Goal: Task Accomplishment & Management: Use online tool/utility

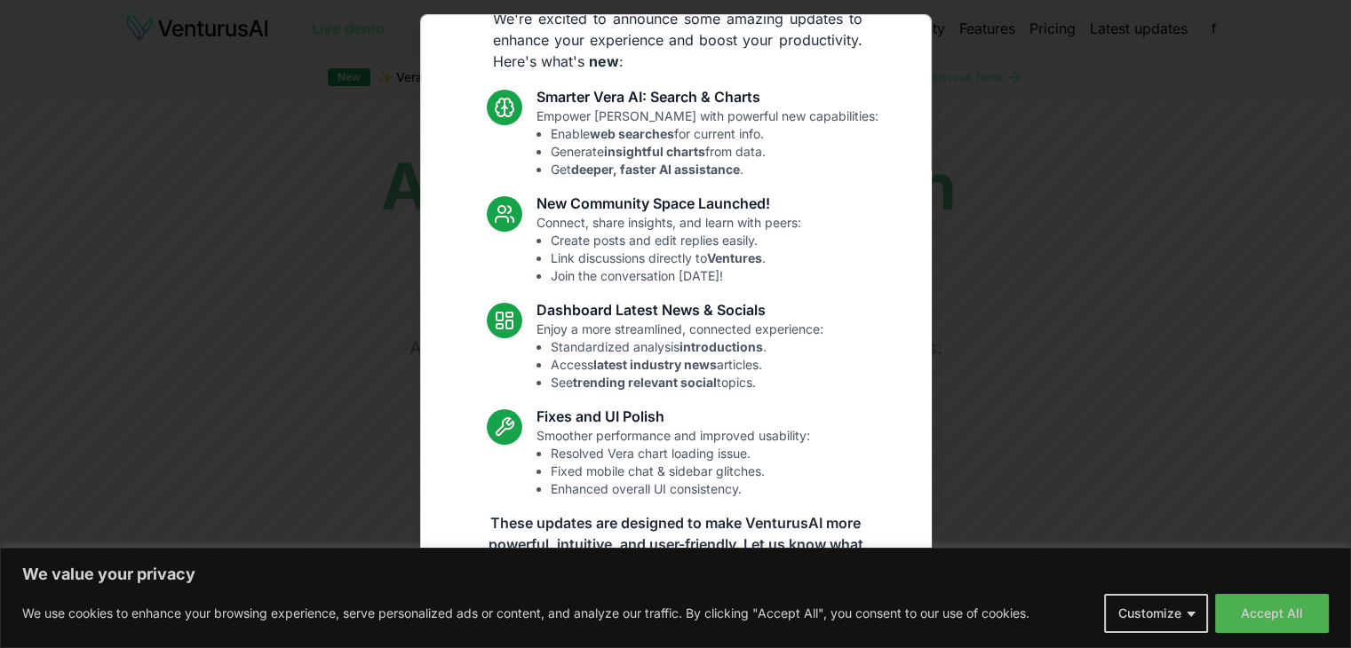
scroll to position [92, 0]
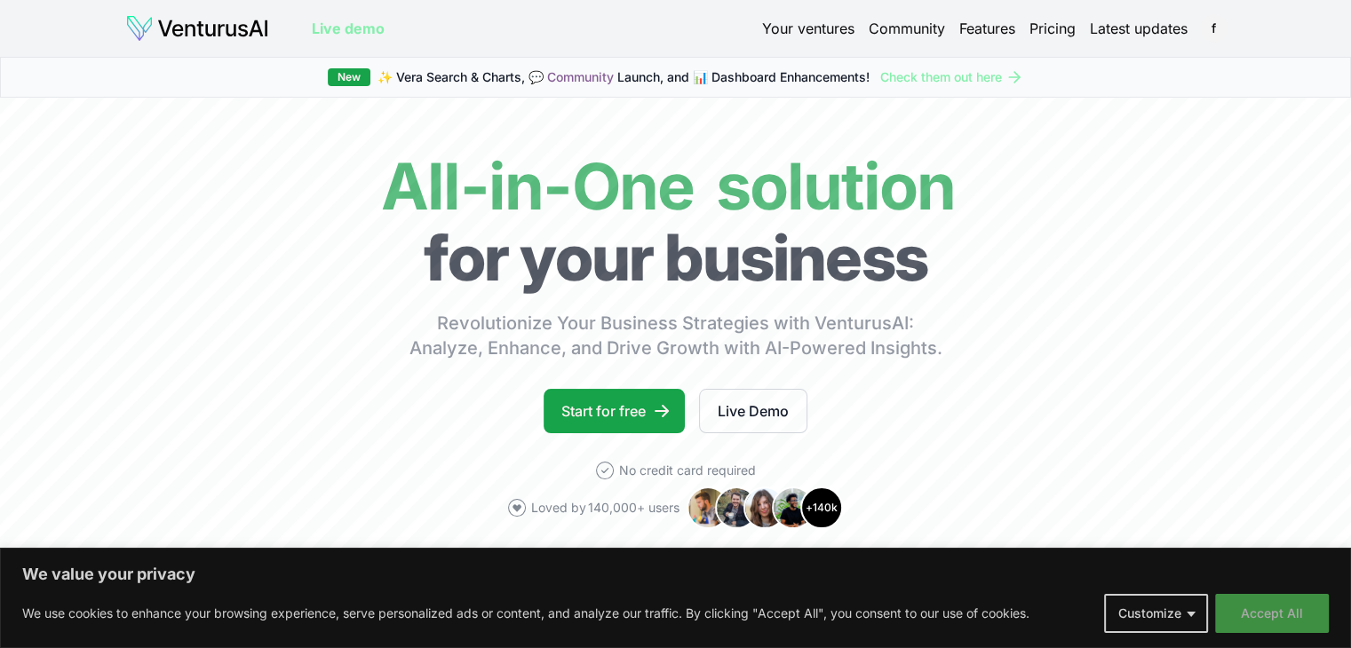
click at [1286, 618] on button "Accept All" at bounding box center [1272, 613] width 114 height 39
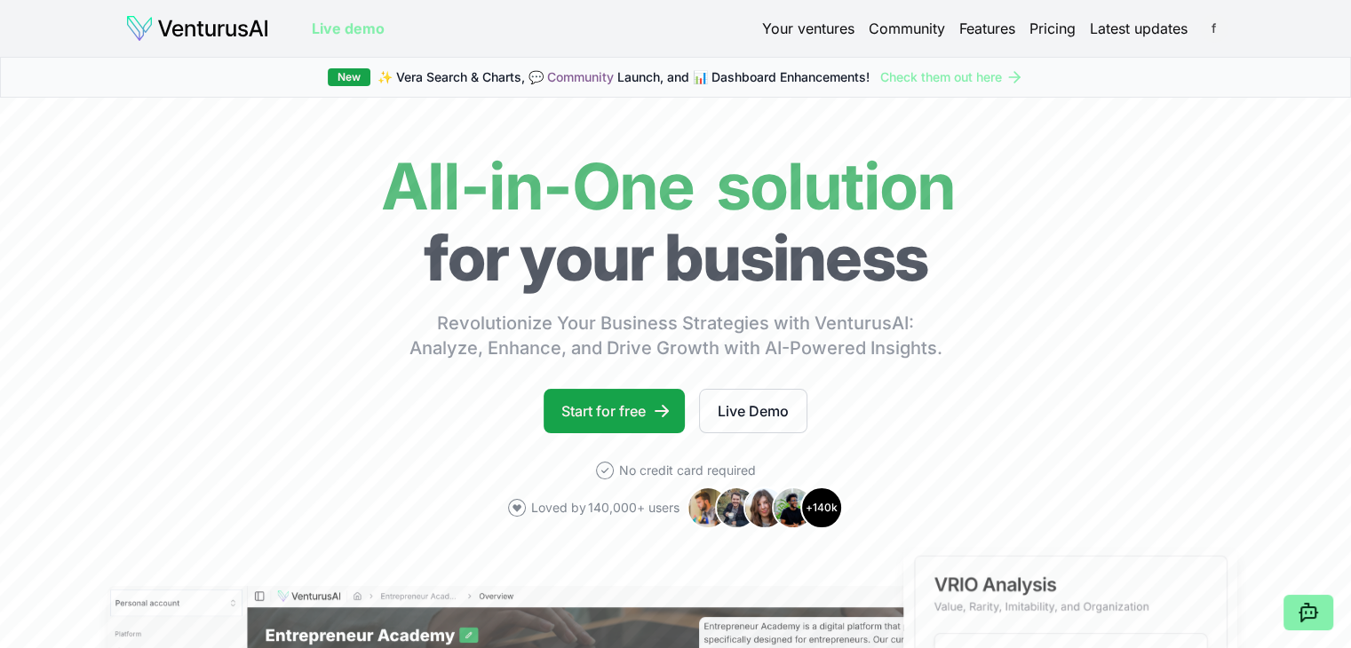
click at [1222, 30] on html "We value your privacy We use cookies to enhance your browsing experience, serve…" at bounding box center [675, 324] width 1351 height 648
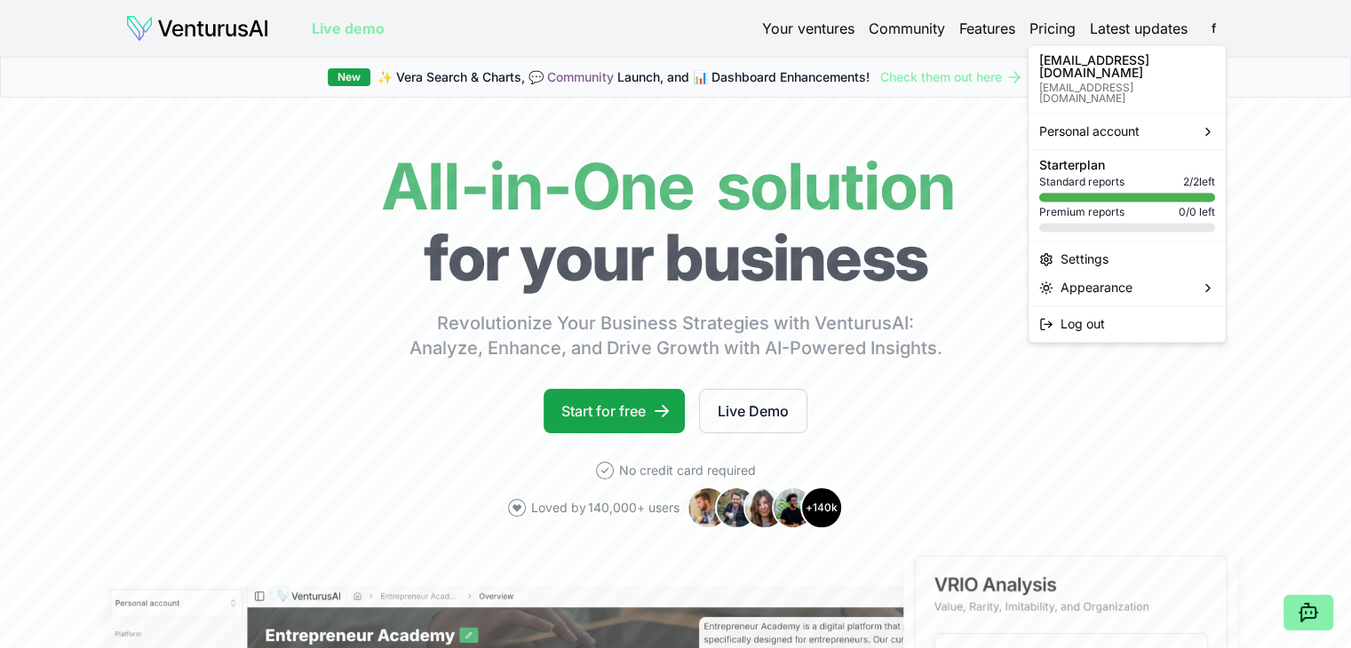
click at [1133, 193] on div at bounding box center [1127, 197] width 176 height 9
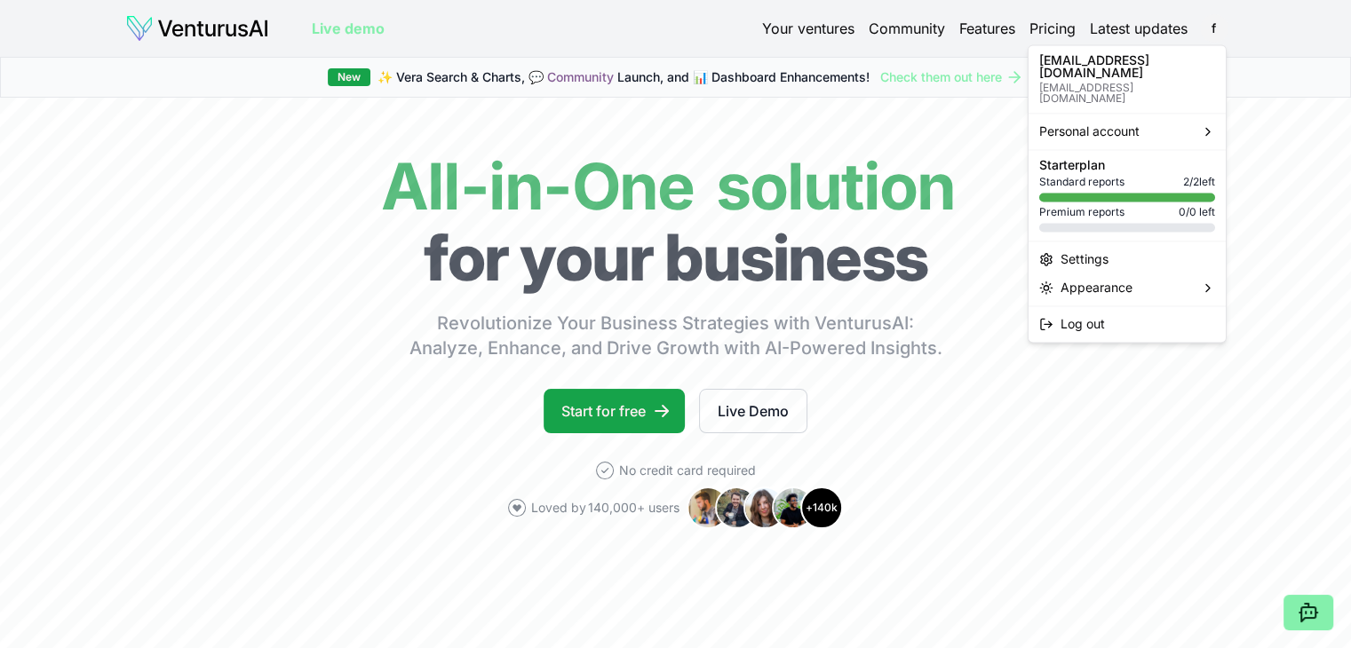
click at [1119, 175] on span "Standard reports" at bounding box center [1081, 182] width 85 height 14
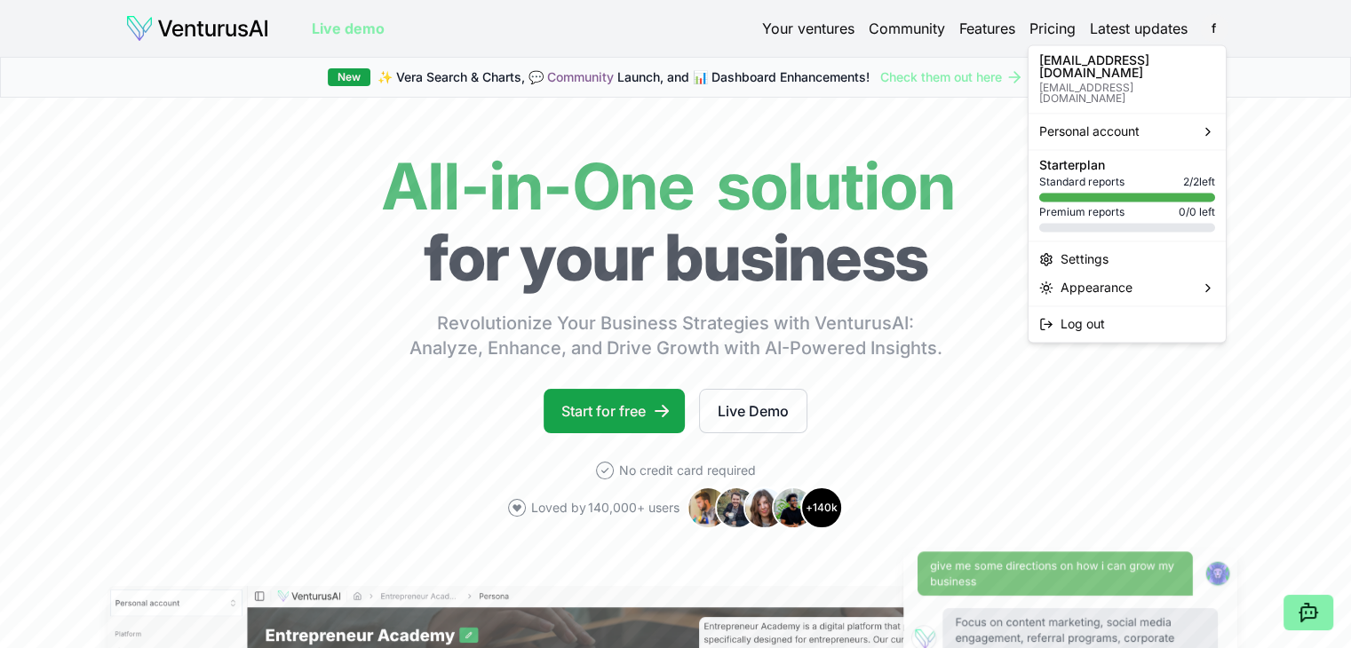
click at [932, 169] on html "We value your privacy We use cookies to enhance your browsing experience, serve…" at bounding box center [675, 324] width 1351 height 648
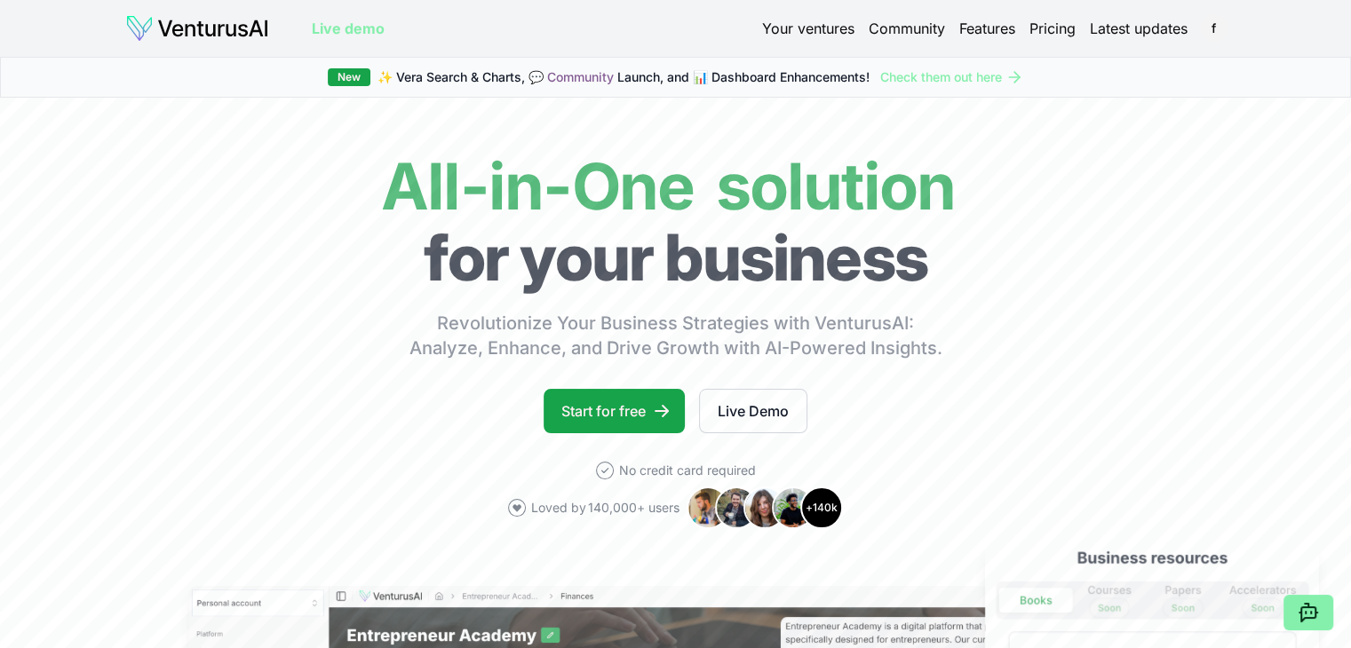
click at [828, 35] on link "Your ventures" at bounding box center [808, 28] width 92 height 21
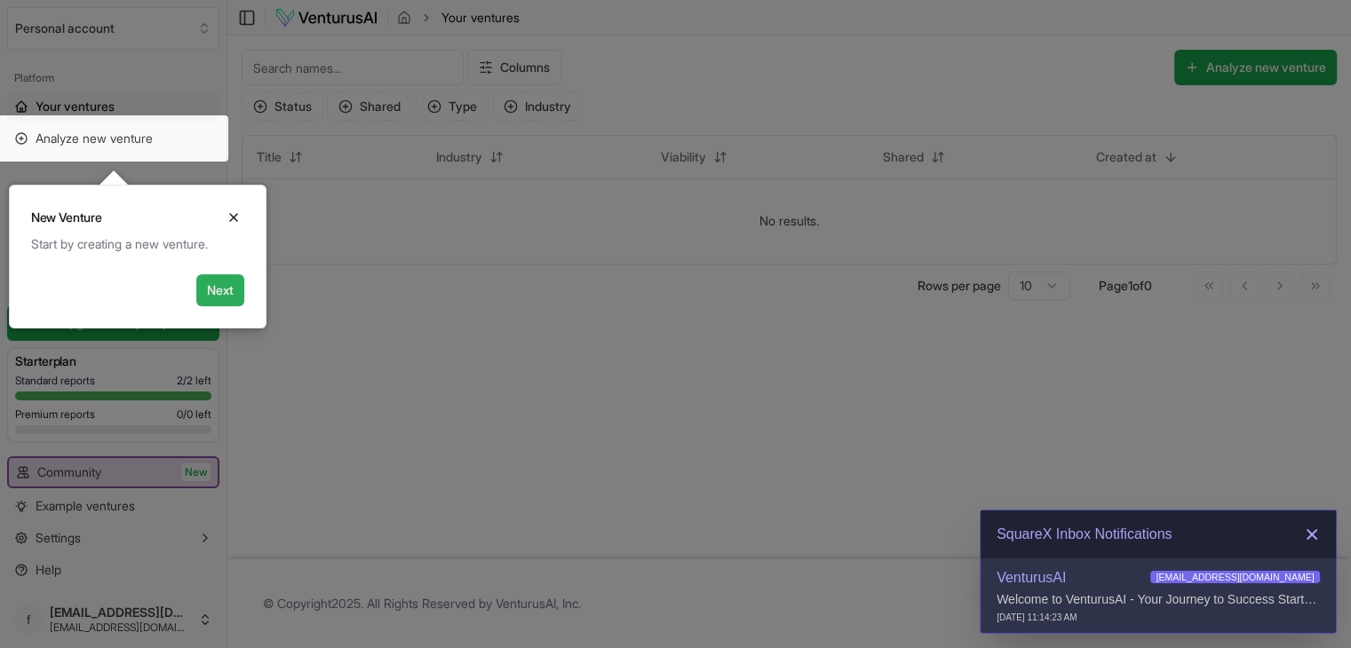
click at [228, 290] on button "Next" at bounding box center [220, 290] width 48 height 32
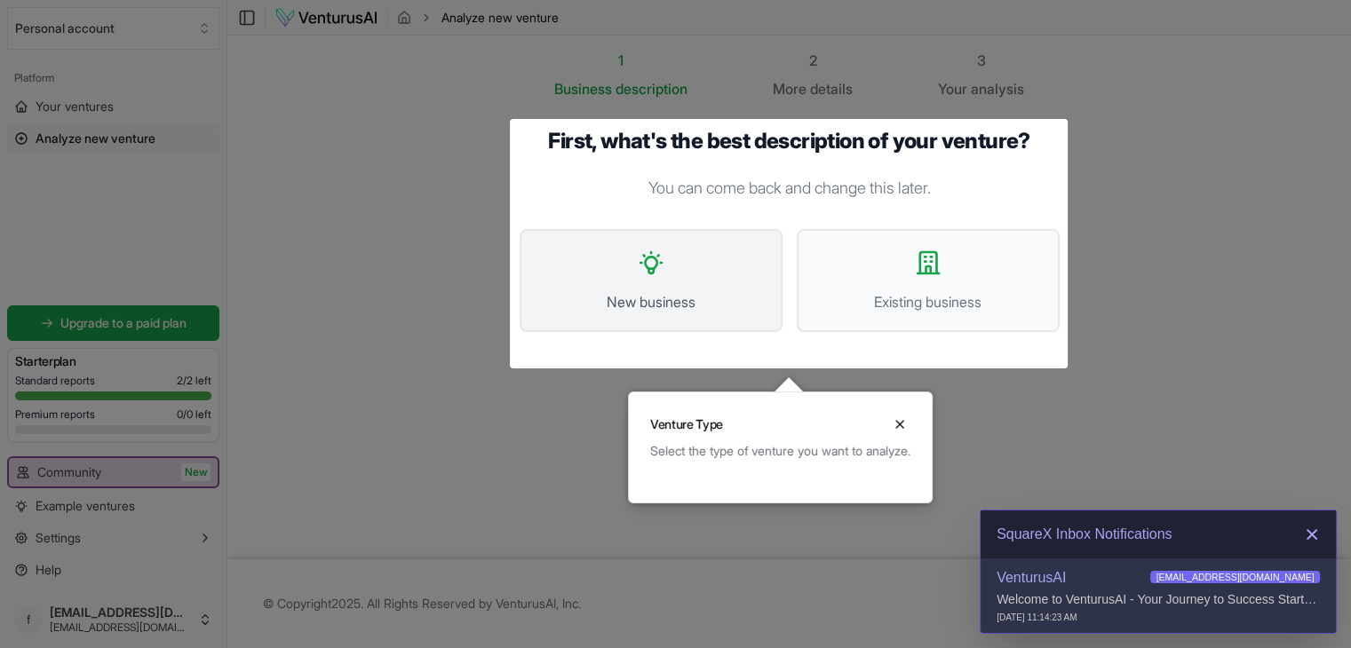
click at [700, 288] on button "New business" at bounding box center [650, 280] width 263 height 103
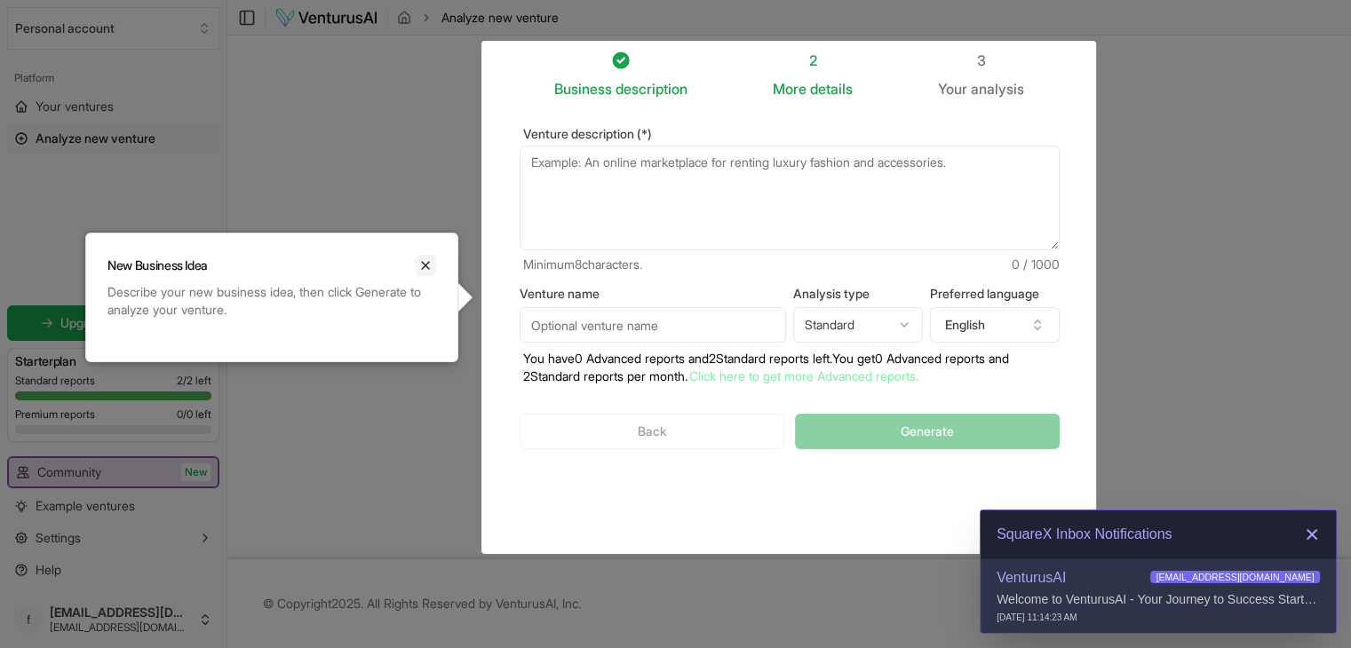
click at [424, 274] on button "Close" at bounding box center [425, 265] width 21 height 21
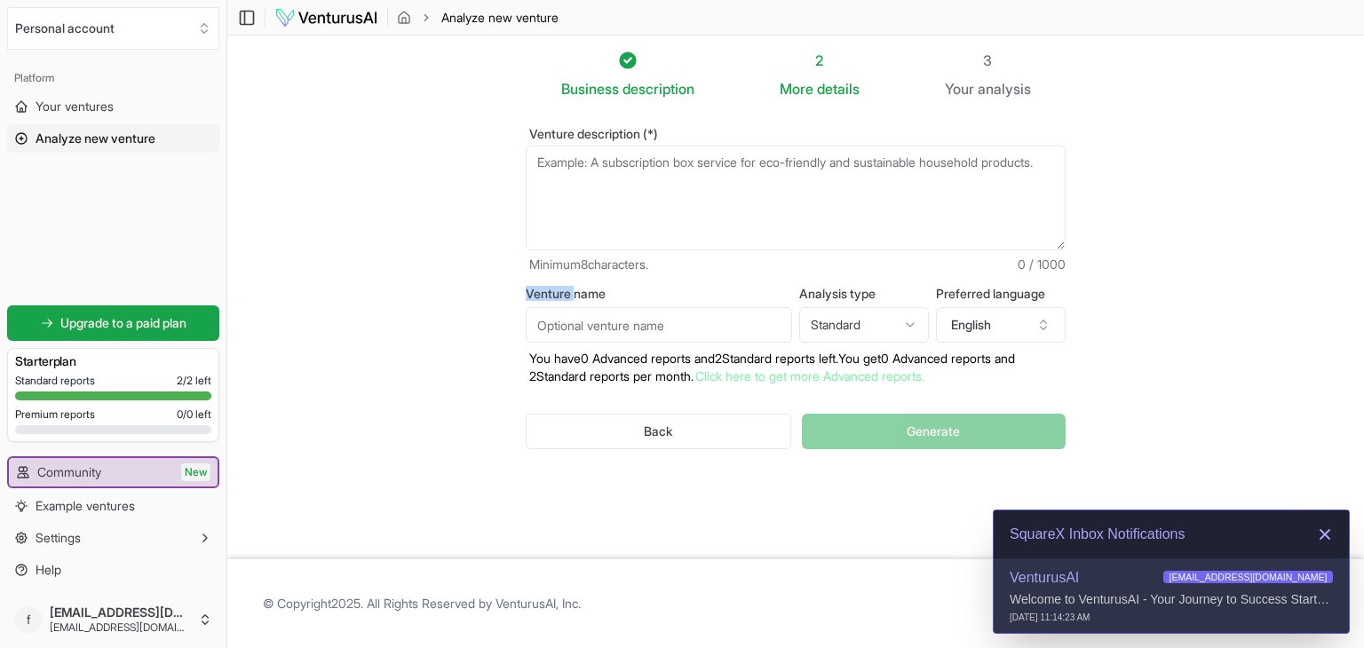
click at [424, 274] on section "Business description 2 More details 3 Your analysis Venture description (*) Min…" at bounding box center [795, 298] width 1137 height 524
click at [725, 154] on textarea "Venture description (*)" at bounding box center [796, 198] width 540 height 105
click at [604, 161] on textarea "Venture description (*)" at bounding box center [796, 198] width 540 height 105
drag, startPoint x: 547, startPoint y: 83, endPoint x: 841, endPoint y: 73, distance: 294.1
click at [841, 73] on ol "Business description 2 More details 3 Your analysis" at bounding box center [795, 75] width 597 height 50
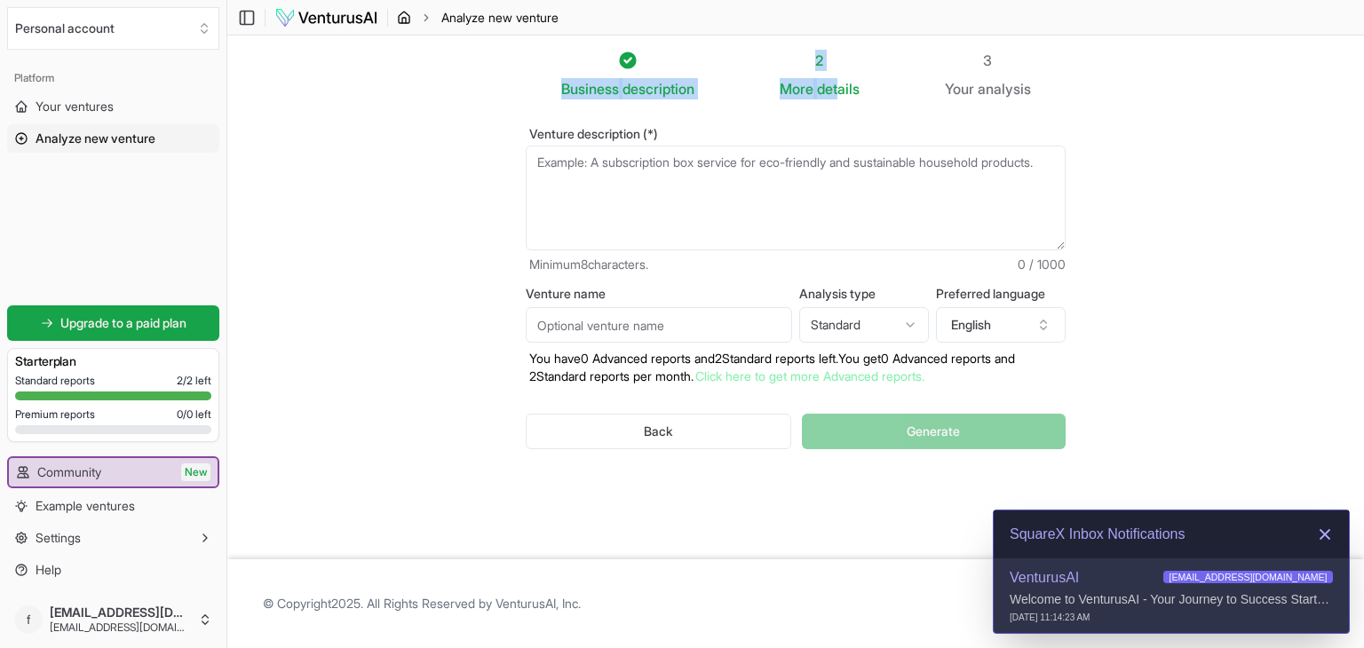
click at [405, 20] on icon "breadcrumb" at bounding box center [404, 18] width 14 height 14
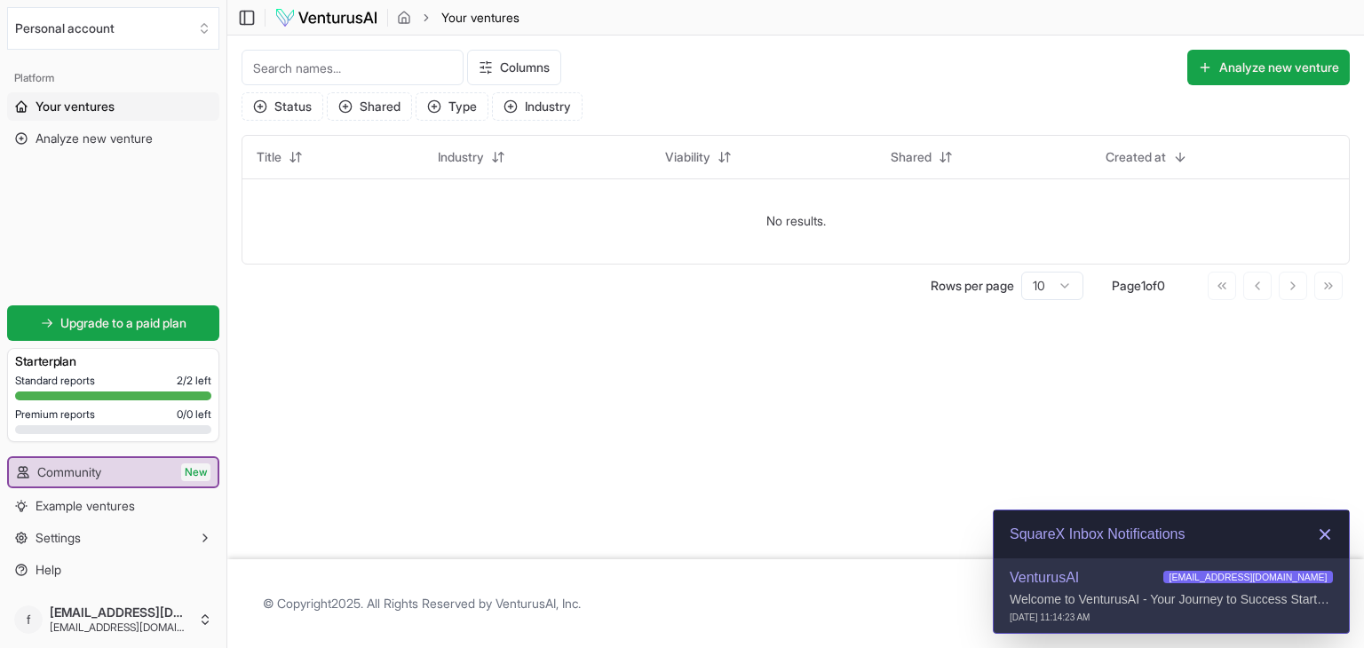
click at [297, 12] on img at bounding box center [326, 17] width 104 height 21
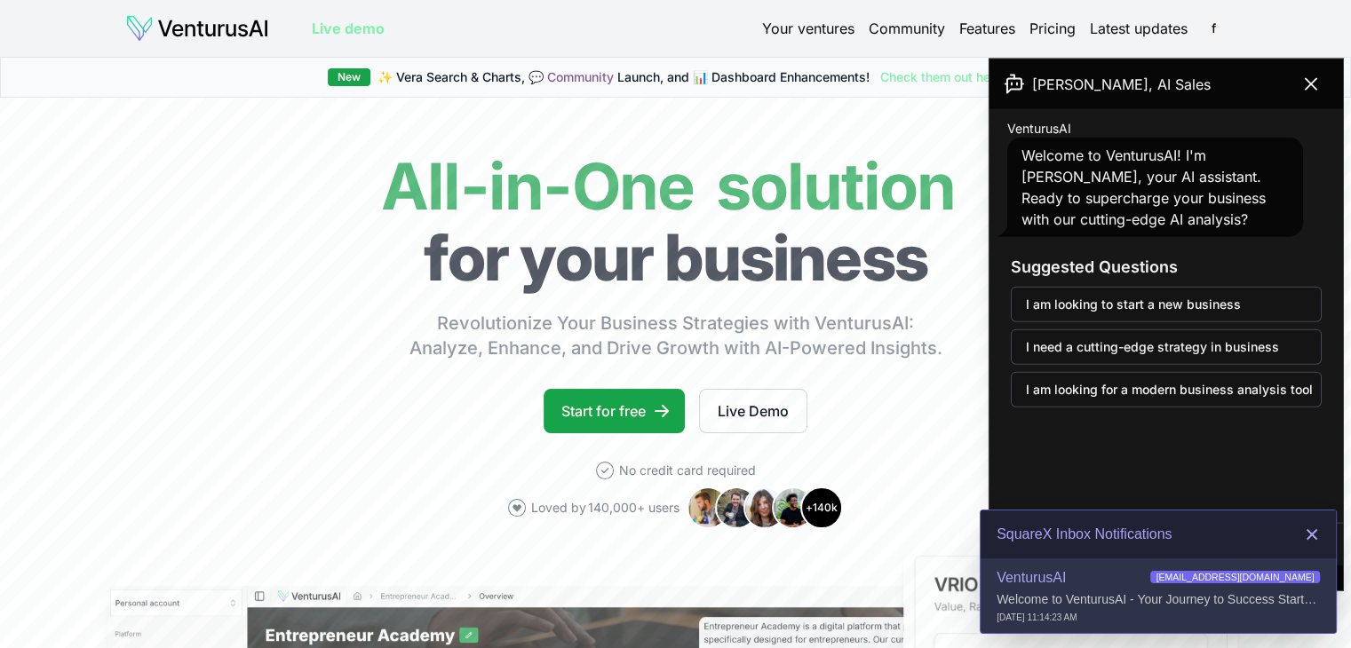
click at [904, 30] on link "Community" at bounding box center [906, 28] width 76 height 21
click at [1316, 83] on icon at bounding box center [1310, 84] width 21 height 21
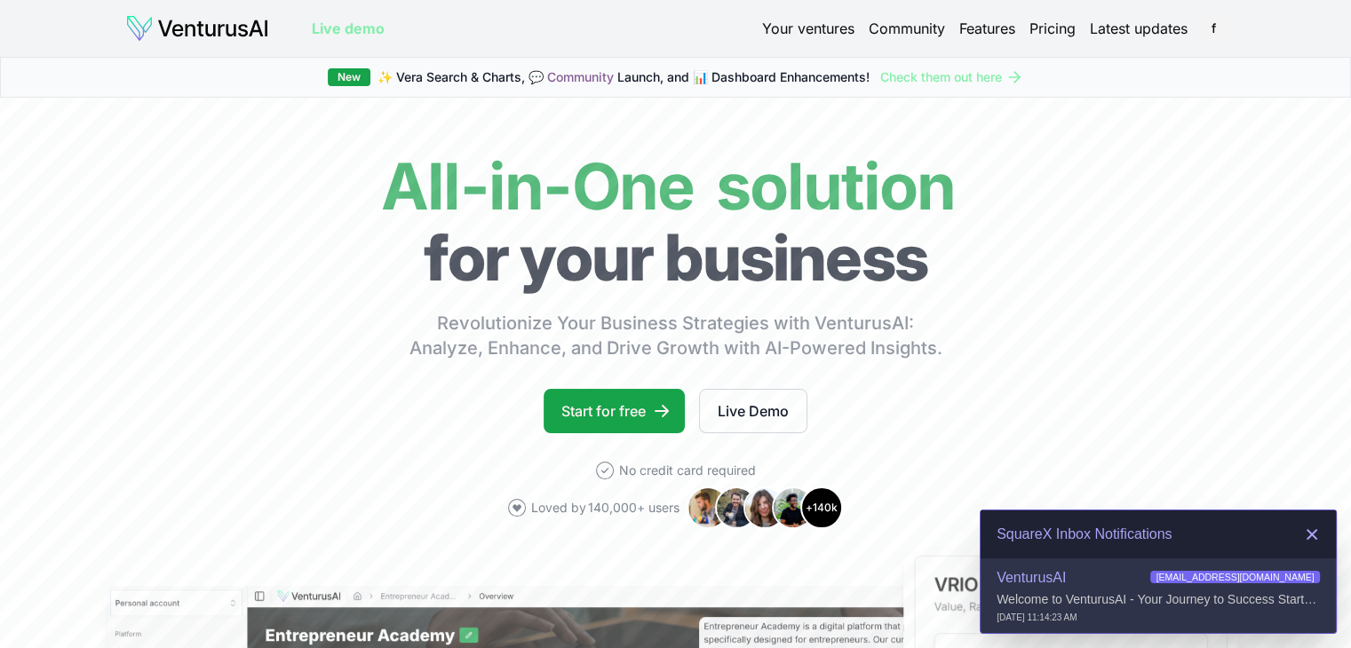
click at [983, 34] on link "Features" at bounding box center [987, 28] width 56 height 21
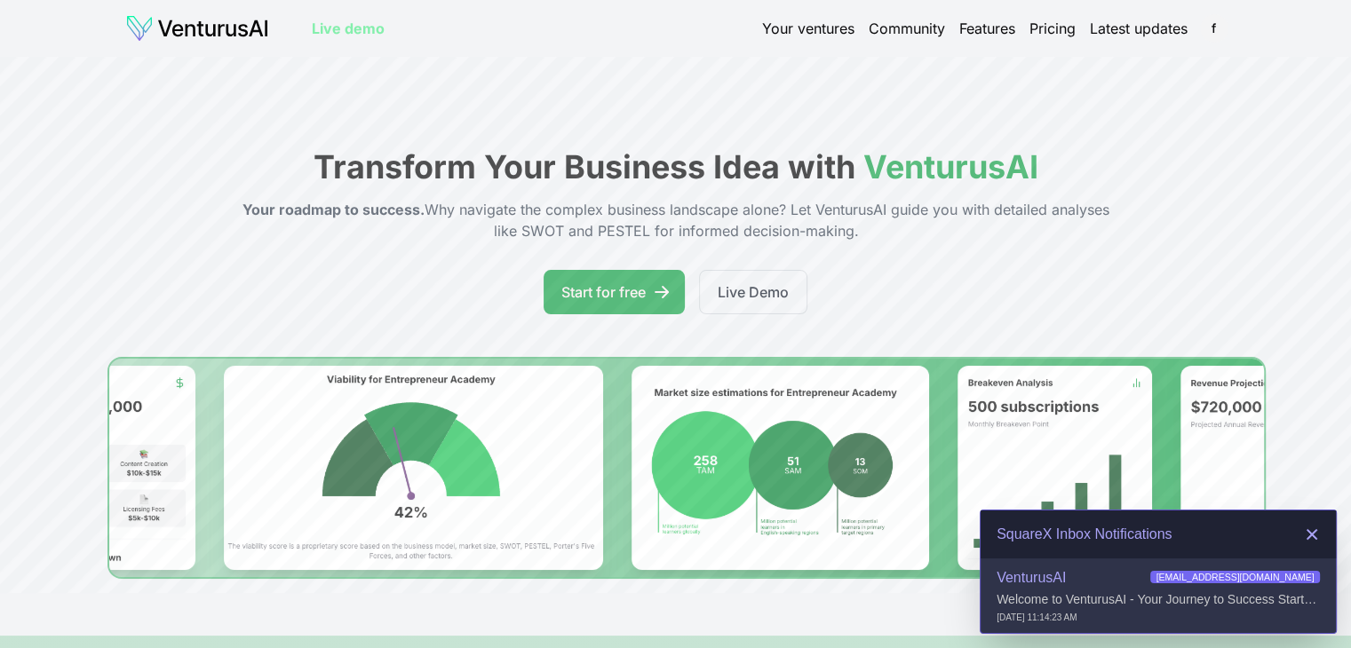
click at [808, 26] on link "Your ventures" at bounding box center [808, 28] width 92 height 21
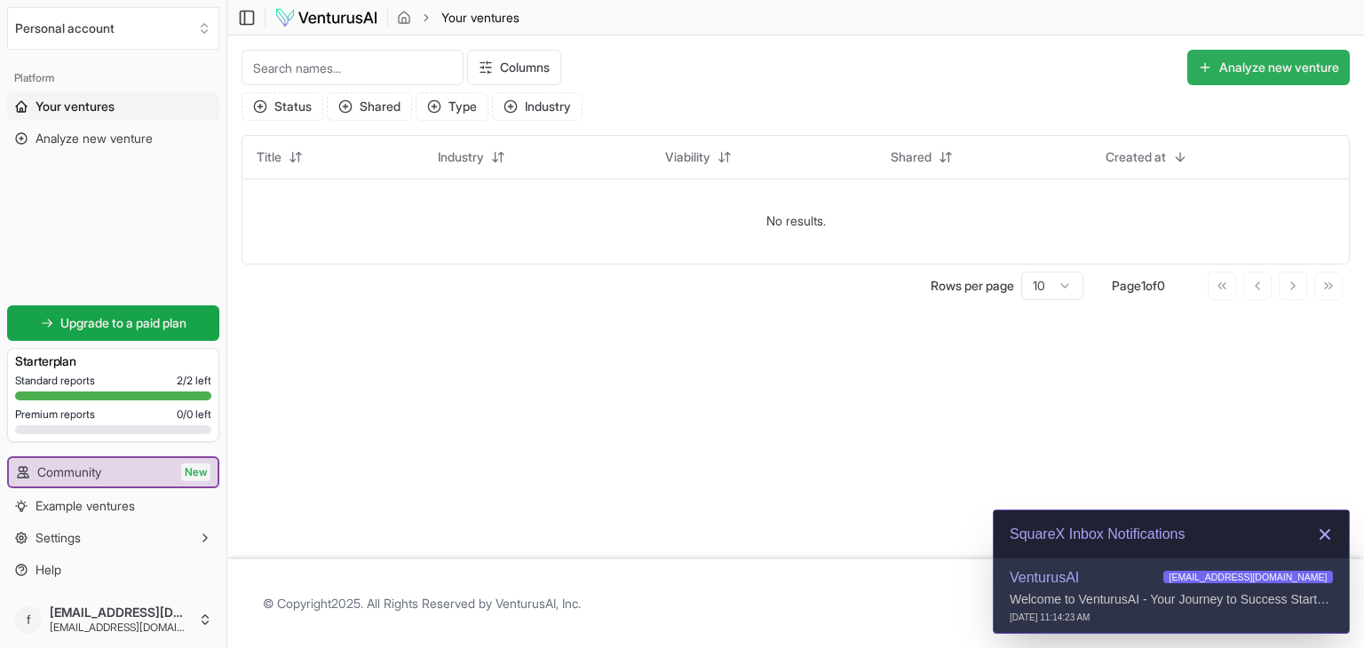
click at [1290, 65] on button "Analyze new venture" at bounding box center [1268, 68] width 162 height 36
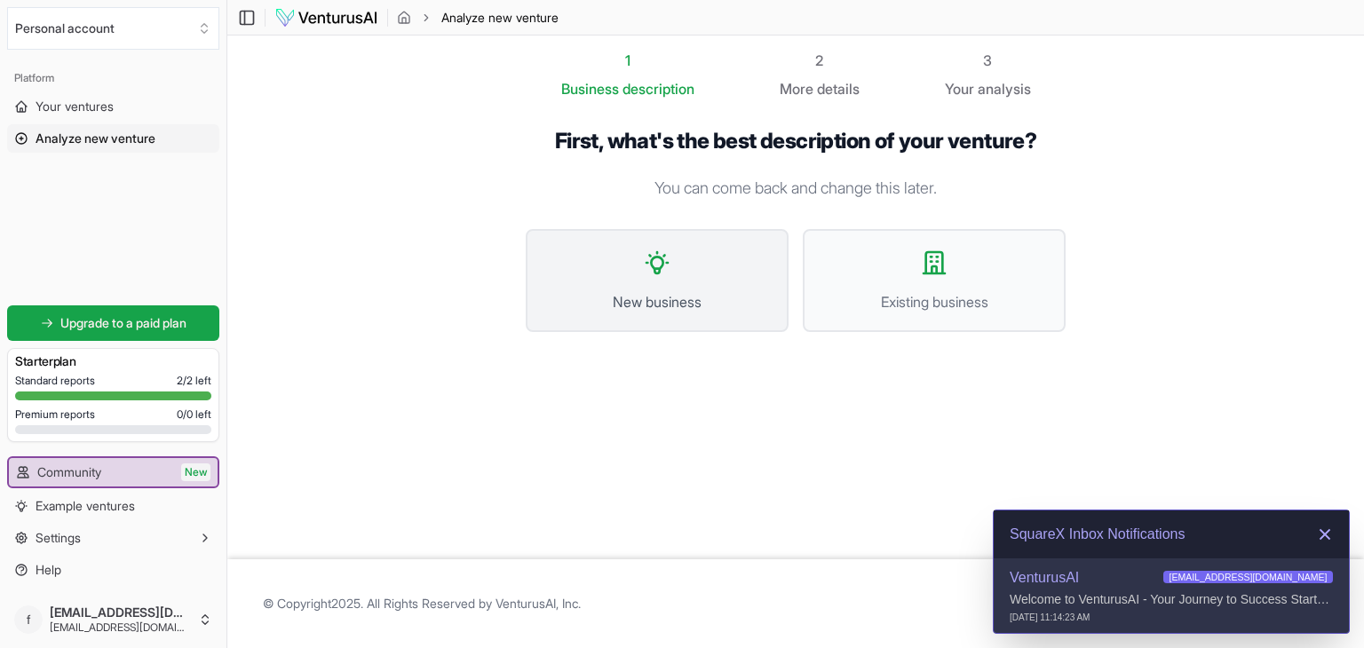
click at [727, 281] on button "New business" at bounding box center [657, 280] width 263 height 103
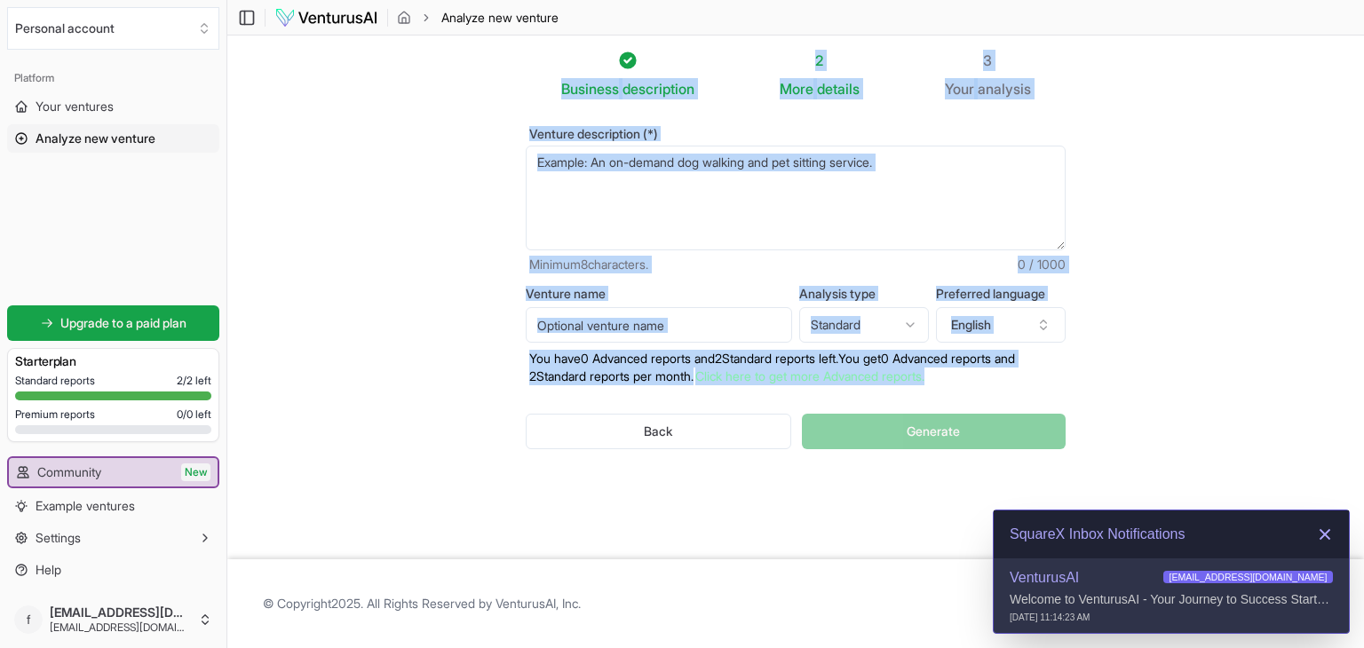
drag, startPoint x: 540, startPoint y: 78, endPoint x: 1054, endPoint y: 371, distance: 591.8
click at [1054, 371] on div "Business description 2 More details 3 Your analysis Venture description (*) Min…" at bounding box center [795, 297] width 597 height 495
copy div "Business description 2 More details 3 Your analysis Venture description (*) Min…"
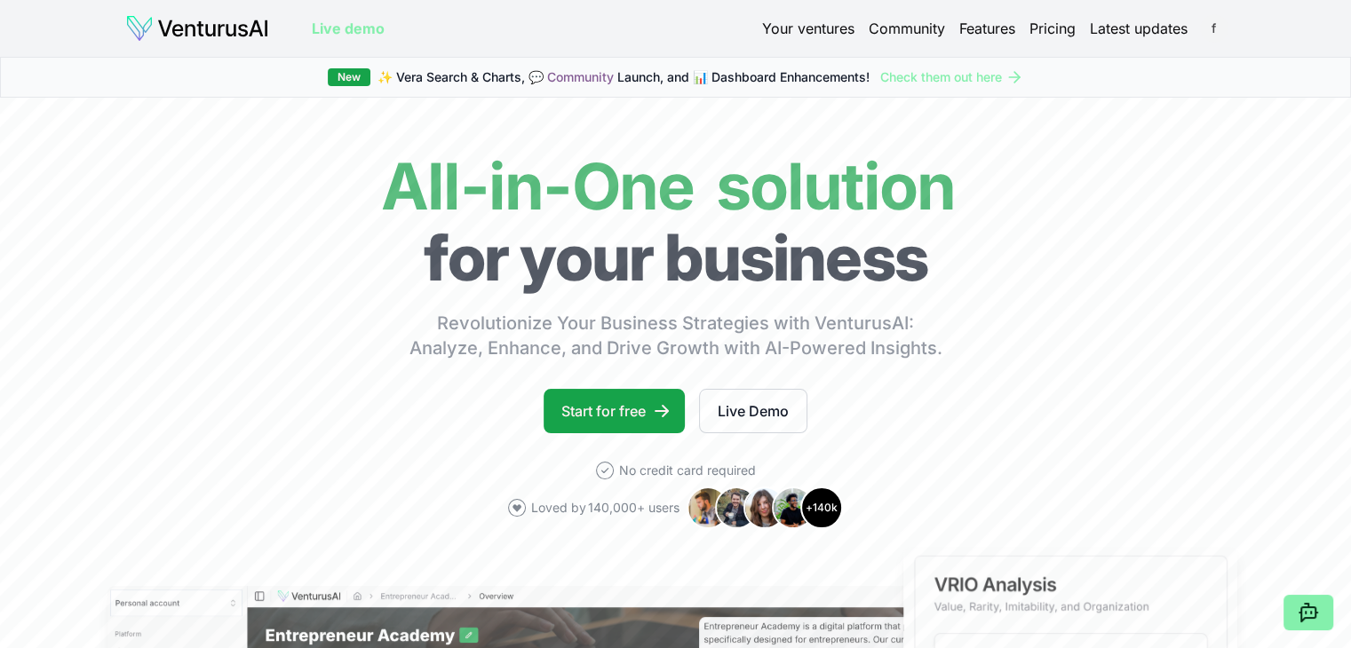
click at [1218, 31] on html "We value your privacy We use cookies to enhance your browsing experience, serve…" at bounding box center [675, 324] width 1351 height 648
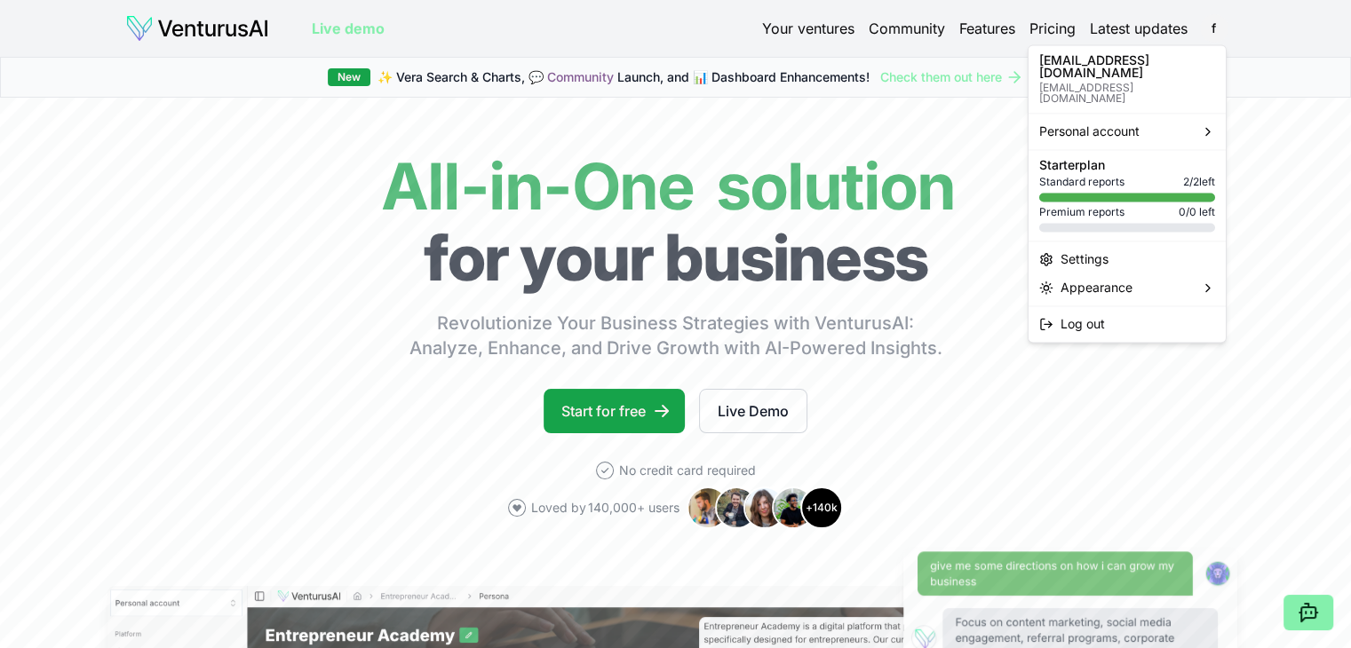
click at [796, 27] on html "We value your privacy We use cookies to enhance your browsing experience, serve…" at bounding box center [675, 324] width 1351 height 648
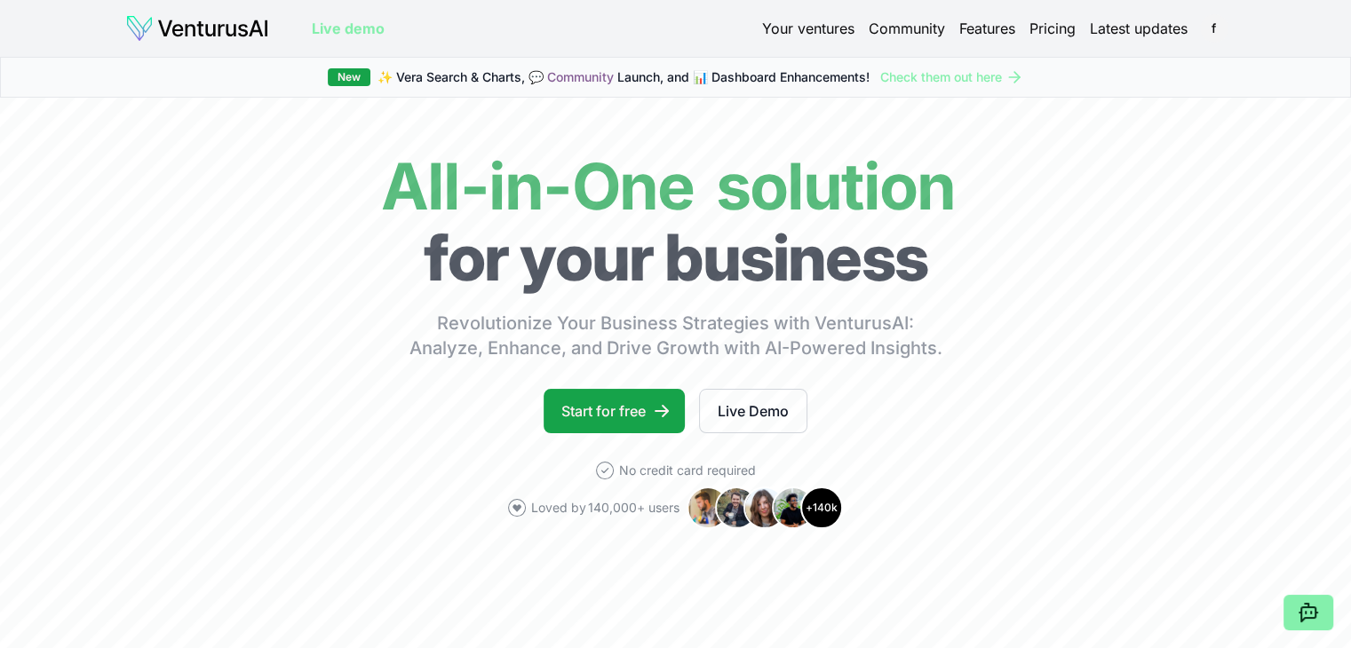
click at [796, 27] on link "Your ventures" at bounding box center [808, 28] width 92 height 21
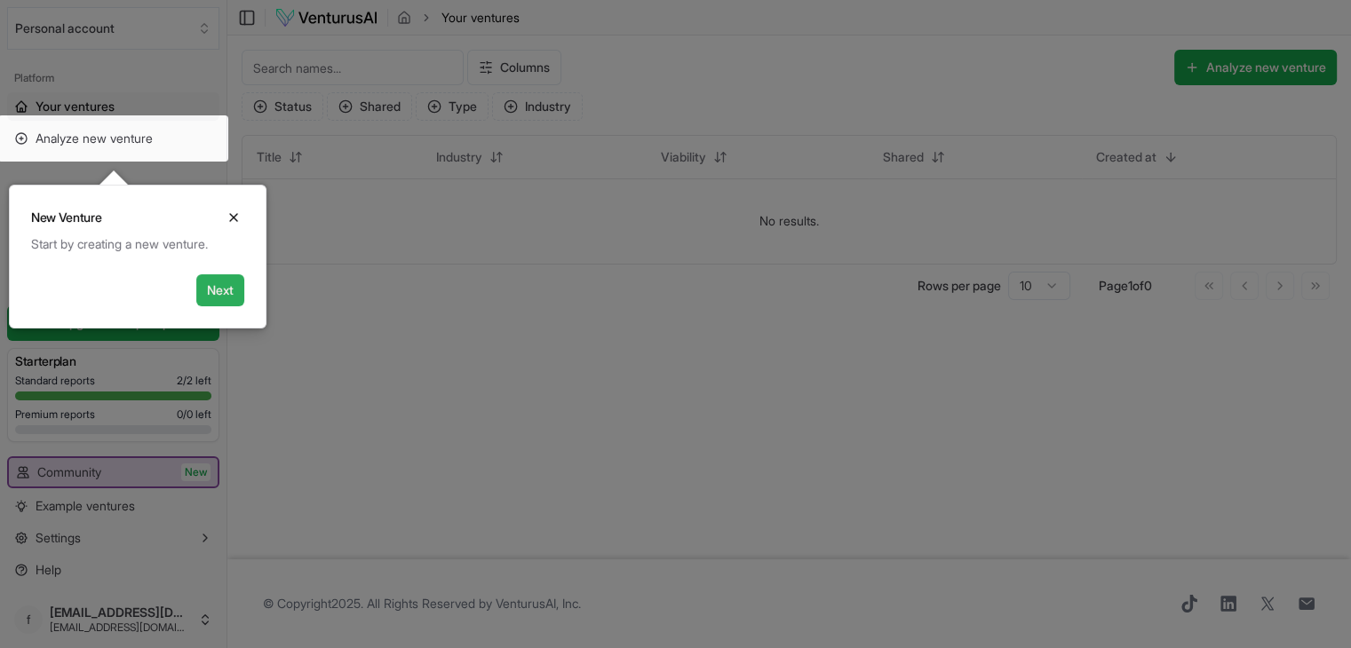
click at [210, 280] on button "Next" at bounding box center [220, 290] width 48 height 32
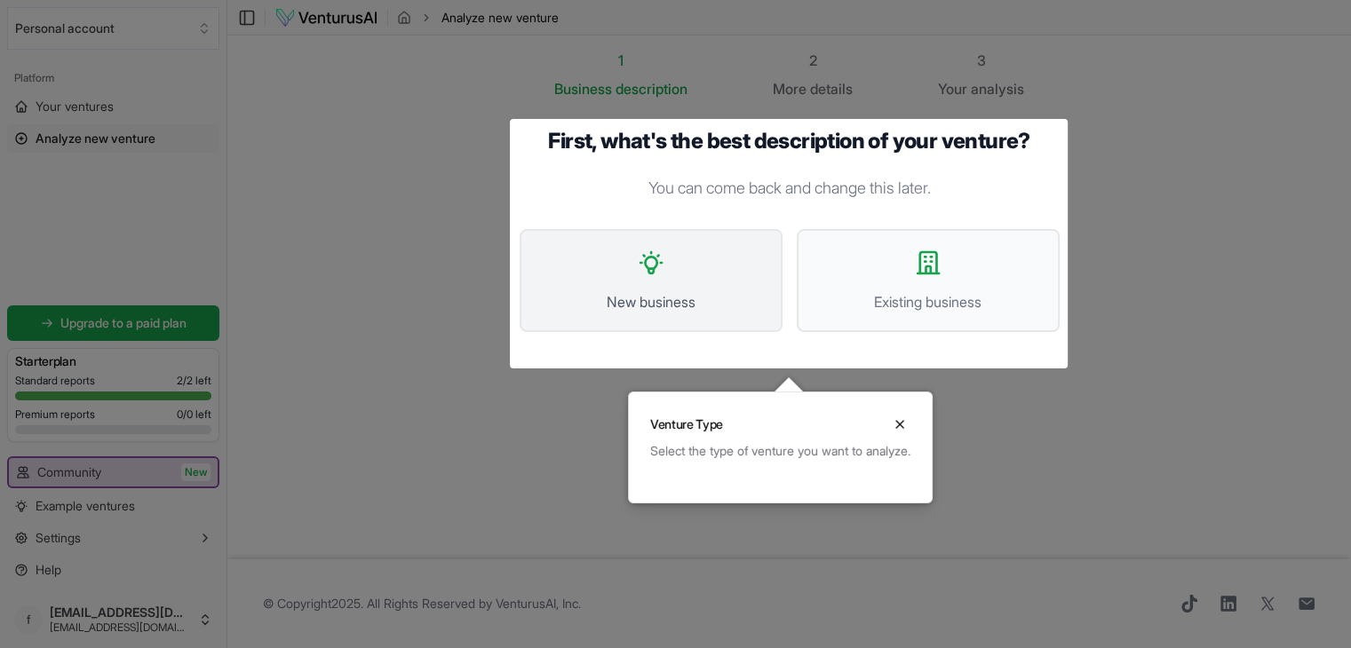
click at [712, 264] on button "New business" at bounding box center [650, 280] width 263 height 103
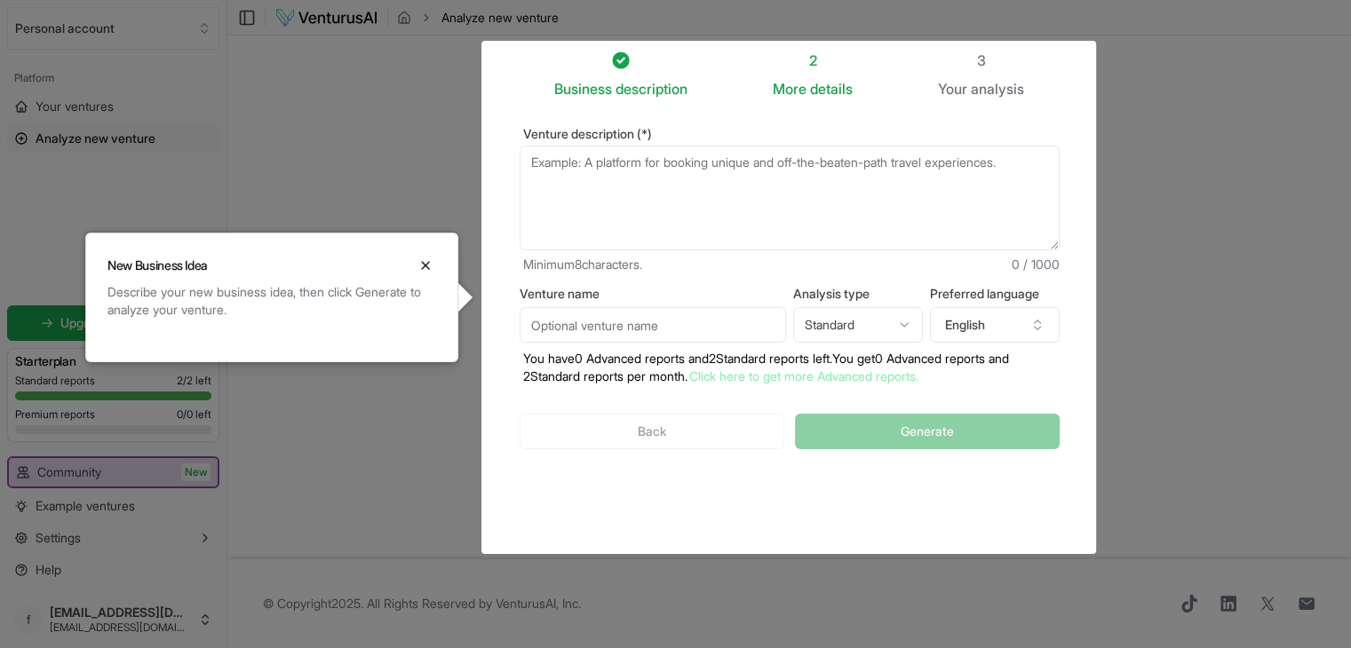
click at [696, 211] on div at bounding box center [675, 324] width 1351 height 648
click at [654, 175] on textarea "Venture description (*)" at bounding box center [789, 198] width 540 height 105
paste textarea "A full-service digital marketing agency offering 360-degree solutions including…"
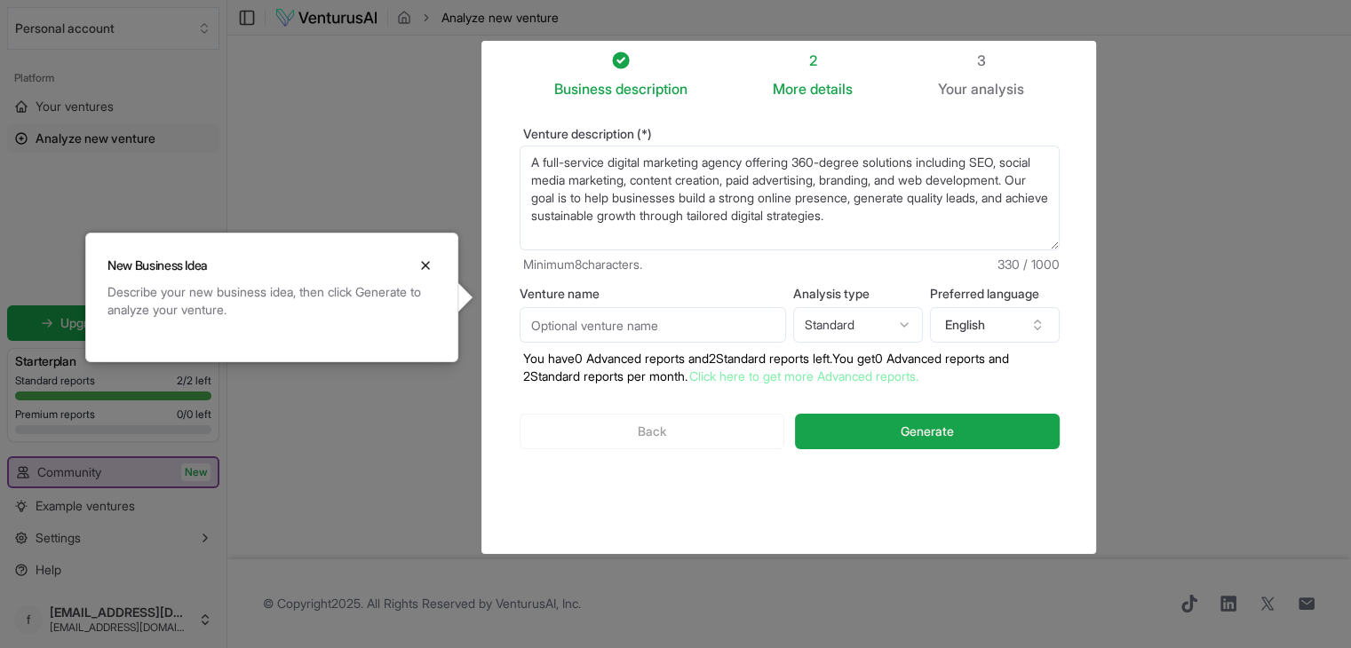
type textarea "A full-service digital marketing agency offering 360-degree solutions including…"
click at [640, 333] on input "Venture name" at bounding box center [652, 325] width 266 height 36
type input "DigiMarkSite"
click at [891, 309] on html "We value your privacy We use cookies to enhance your browsing experience, serve…" at bounding box center [675, 324] width 1351 height 648
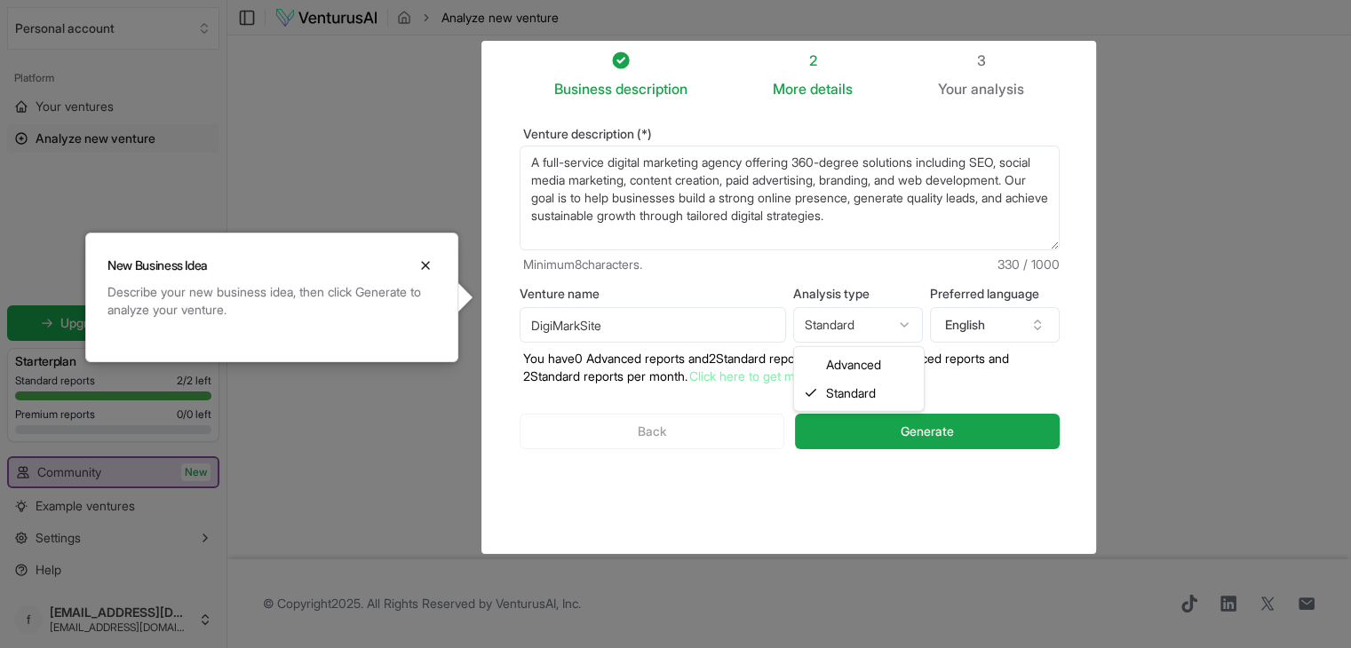
click at [899, 330] on html "We value your privacy We use cookies to enhance your browsing experience, serve…" at bounding box center [675, 324] width 1351 height 648
click at [880, 299] on html "We value your privacy We use cookies to enhance your browsing experience, serve…" at bounding box center [675, 324] width 1351 height 648
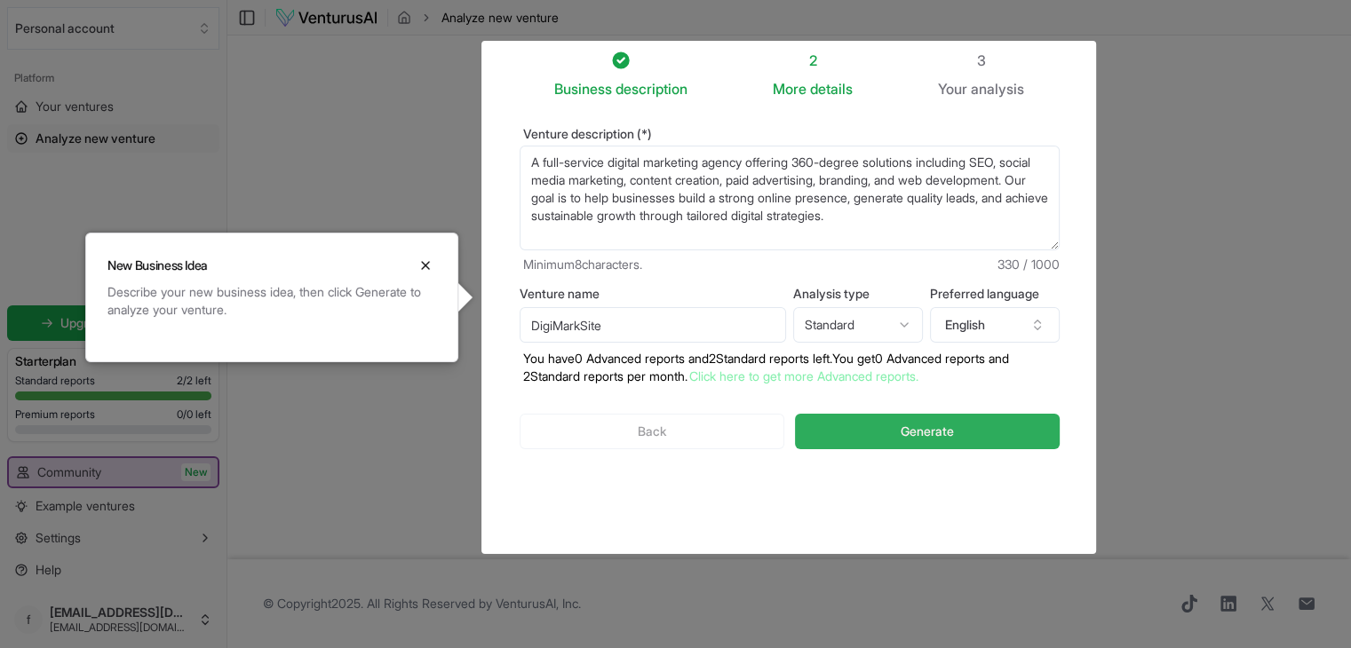
drag, startPoint x: 860, startPoint y: 381, endPoint x: 838, endPoint y: 431, distance: 54.5
click at [838, 431] on button "Generate" at bounding box center [927, 432] width 264 height 36
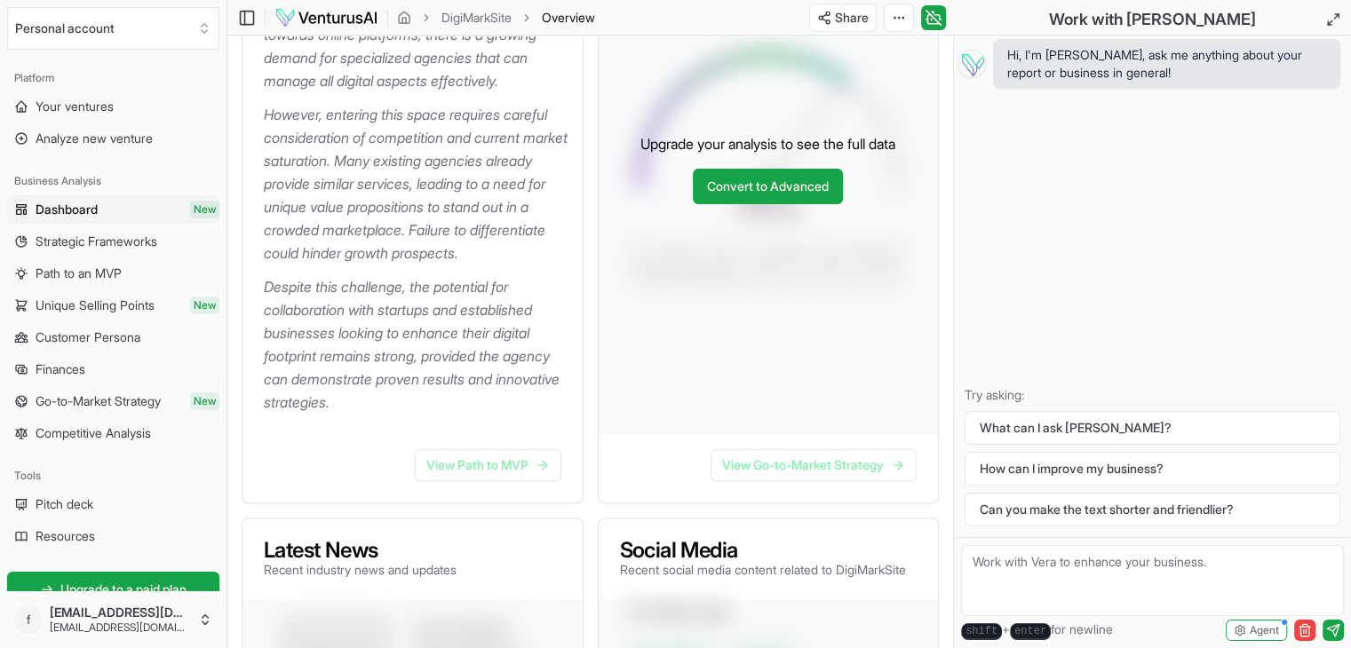
scroll to position [476, 0]
click at [479, 480] on link "View Path to MVP" at bounding box center [488, 464] width 147 height 32
click at [820, 480] on link "View Go-to-Market Strategy" at bounding box center [813, 464] width 206 height 32
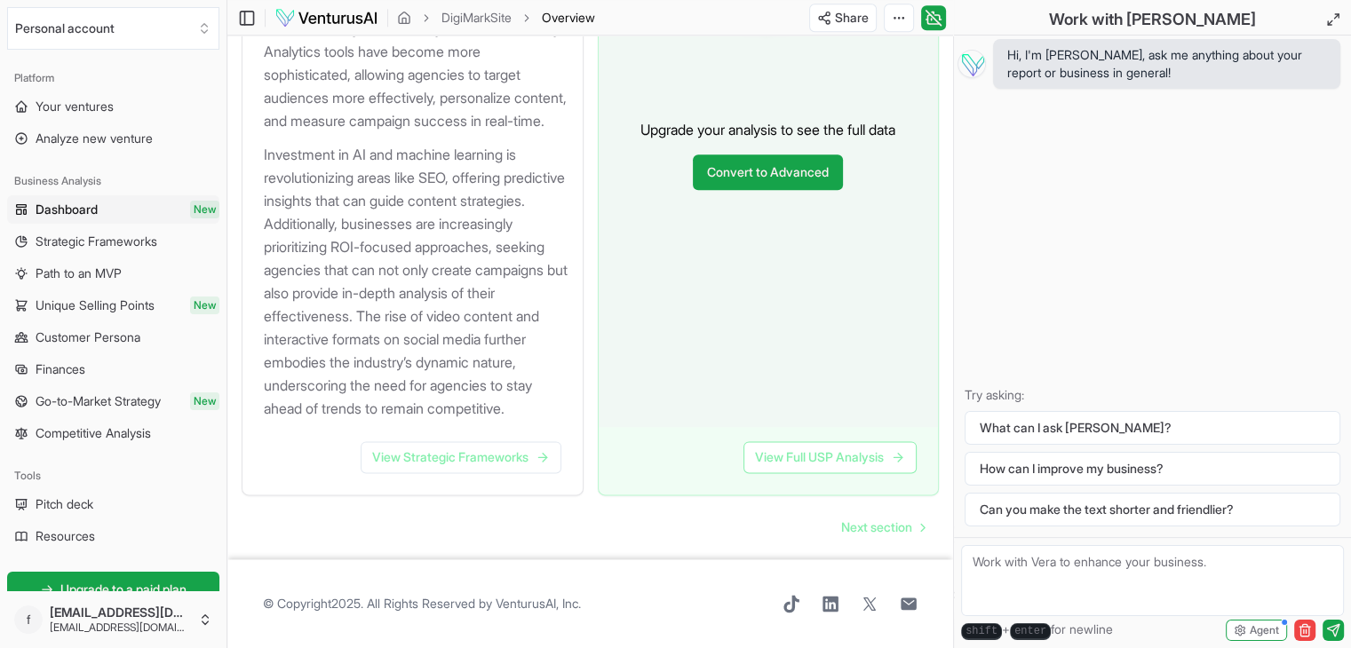
scroll to position [2369, 0]
click at [510, 466] on link "View Strategic Frameworks" at bounding box center [460, 457] width 201 height 32
click at [835, 455] on link "View Full USP Analysis" at bounding box center [829, 457] width 173 height 32
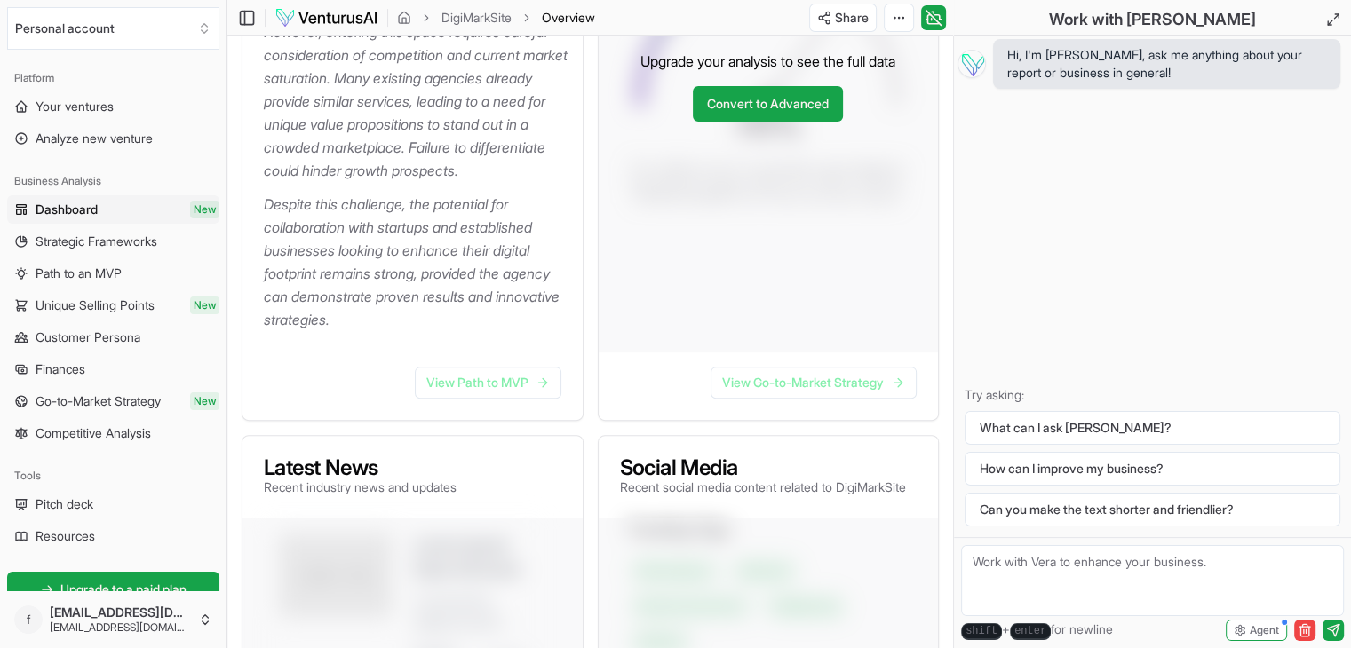
scroll to position [556, 0]
click at [494, 399] on link "View Path to MVP" at bounding box center [488, 384] width 147 height 32
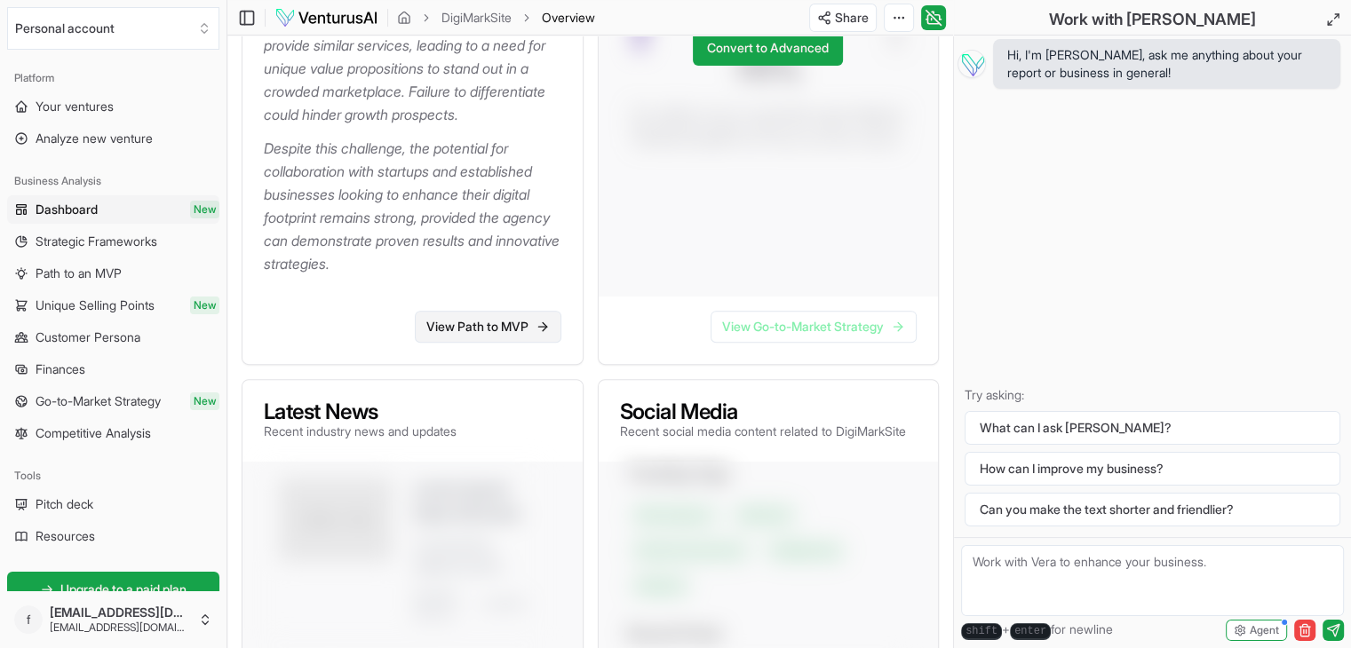
scroll to position [623, 0]
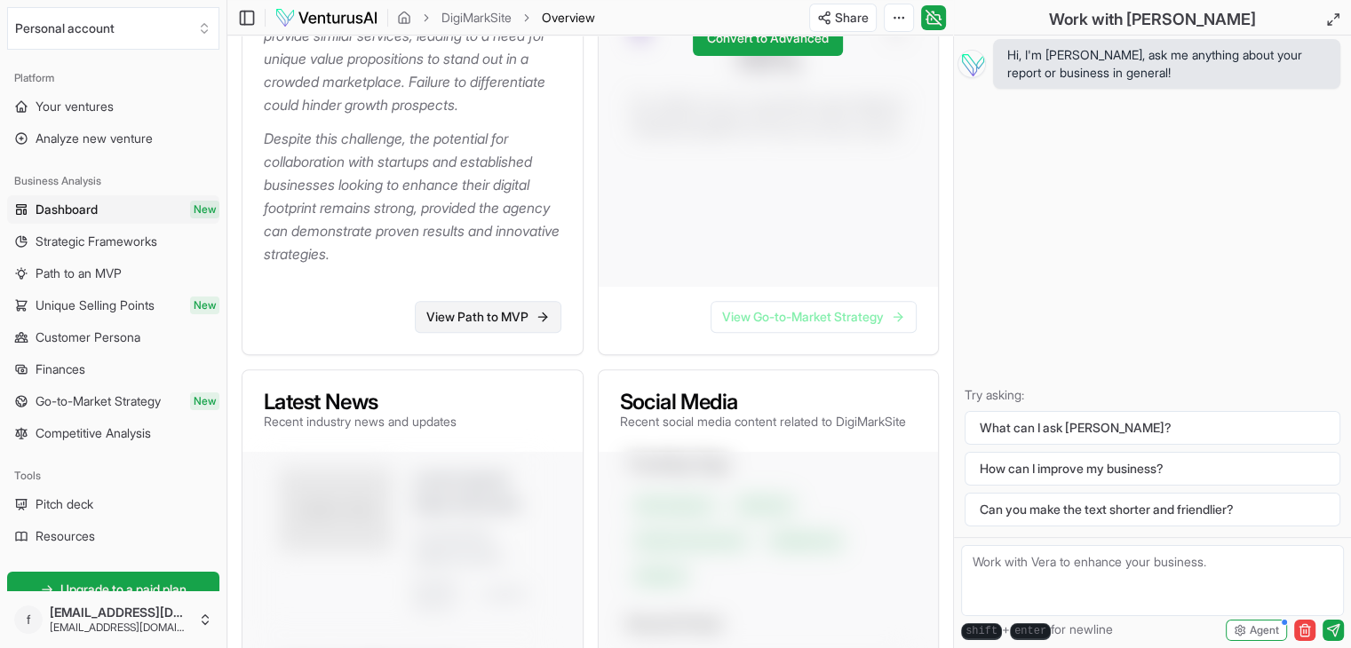
click at [503, 333] on link "View Path to MVP" at bounding box center [488, 317] width 147 height 32
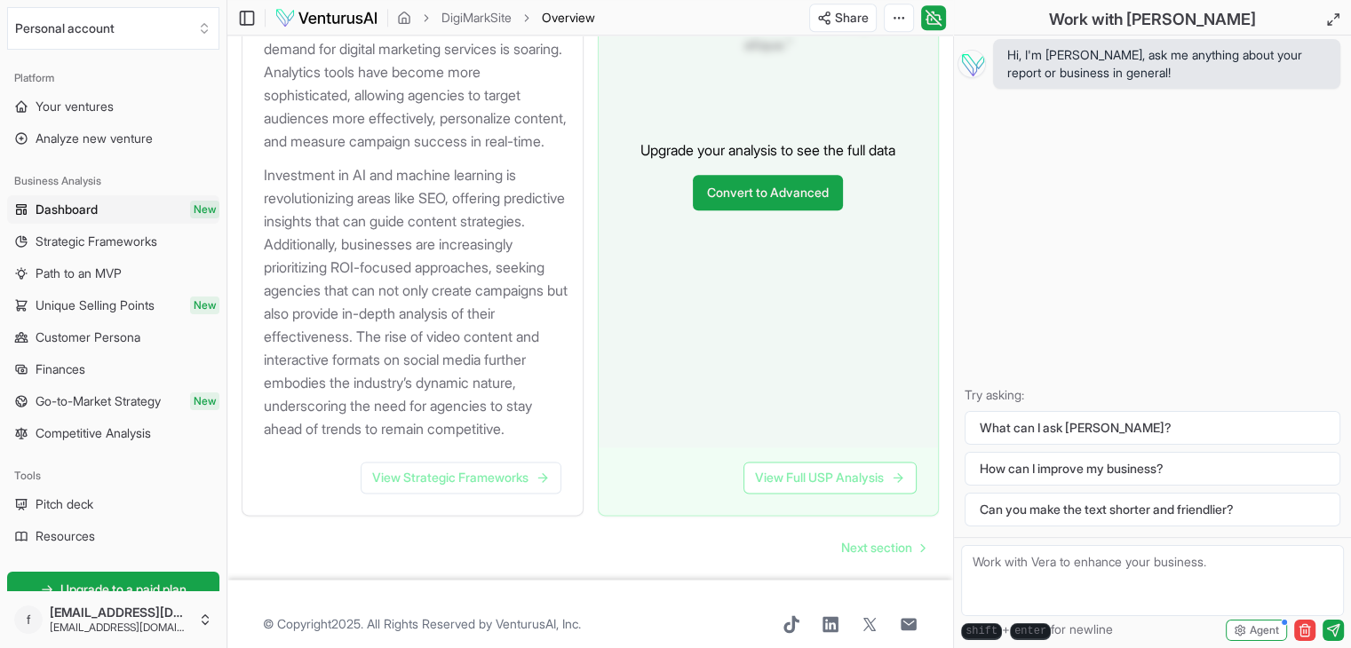
scroll to position [2369, 0]
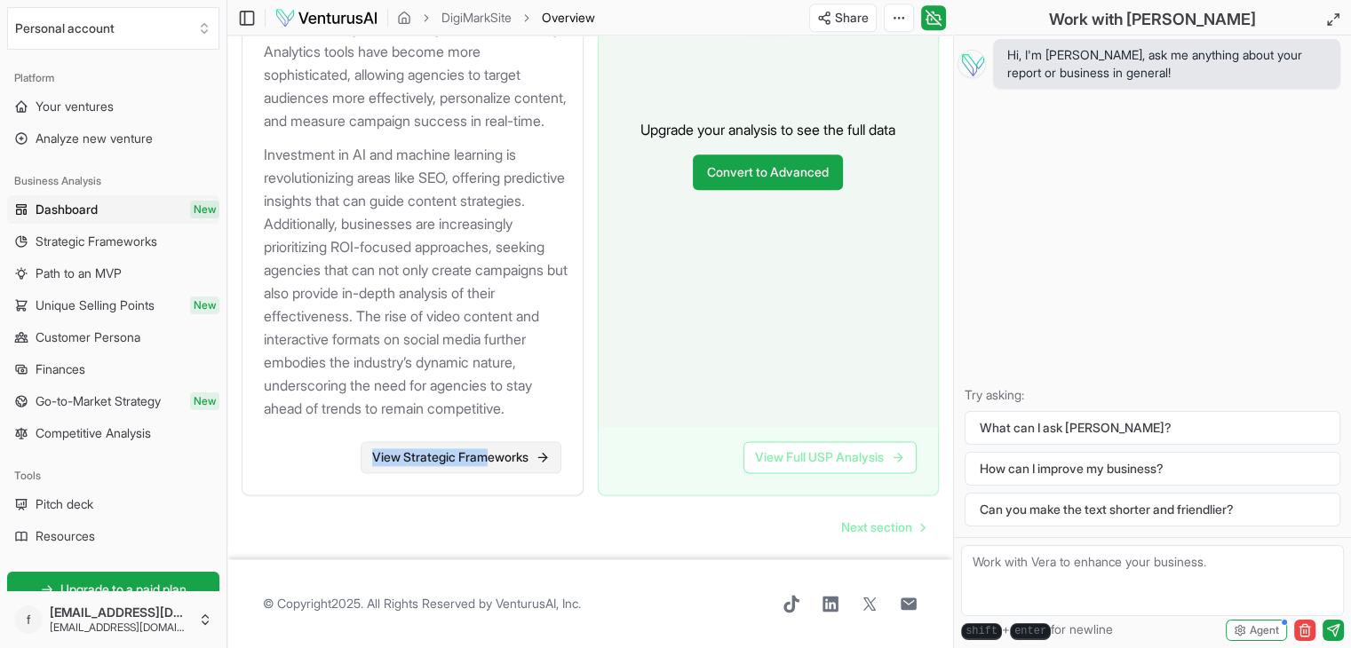
drag, startPoint x: 479, startPoint y: 440, endPoint x: 479, endPoint y: 457, distance: 17.8
click at [479, 457] on div "Industry Insight The digital marketing landscape has undergone significant chan…" at bounding box center [413, 155] width 342 height 682
click at [479, 457] on link "View Strategic Frameworks" at bounding box center [460, 457] width 201 height 32
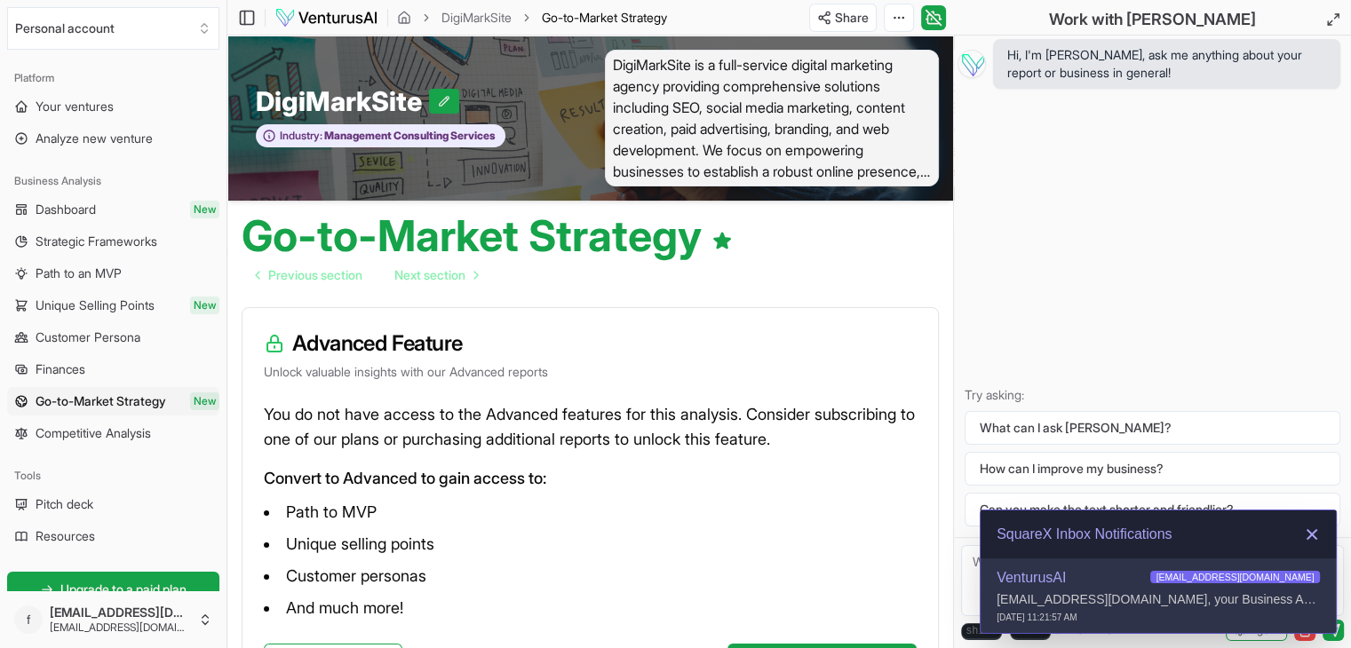
scroll to position [156, 0]
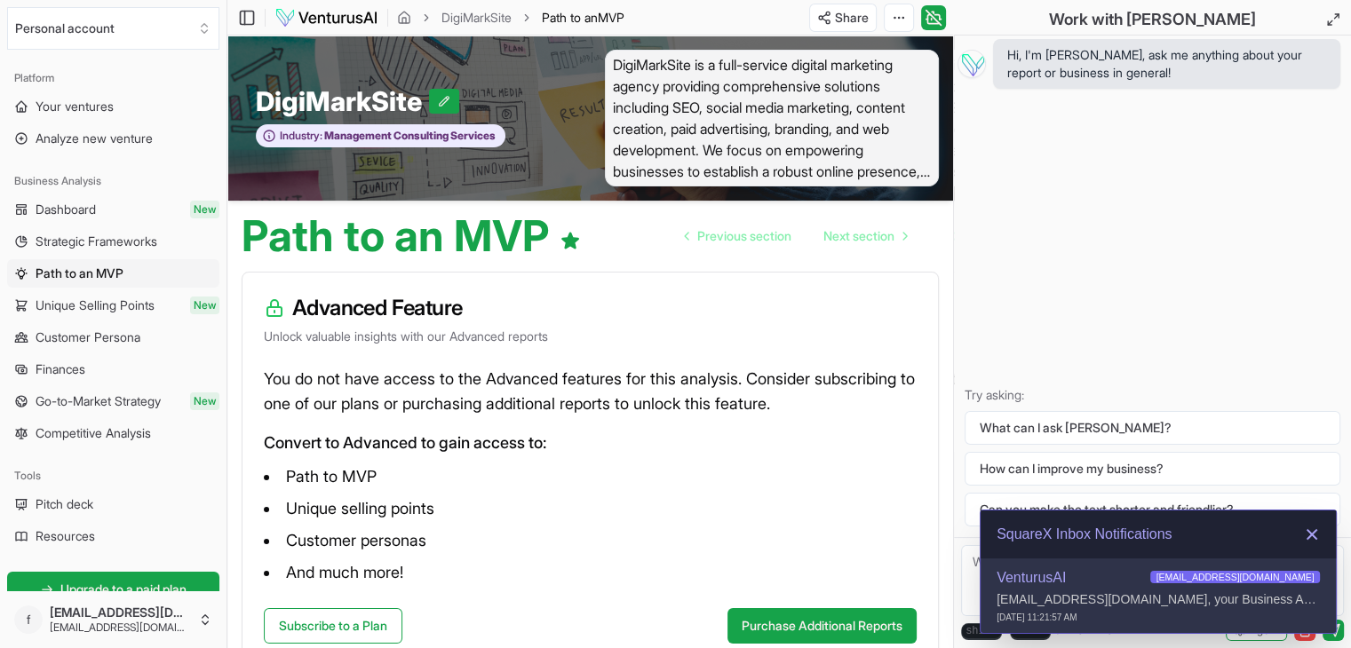
scroll to position [121, 0]
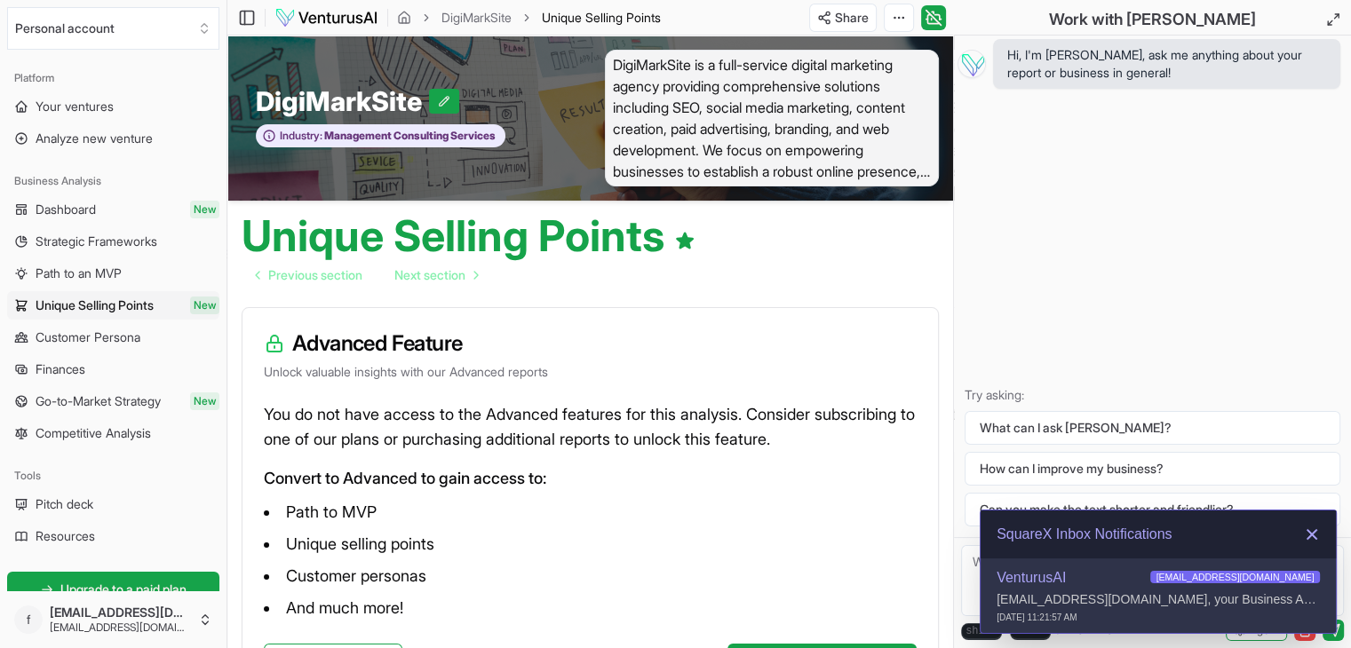
scroll to position [156, 0]
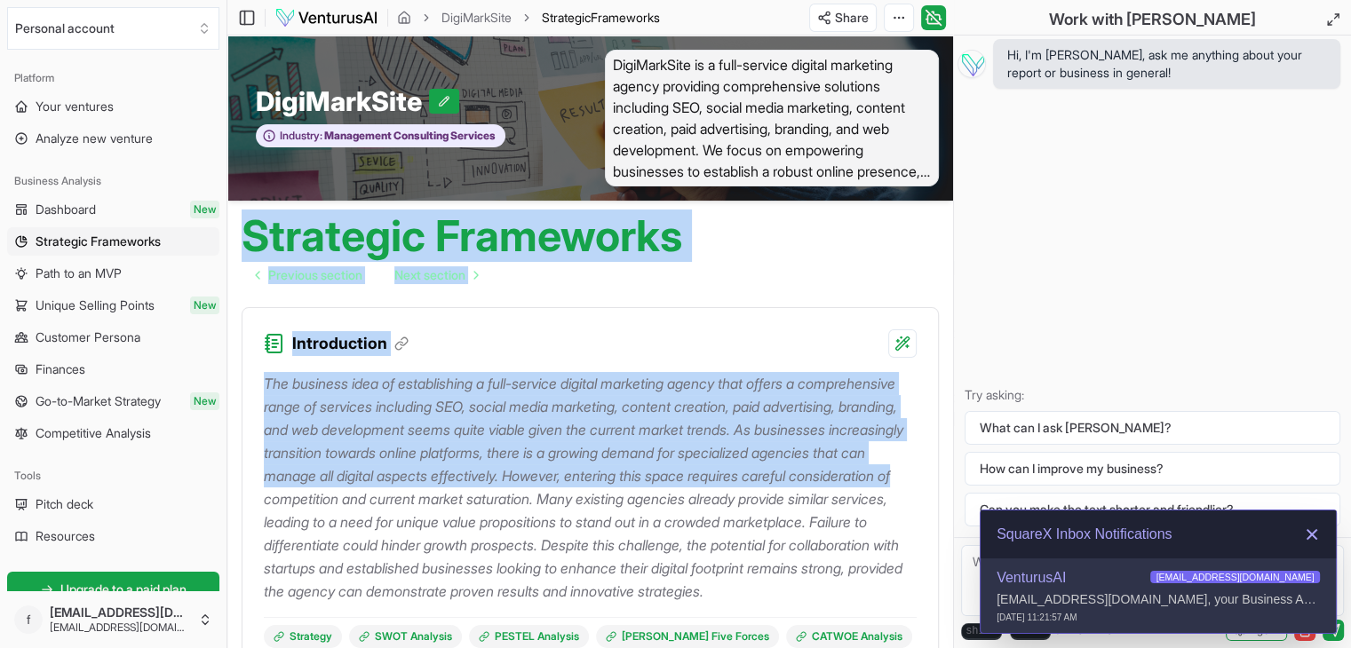
drag, startPoint x: 236, startPoint y: 228, endPoint x: 481, endPoint y: 491, distance: 359.4
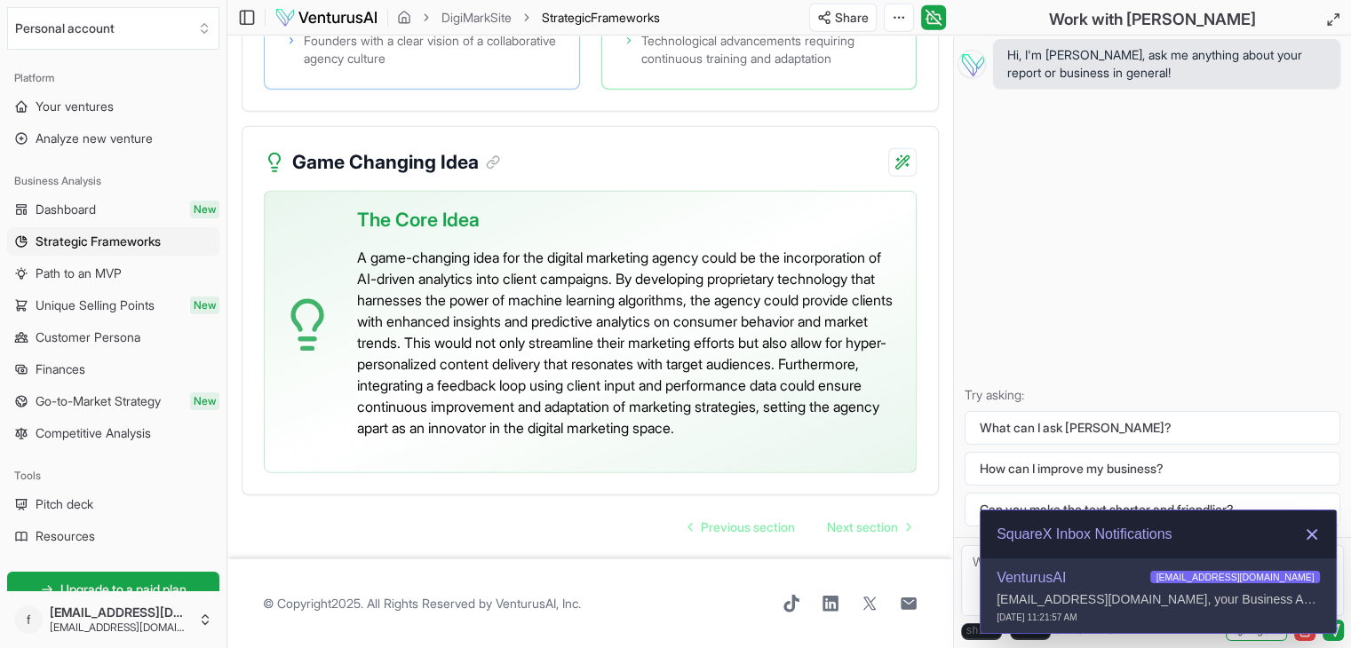
scroll to position [5008, 0]
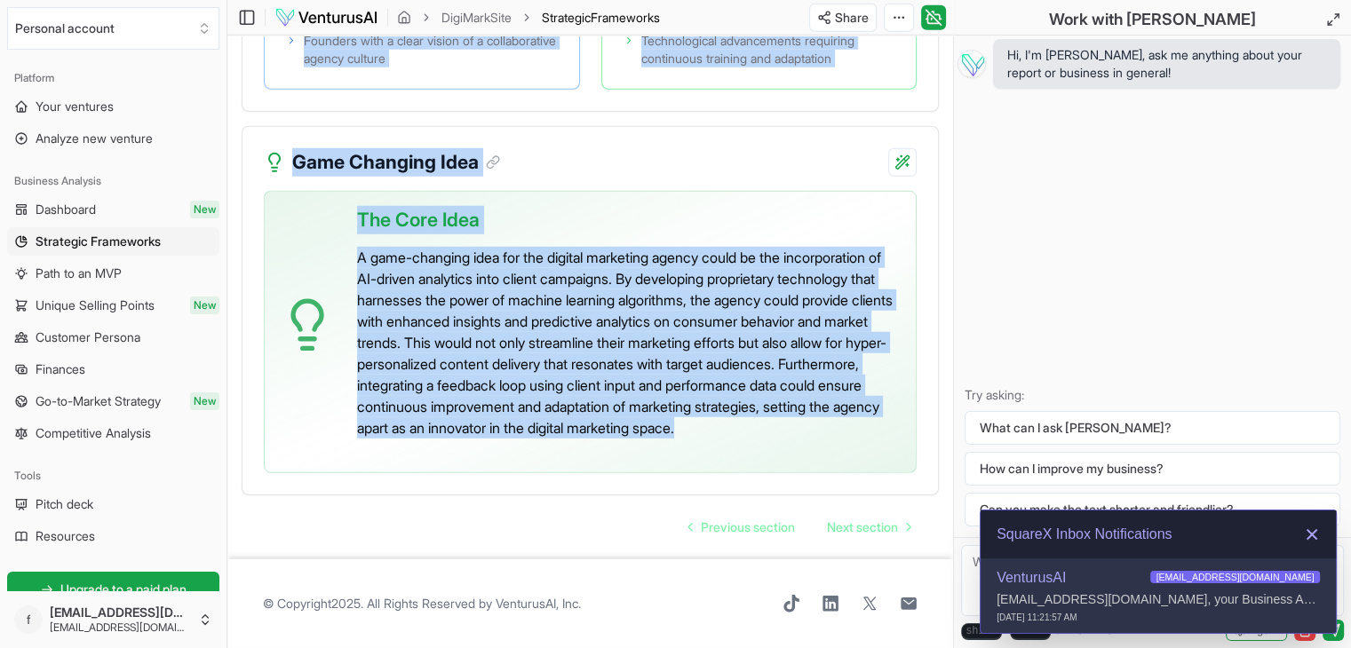
click at [643, 441] on div "The Core Idea A game-changing idea for the digital marketing agency could be th…" at bounding box center [629, 325] width 544 height 266
copy main "Strategic Frameworks Previous section Next section Introduction The business id…"
drag, startPoint x: 273, startPoint y: 83, endPoint x: 784, endPoint y: 445, distance: 626.8
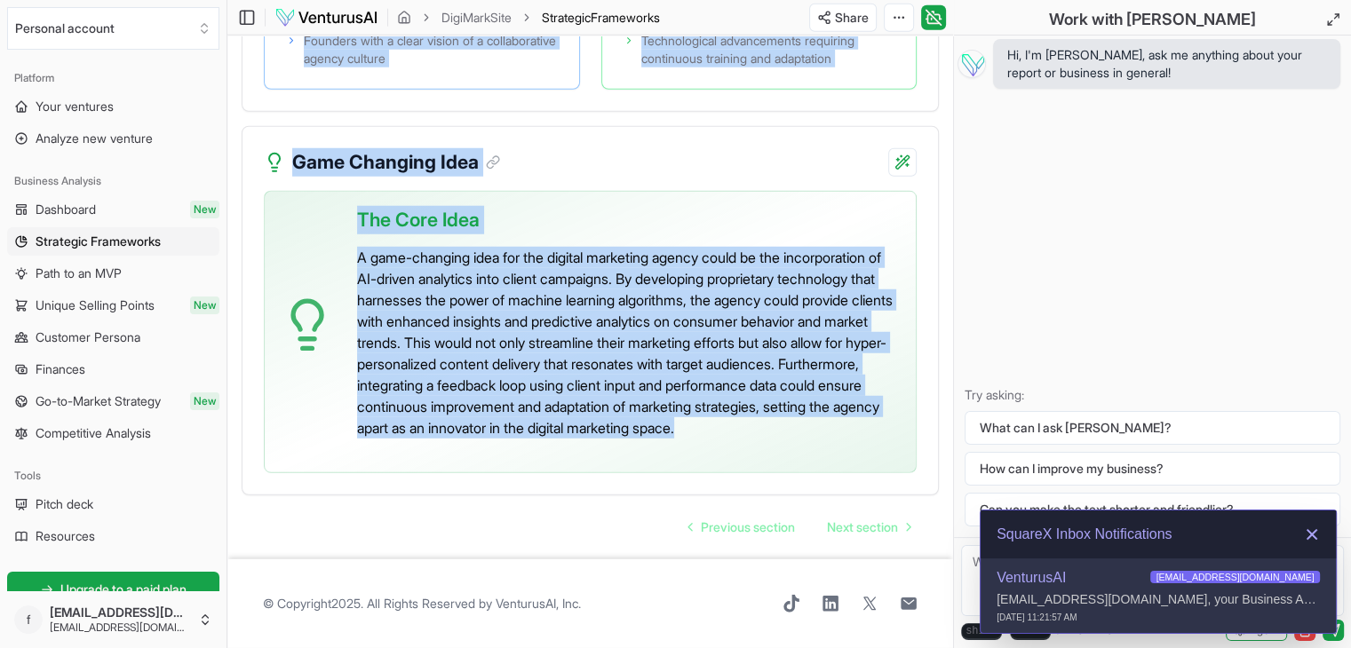
copy main "igiMarkSite Industry: Management Consulting Services DigiMarkSite is a full-ser…"
click at [866, 470] on div "The Core Idea A game-changing idea for the digital marketing agency could be th…" at bounding box center [590, 332] width 653 height 282
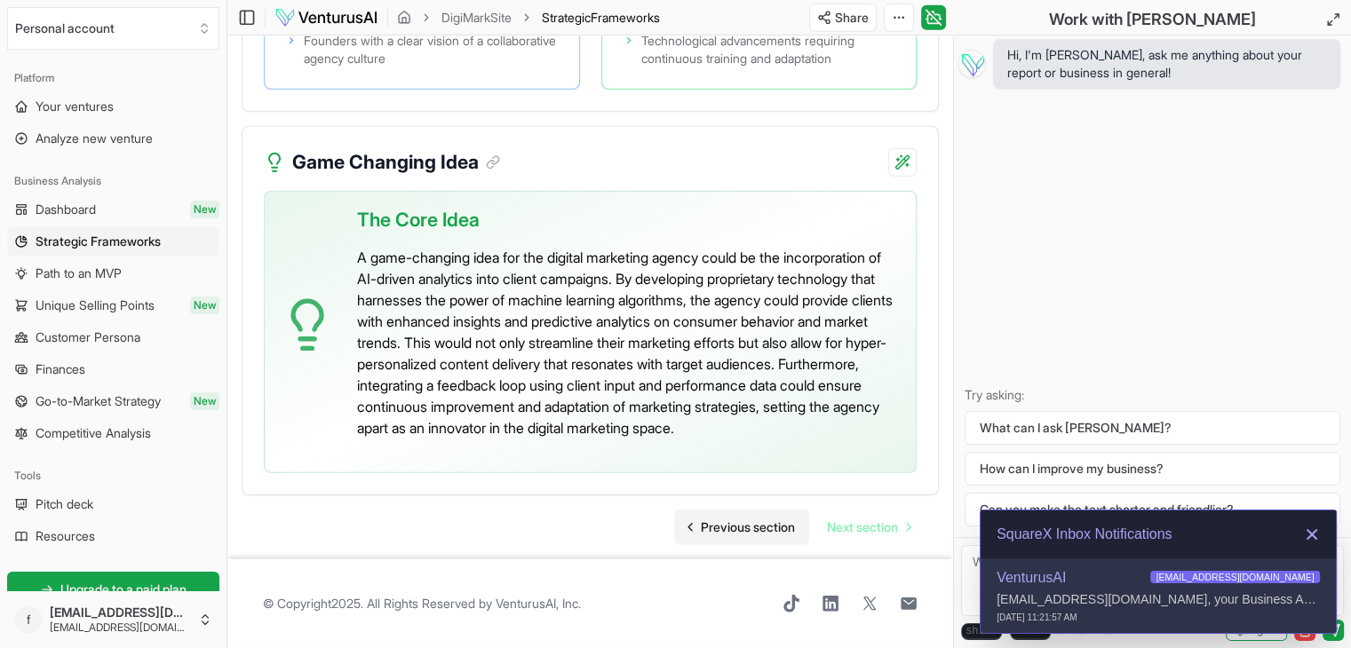
click at [735, 531] on span "Previous section" at bounding box center [748, 528] width 94 height 18
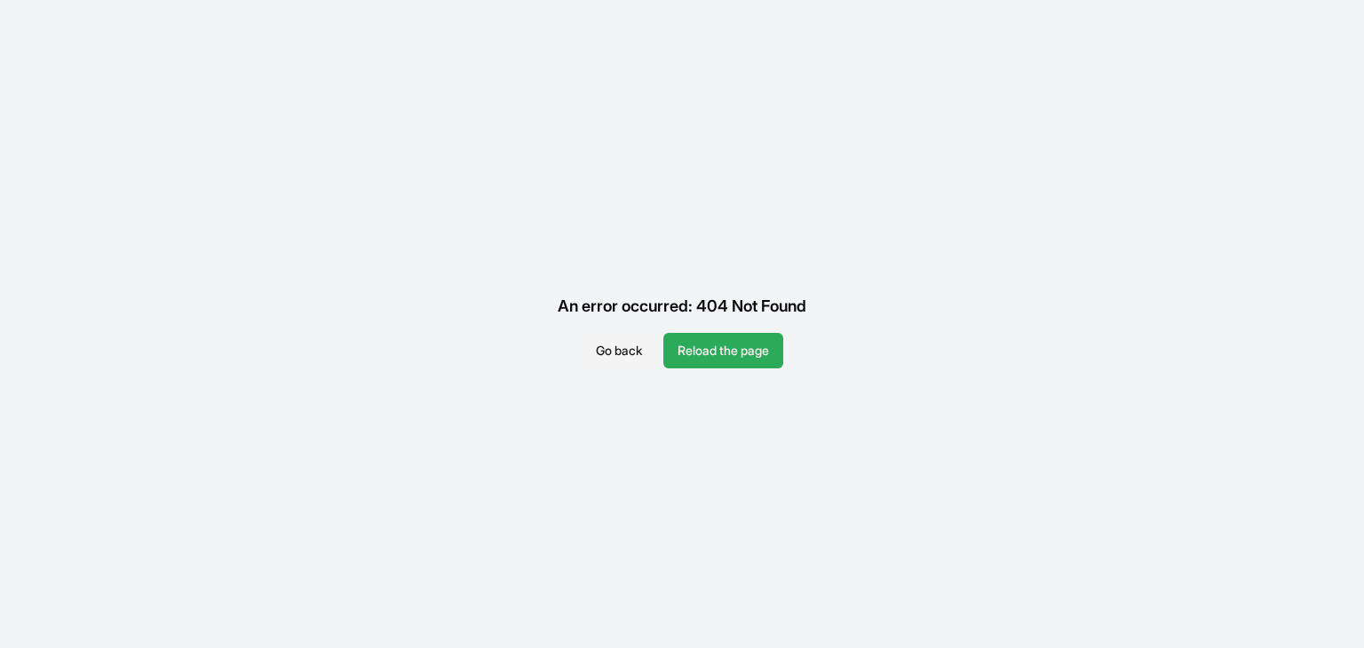
click at [712, 338] on button "Reload the page" at bounding box center [723, 351] width 120 height 36
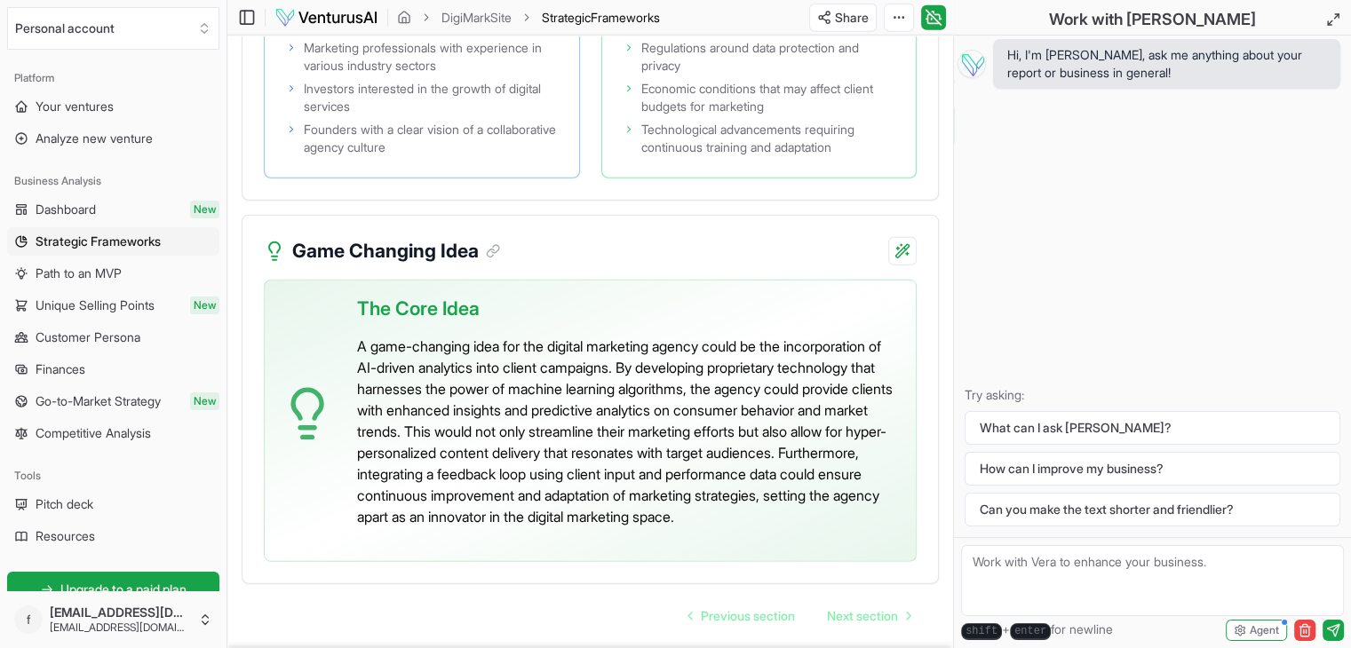
scroll to position [5008, 0]
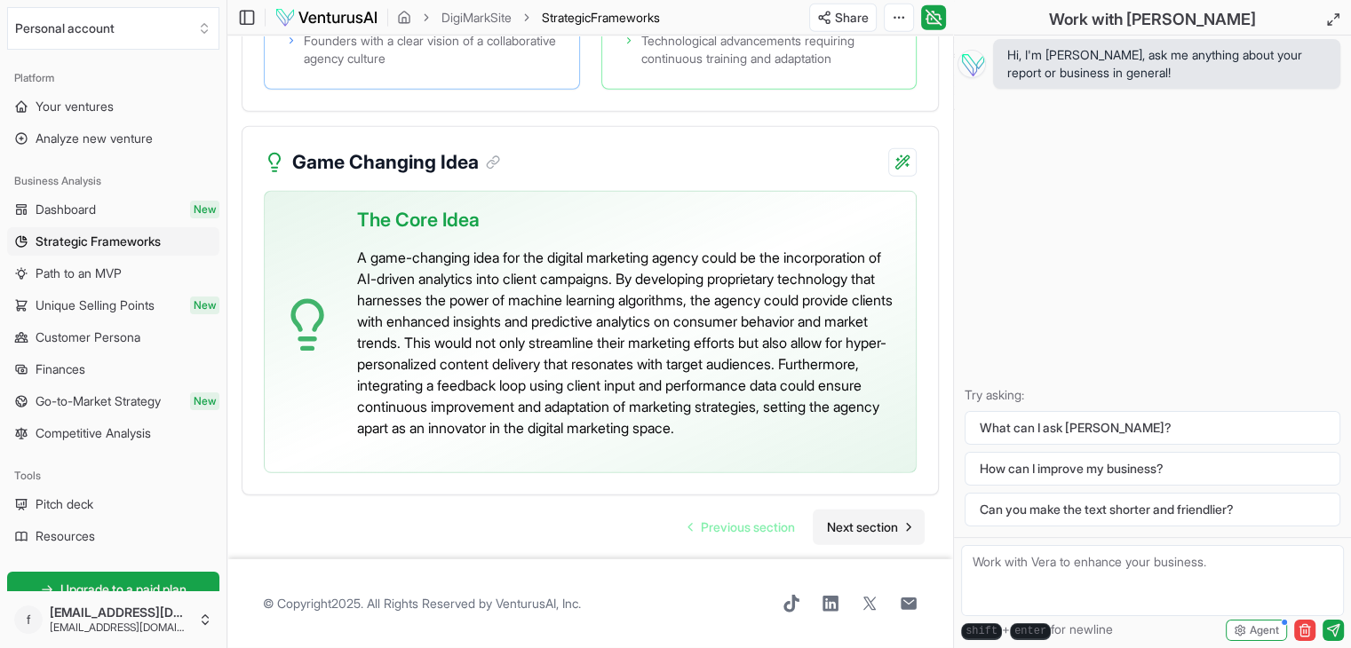
click at [869, 537] on link "Next section" at bounding box center [868, 528] width 112 height 36
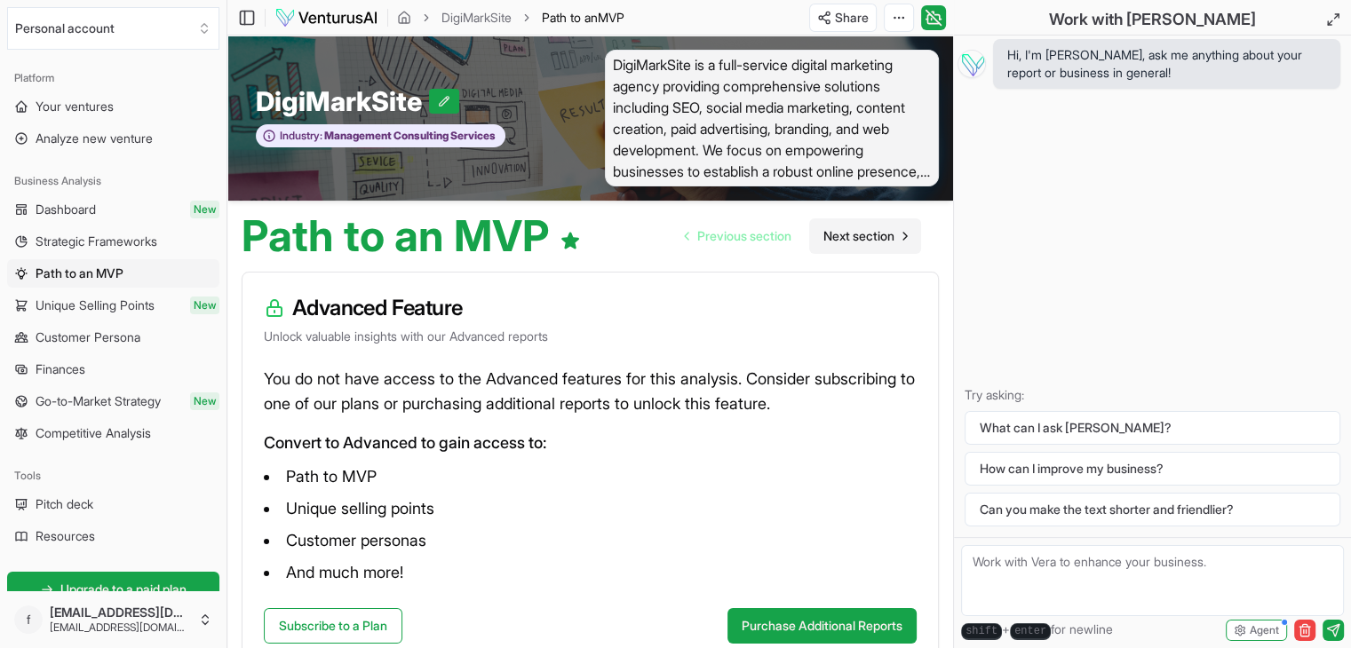
click at [874, 242] on span "Next section" at bounding box center [858, 236] width 71 height 18
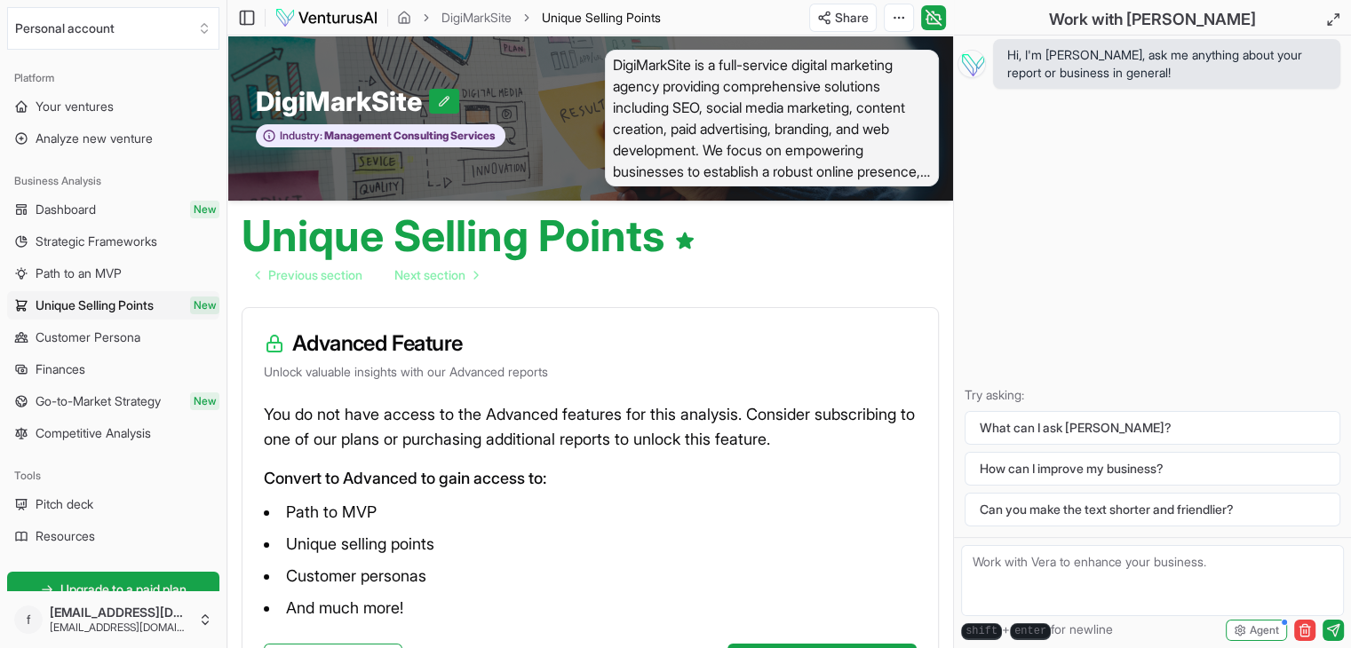
scroll to position [156, 0]
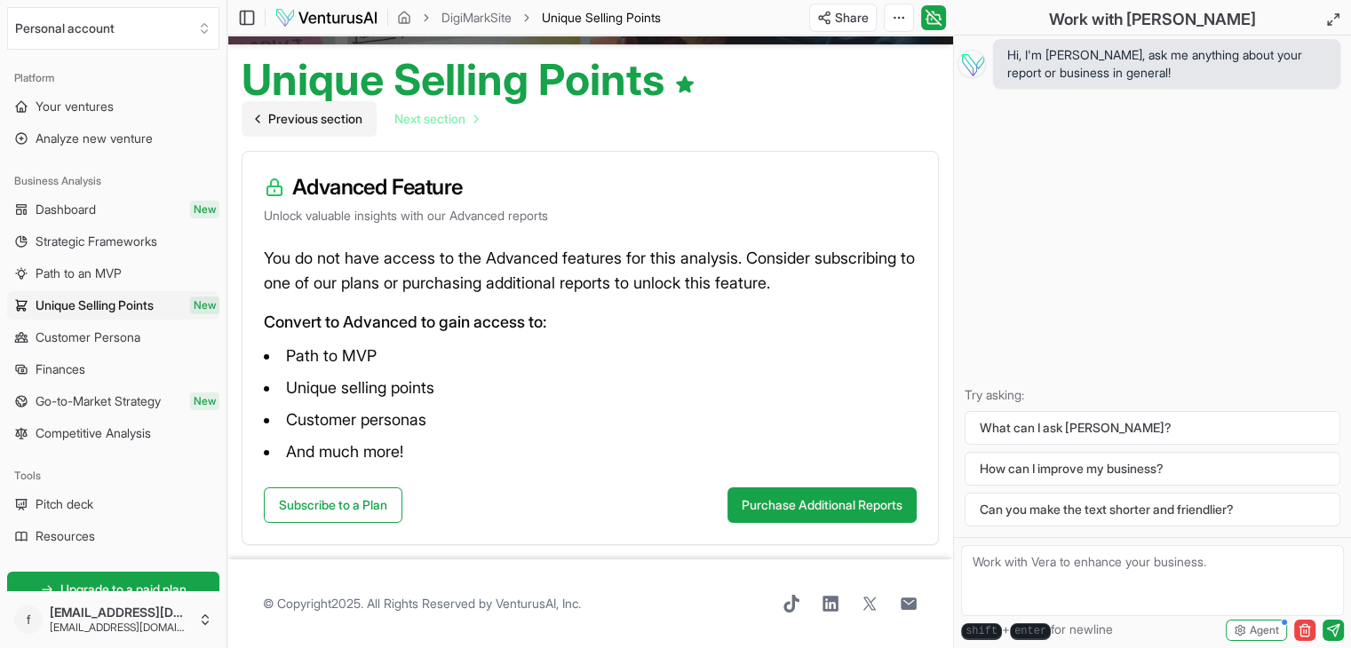
click at [359, 130] on link "Previous section" at bounding box center [309, 119] width 135 height 36
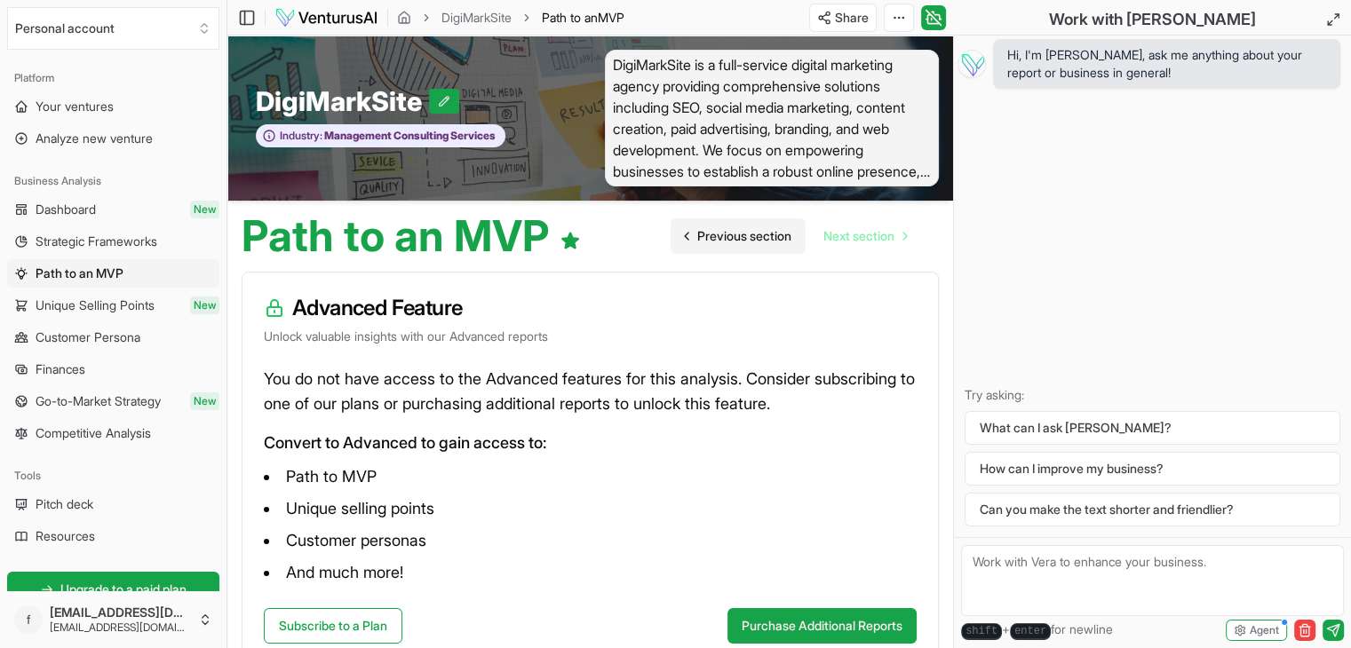
click at [359, 130] on span "Management Consulting Services" at bounding box center [408, 136] width 173 height 14
click at [741, 237] on span "Previous section" at bounding box center [744, 236] width 94 height 18
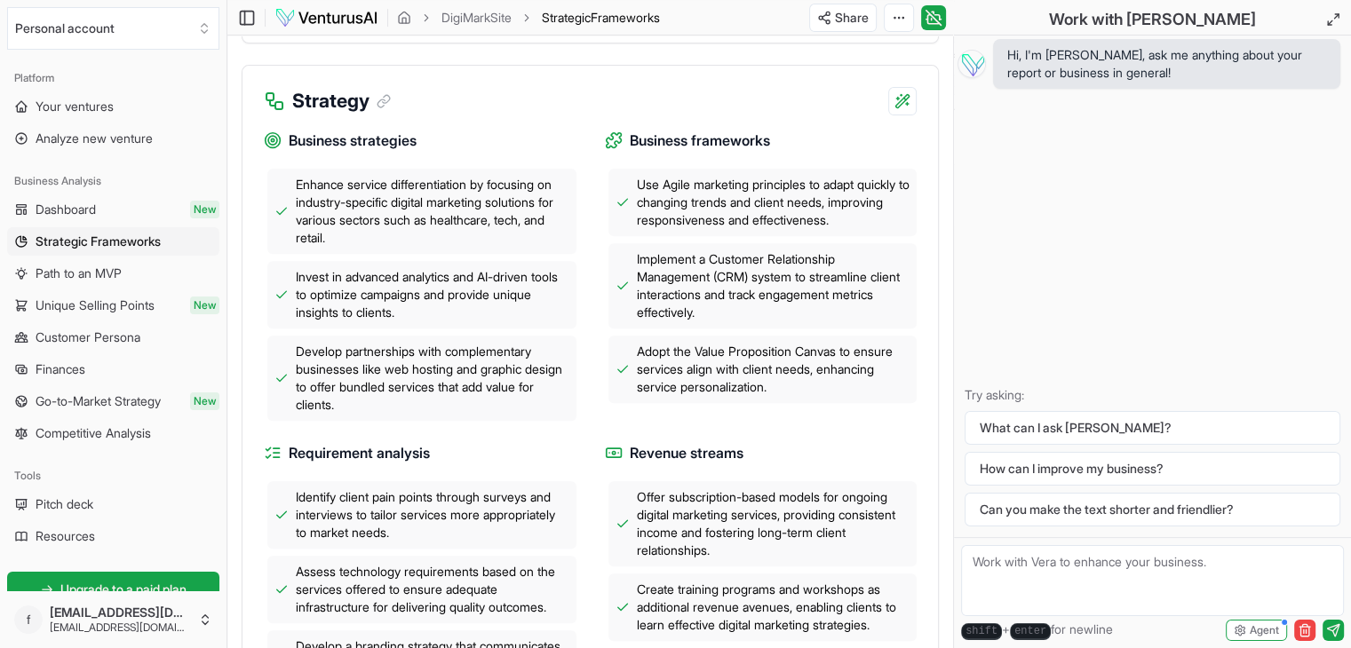
scroll to position [659, 0]
drag, startPoint x: 660, startPoint y: 218, endPoint x: 780, endPoint y: 211, distance: 120.9
click at [780, 211] on span "Use Agile marketing principles to adapt quickly to changing trends and client n…" at bounding box center [773, 200] width 273 height 53
click at [387, 296] on span "Invest in advanced analytics and AI-driven tools to optimize campaigns and prov…" at bounding box center [432, 292] width 273 height 53
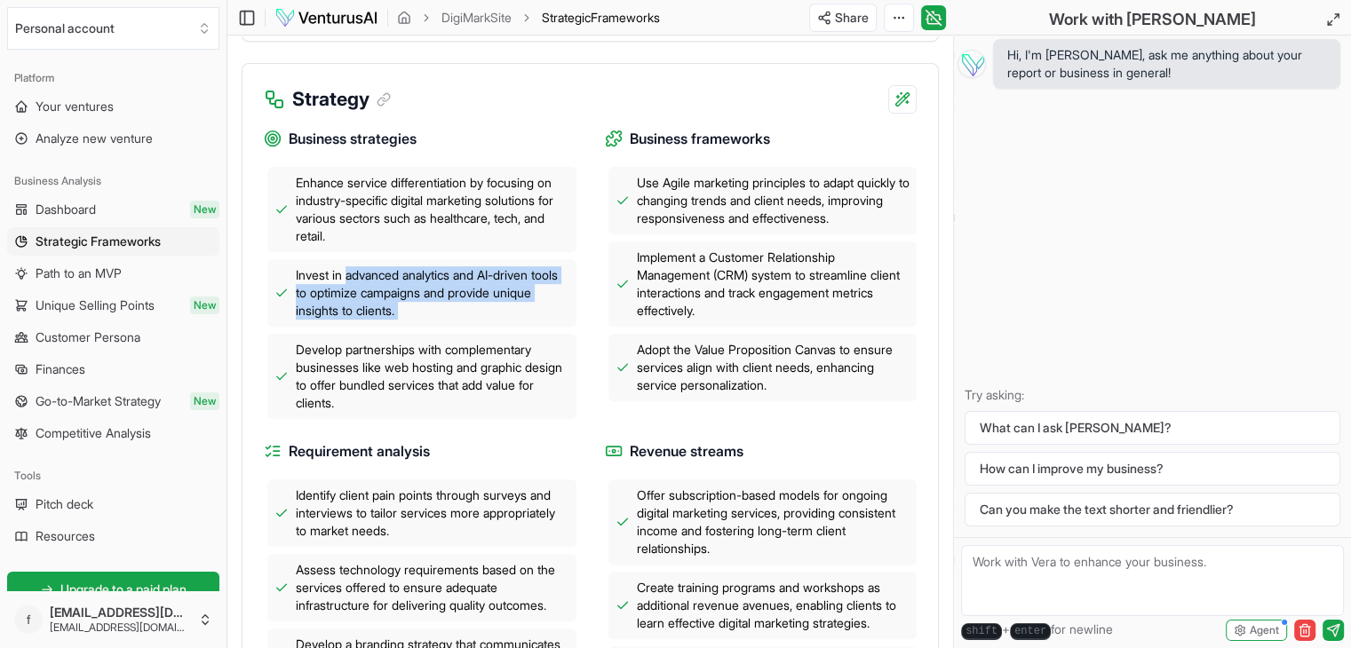
drag, startPoint x: 387, startPoint y: 296, endPoint x: 455, endPoint y: 324, distance: 73.2
click at [455, 320] on span "Invest in advanced analytics and AI-driven tools to optimize campaigns and prov…" at bounding box center [432, 292] width 273 height 53
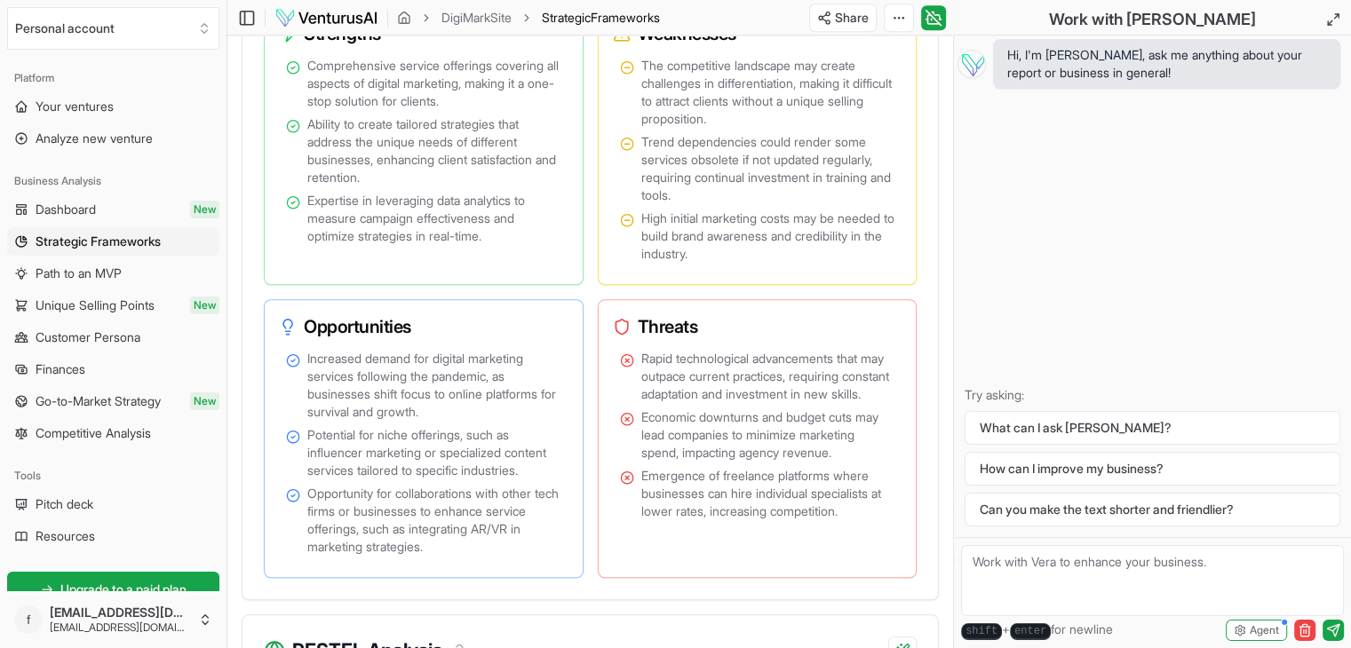
scroll to position [1470, 0]
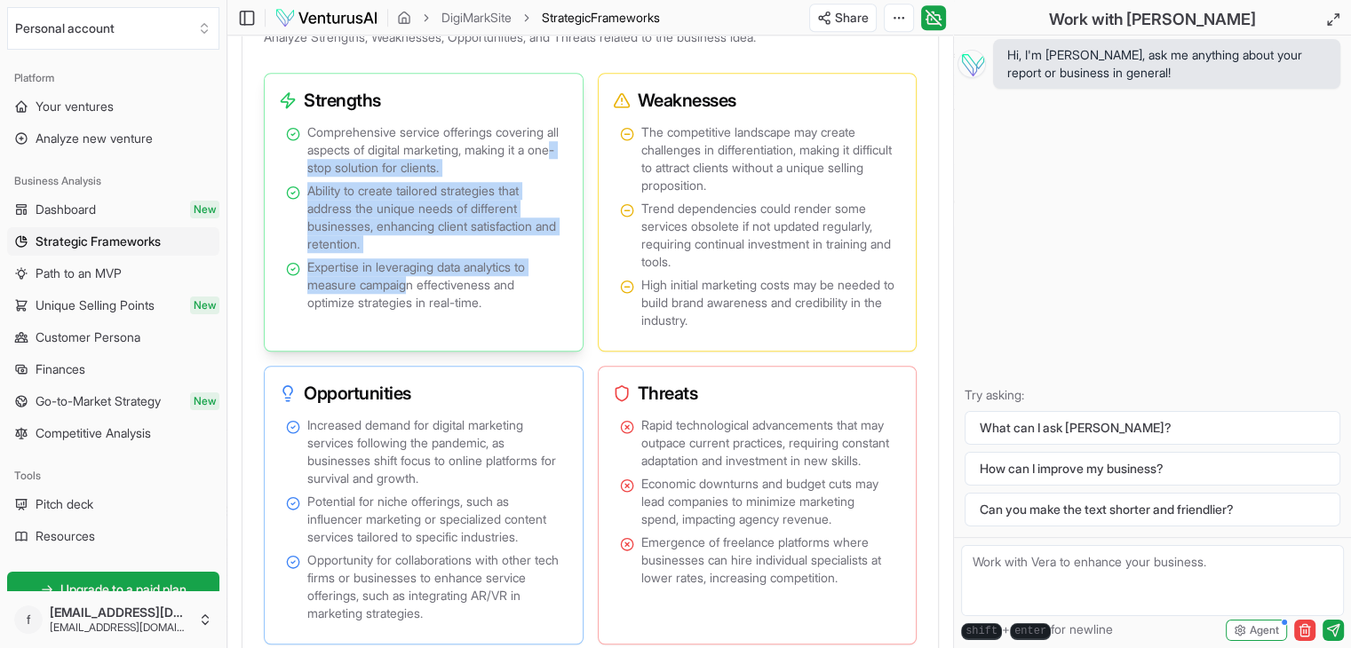
drag, startPoint x: 410, startPoint y: 305, endPoint x: 330, endPoint y: 181, distance: 147.8
click at [330, 181] on ul "Comprehensive service offerings covering all aspects of digital marketing, maki…" at bounding box center [423, 217] width 275 height 188
click at [330, 177] on span "Comprehensive service offerings covering all aspects of digital marketing, maki…" at bounding box center [434, 149] width 254 height 53
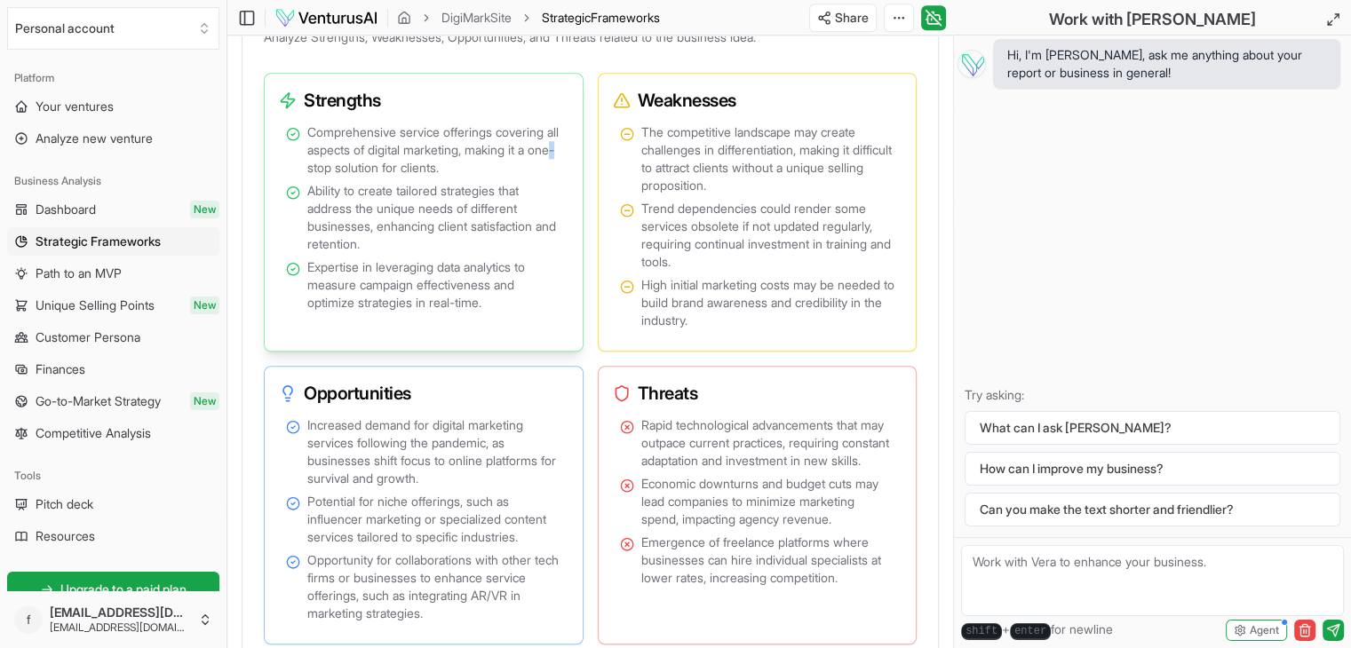
click at [330, 177] on span "Comprehensive service offerings covering all aspects of digital marketing, maki…" at bounding box center [434, 149] width 254 height 53
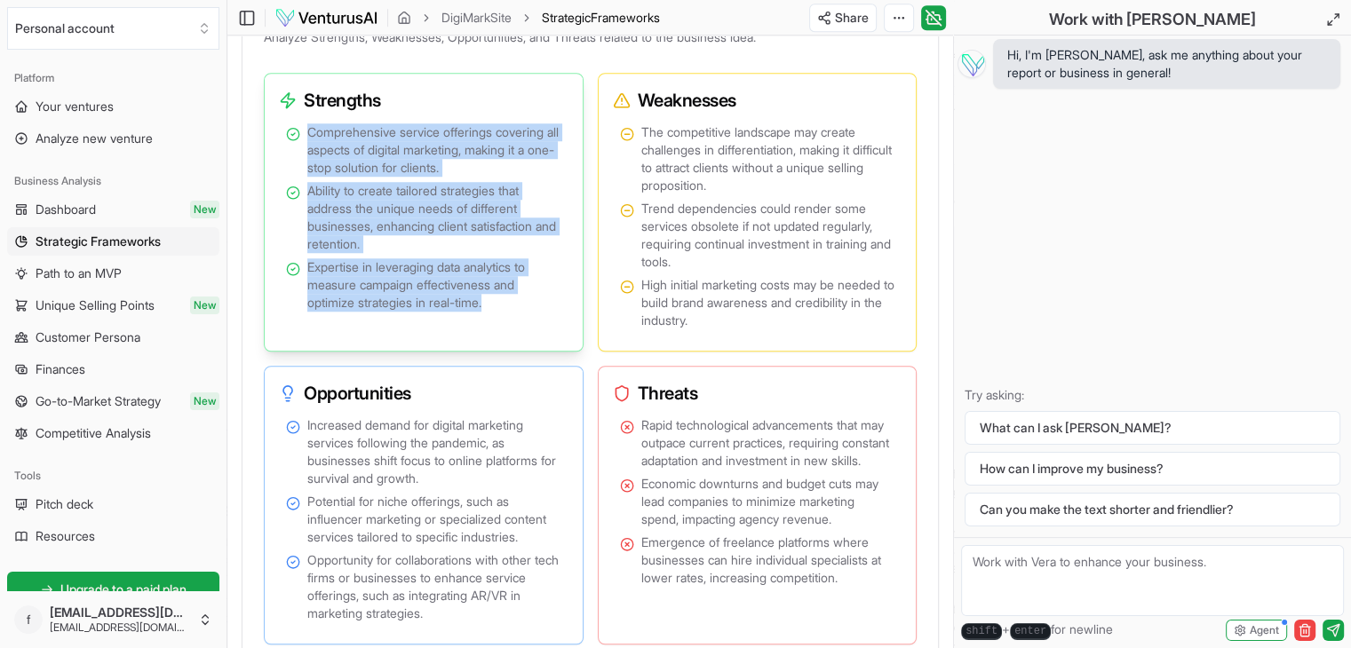
drag, startPoint x: 330, startPoint y: 181, endPoint x: 432, endPoint y: 355, distance: 201.8
click at [432, 344] on div "Comprehensive service offerings covering all aspects of digital marketing, maki…" at bounding box center [424, 232] width 304 height 224
drag, startPoint x: 432, startPoint y: 355, endPoint x: 365, endPoint y: 143, distance: 222.7
click at [365, 143] on div "Comprehensive service offerings covering all aspects of digital marketing, maki…" at bounding box center [424, 232] width 304 height 224
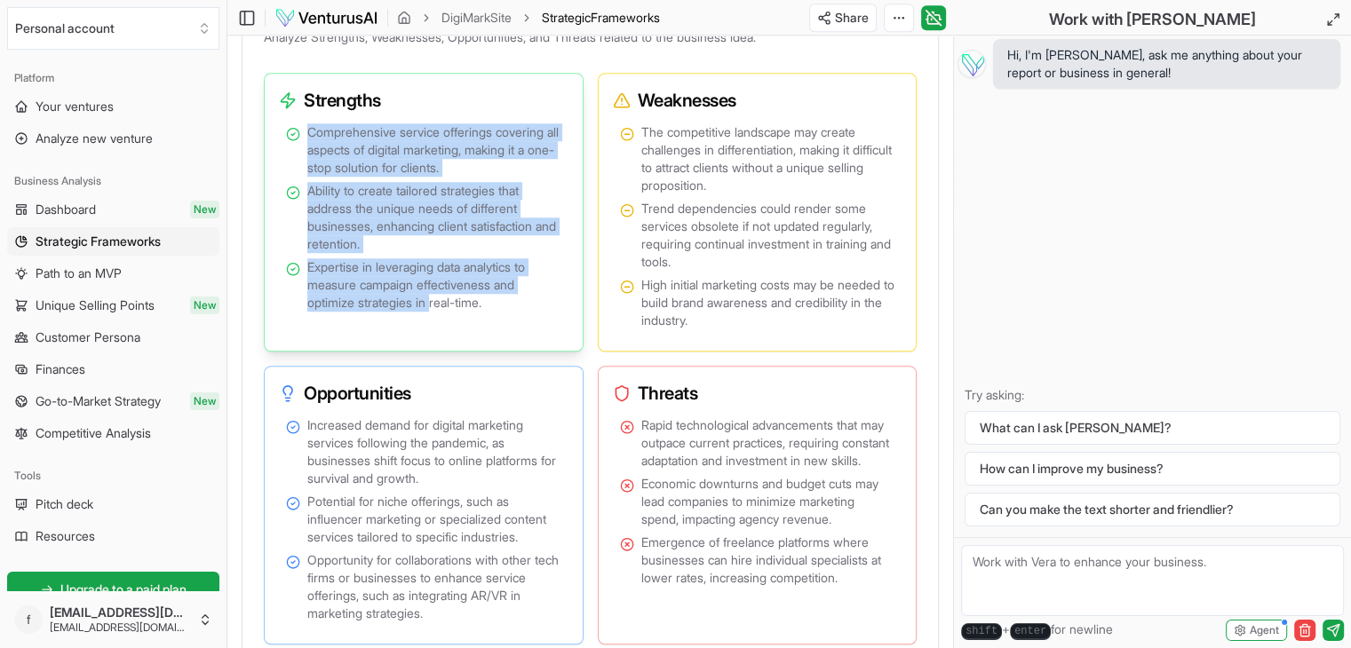
click at [365, 143] on span "Comprehensive service offerings covering all aspects of digital marketing, maki…" at bounding box center [434, 149] width 254 height 53
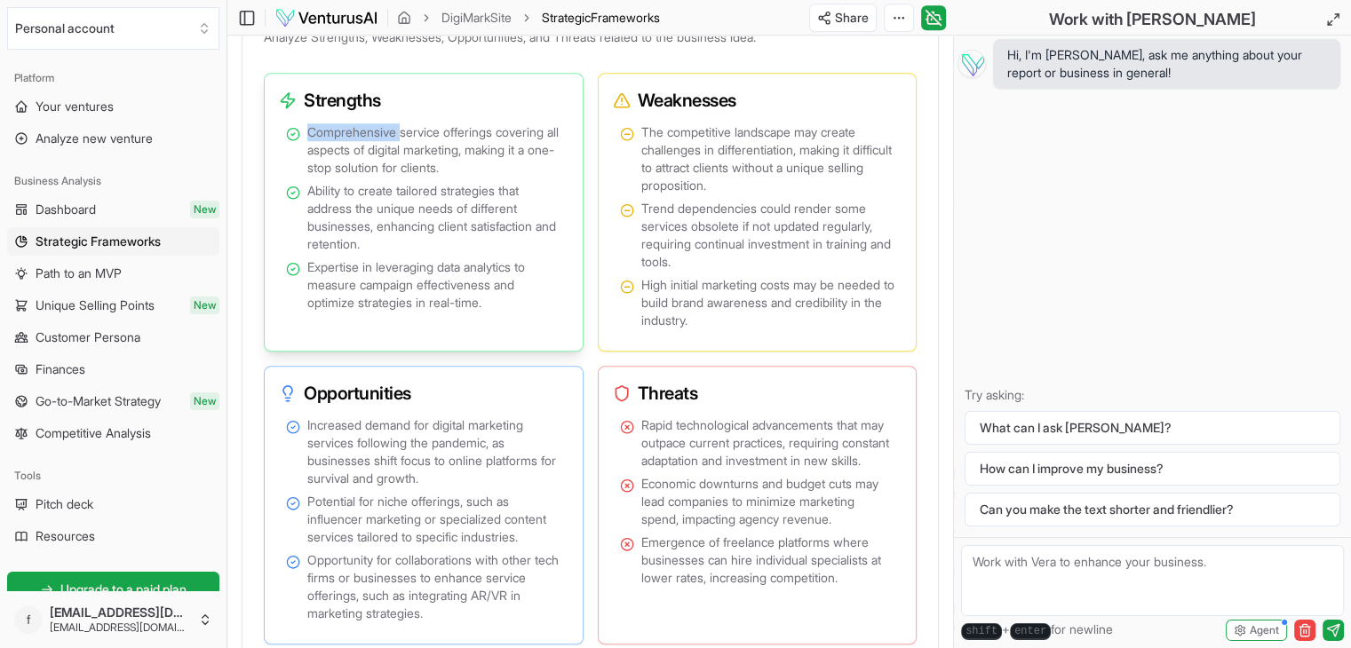
click at [365, 143] on span "Comprehensive service offerings covering all aspects of digital marketing, maki…" at bounding box center [434, 149] width 254 height 53
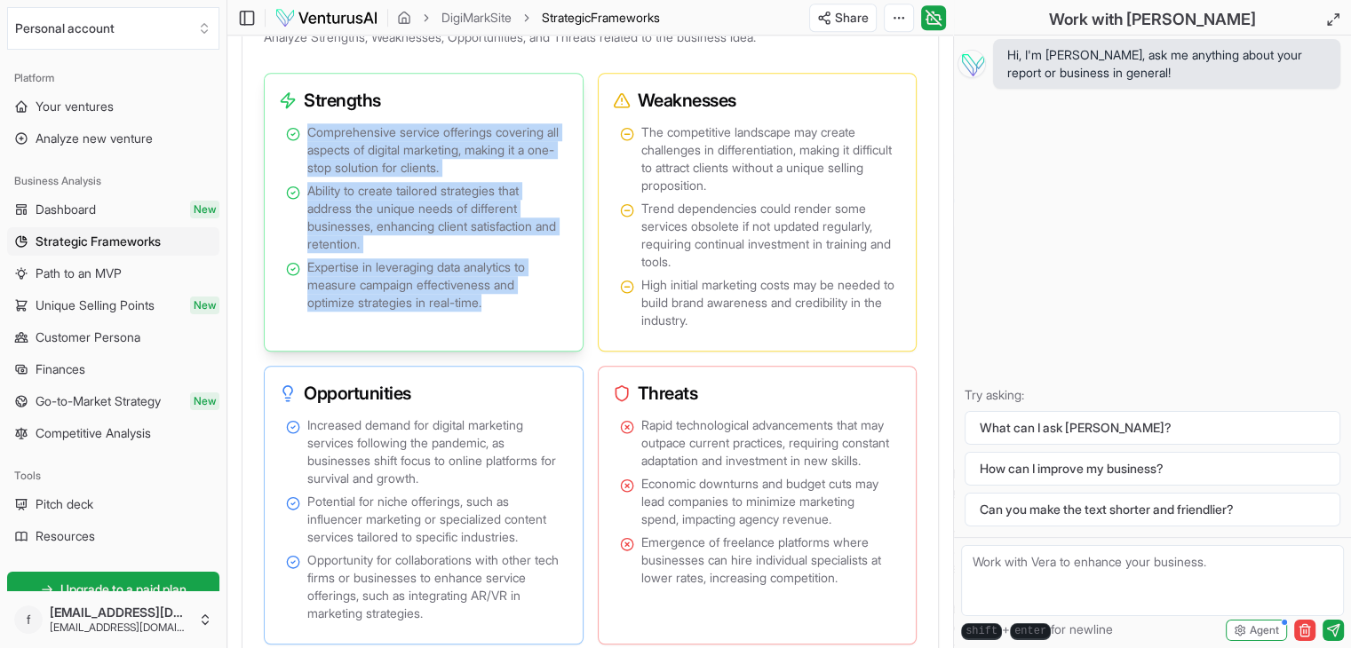
drag, startPoint x: 365, startPoint y: 143, endPoint x: 487, endPoint y: 356, distance: 245.8
click at [487, 344] on div "Comprehensive service offerings covering all aspects of digital marketing, maki…" at bounding box center [424, 232] width 304 height 224
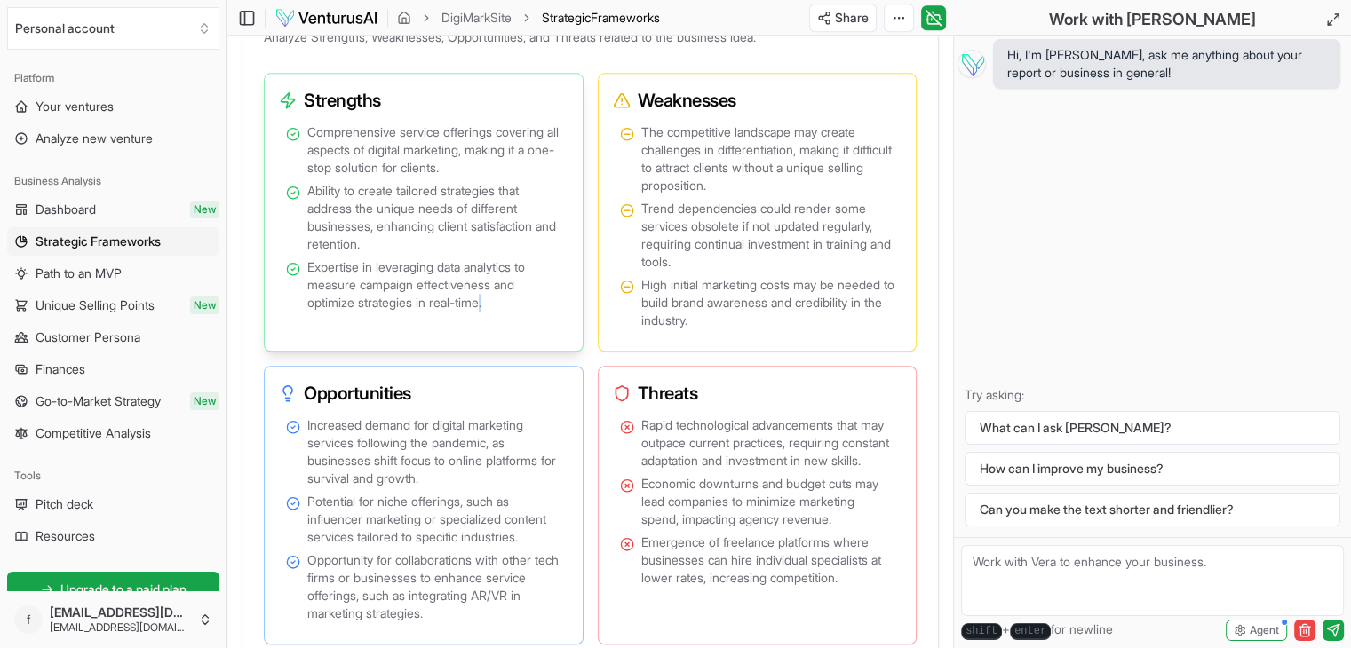
click at [487, 344] on div "Comprehensive service offerings covering all aspects of digital marketing, maki…" at bounding box center [424, 232] width 304 height 224
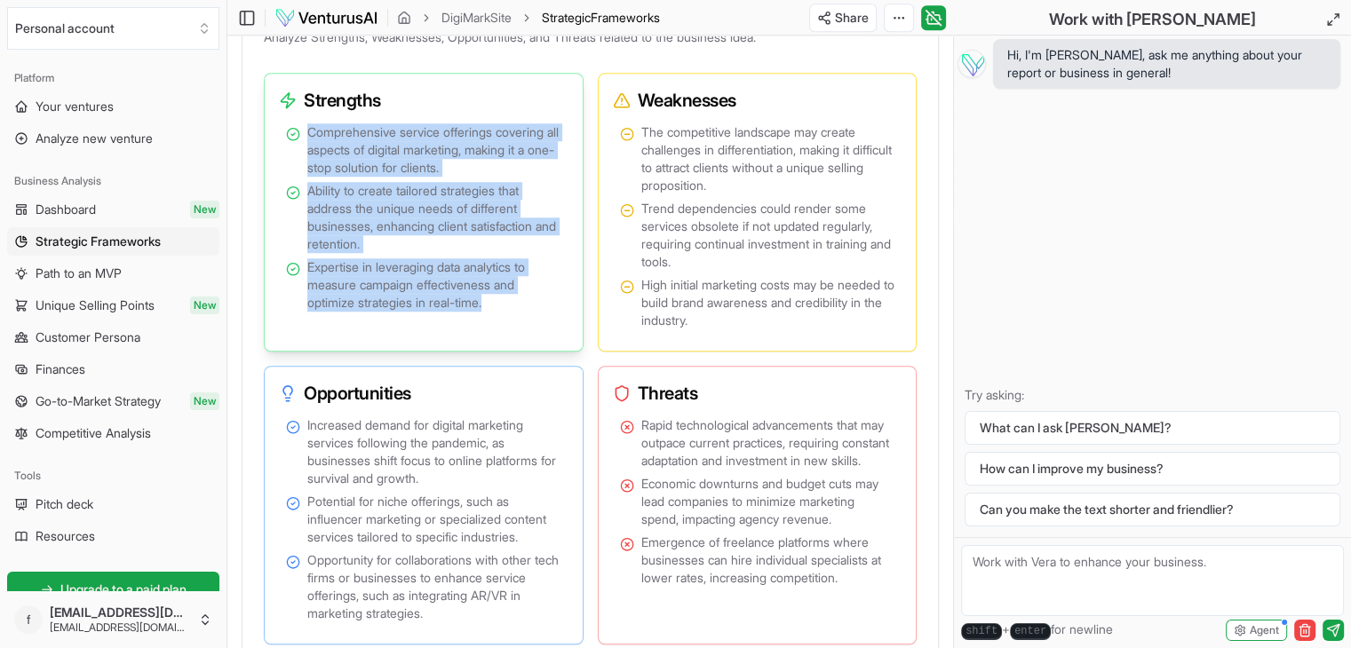
drag, startPoint x: 487, startPoint y: 356, endPoint x: 412, endPoint y: 185, distance: 187.3
click at [412, 185] on div "Comprehensive service offerings covering all aspects of digital marketing, maki…" at bounding box center [424, 232] width 304 height 224
click at [412, 177] on span "Comprehensive service offerings covering all aspects of digital marketing, maki…" at bounding box center [434, 149] width 254 height 53
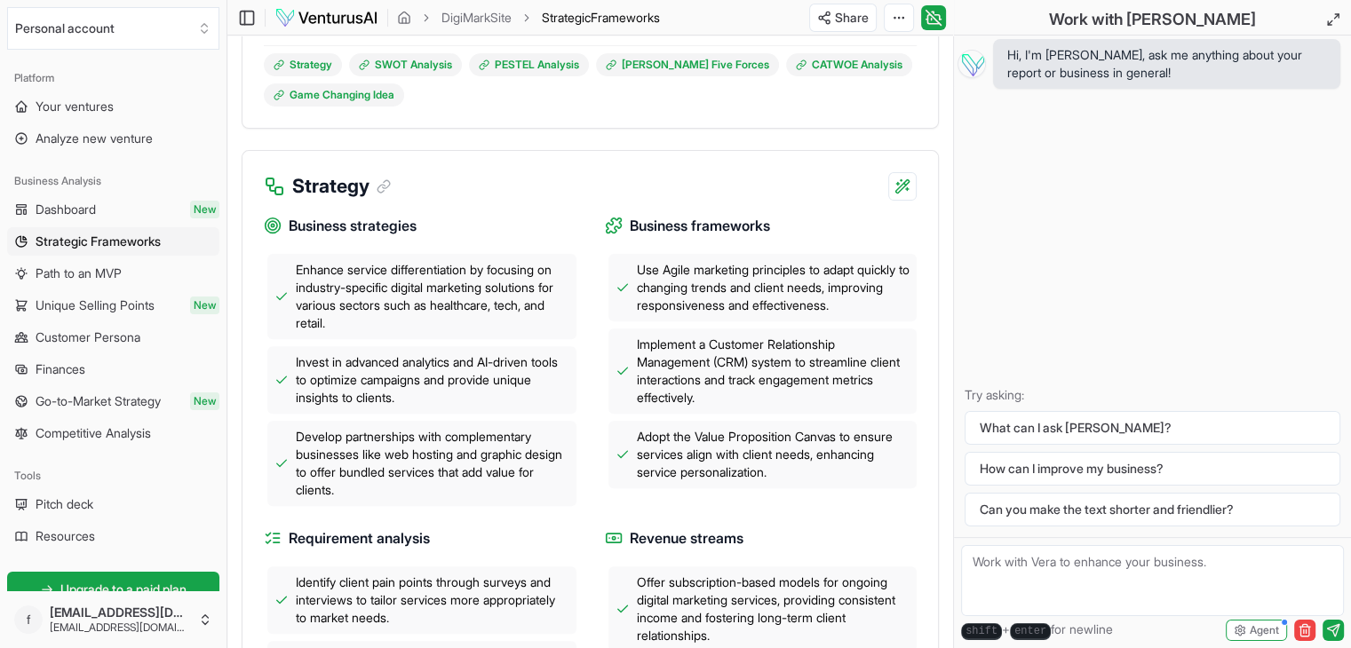
scroll to position [0, 0]
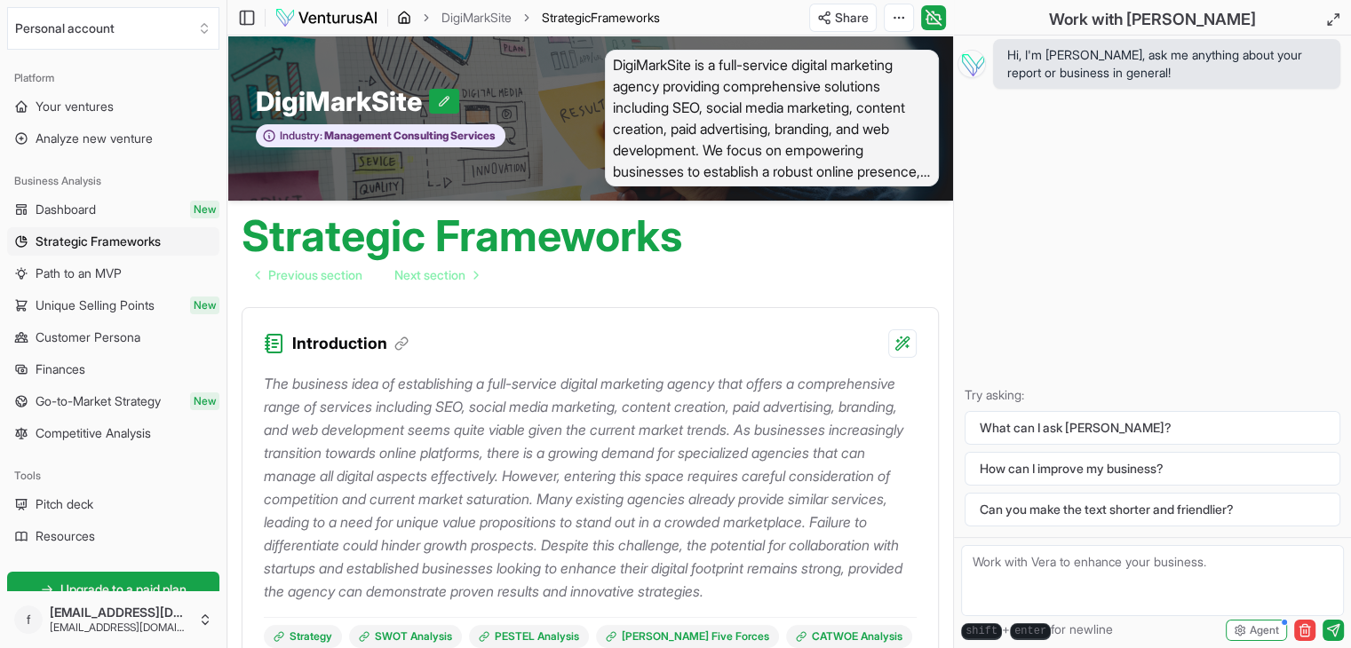
click at [407, 21] on icon "breadcrumb" at bounding box center [404, 18] width 14 height 14
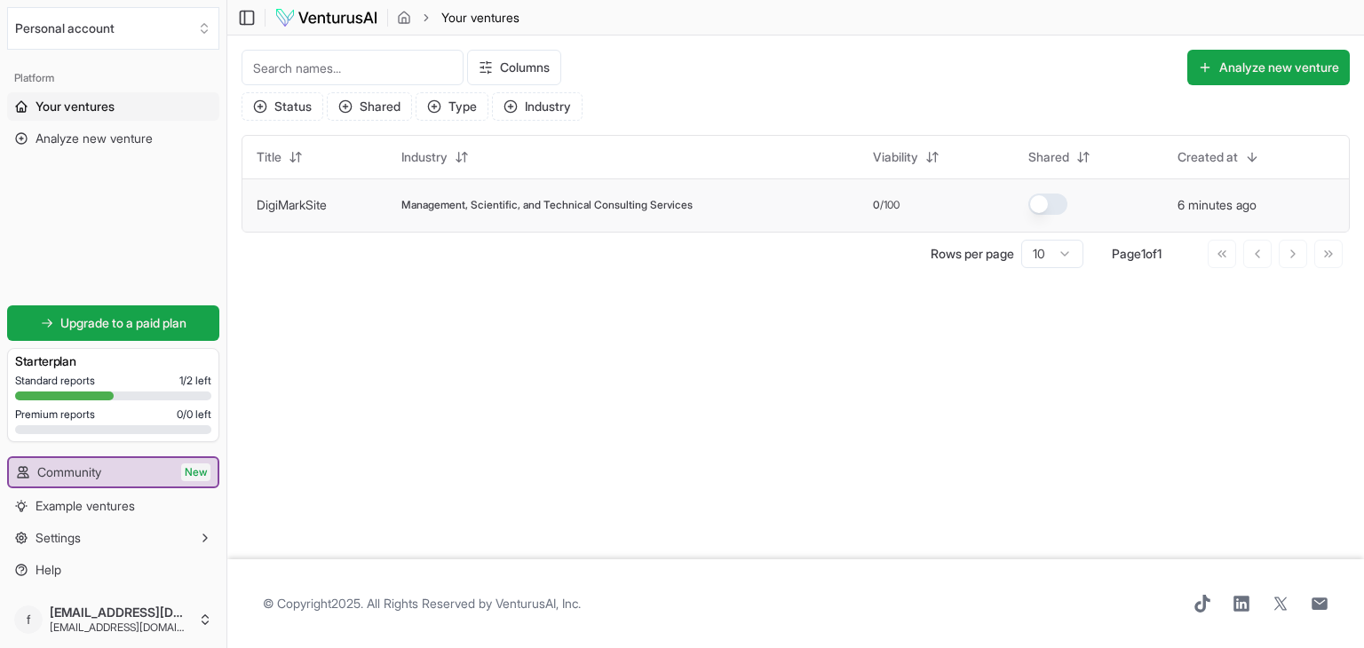
click at [1049, 200] on button "button" at bounding box center [1047, 204] width 39 height 21
click at [1236, 80] on div "Columns Analyze new venture" at bounding box center [796, 71] width 1108 height 43
click at [1236, 80] on button "Analyze new venture" at bounding box center [1268, 68] width 162 height 36
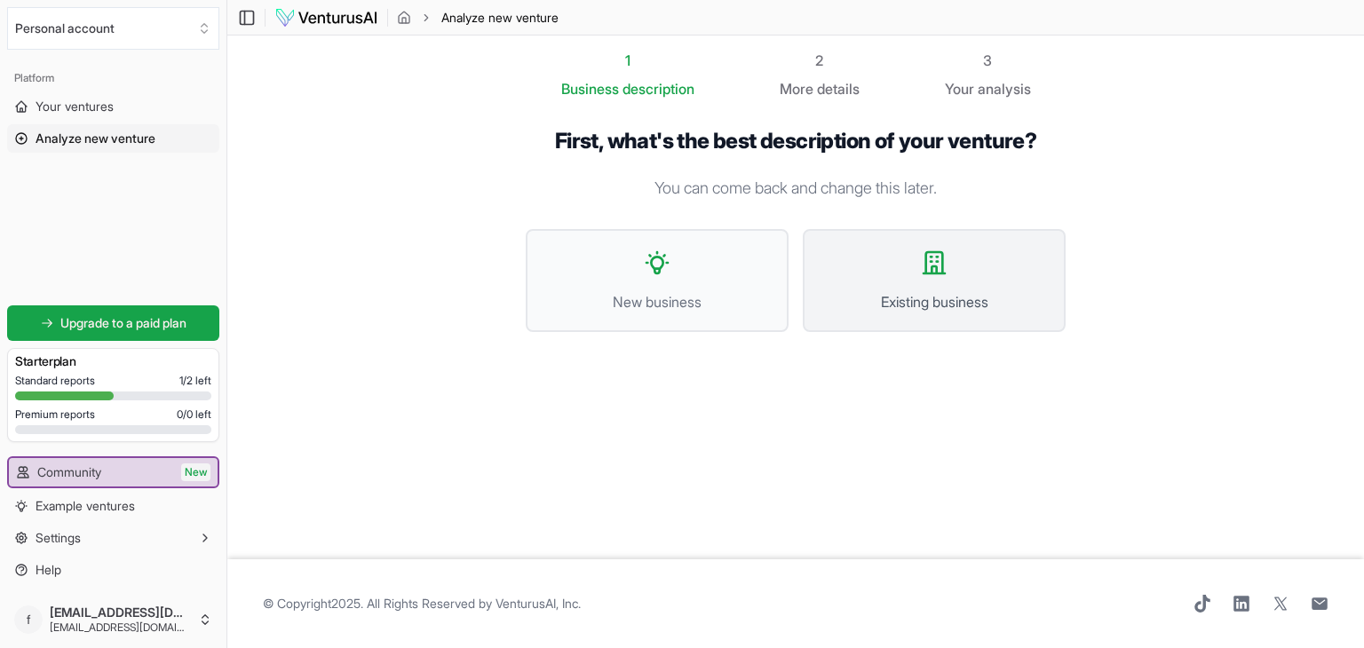
click at [907, 304] on span "Existing business" at bounding box center [934, 301] width 224 height 21
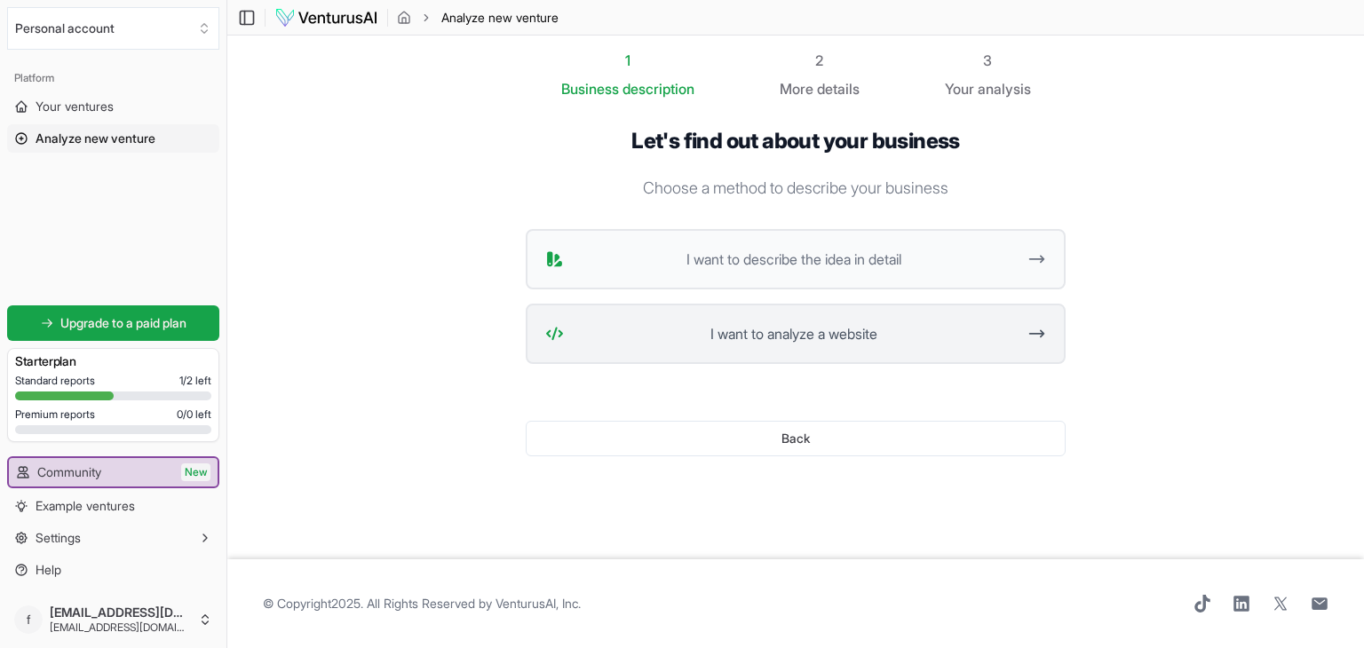
click at [869, 331] on span "I want to analyze a website" at bounding box center [793, 333] width 445 height 21
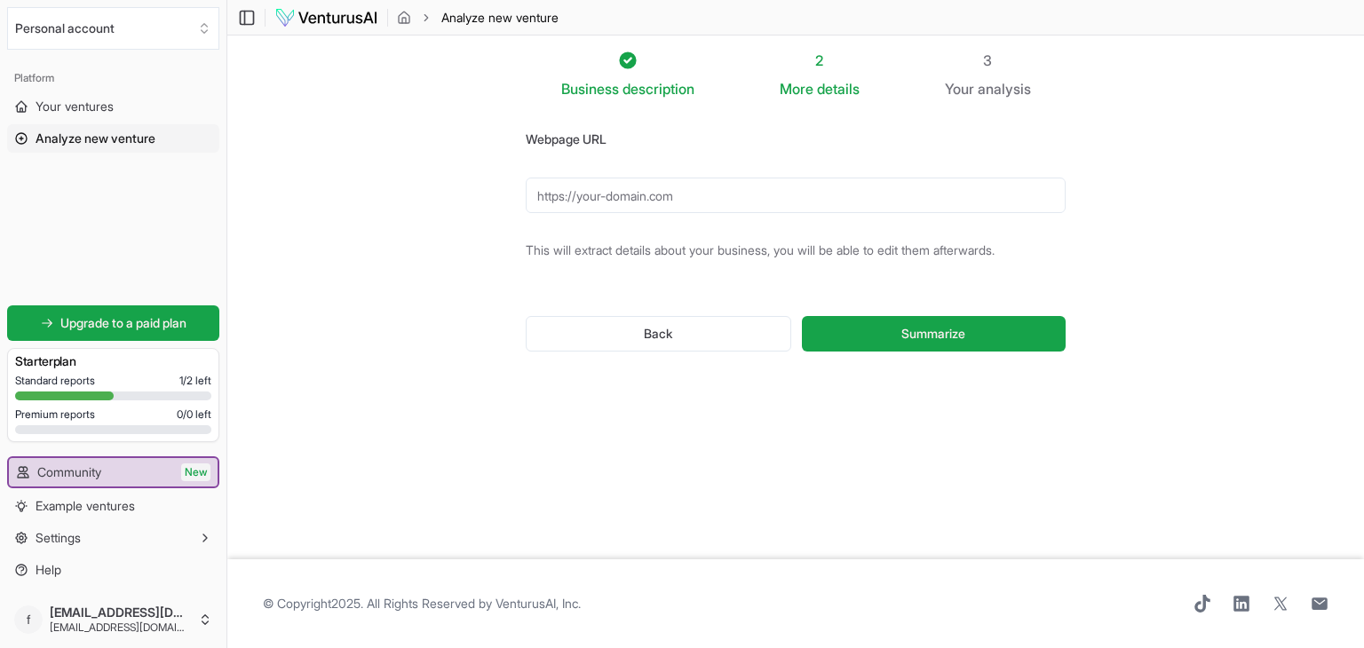
click at [702, 191] on input "Webpage URL" at bounding box center [796, 196] width 540 height 36
paste input "https://sktranslationservice.com/"
type input "https://sktranslationservice.com/"
click at [1001, 334] on button "Summarize" at bounding box center [934, 334] width 264 height 36
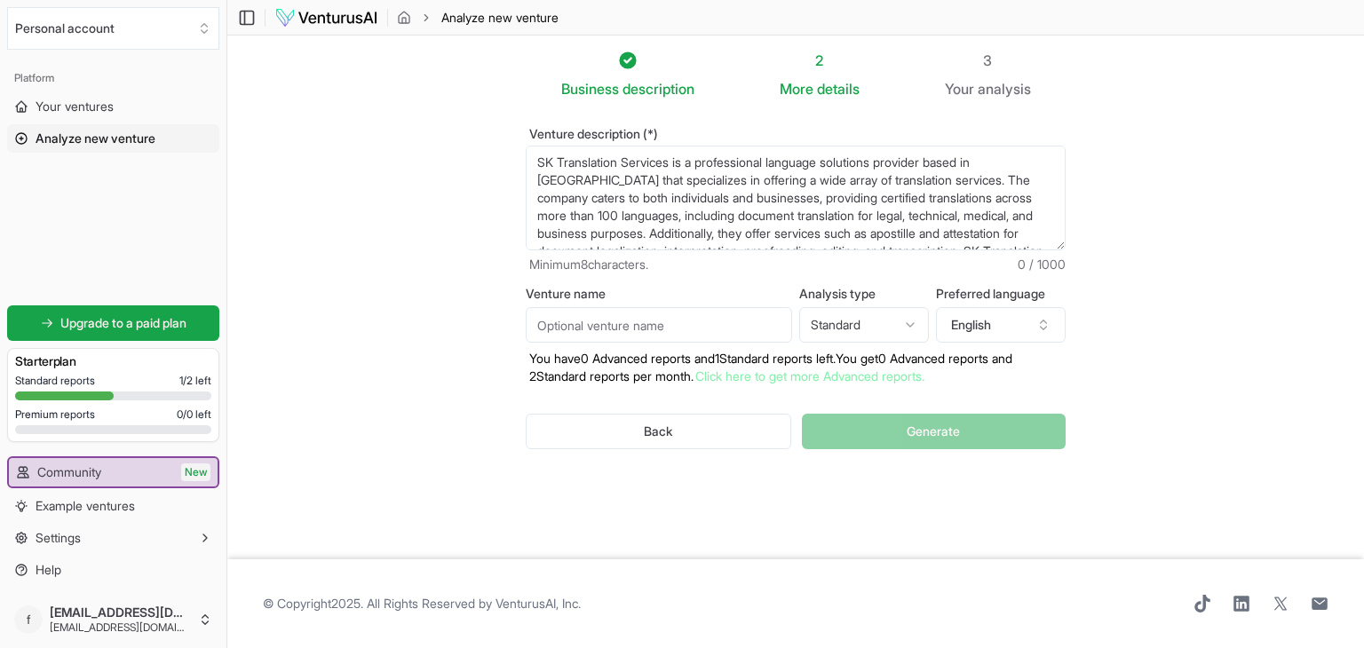
click at [653, 321] on input "Venture name" at bounding box center [659, 325] width 266 height 36
type input "sk"
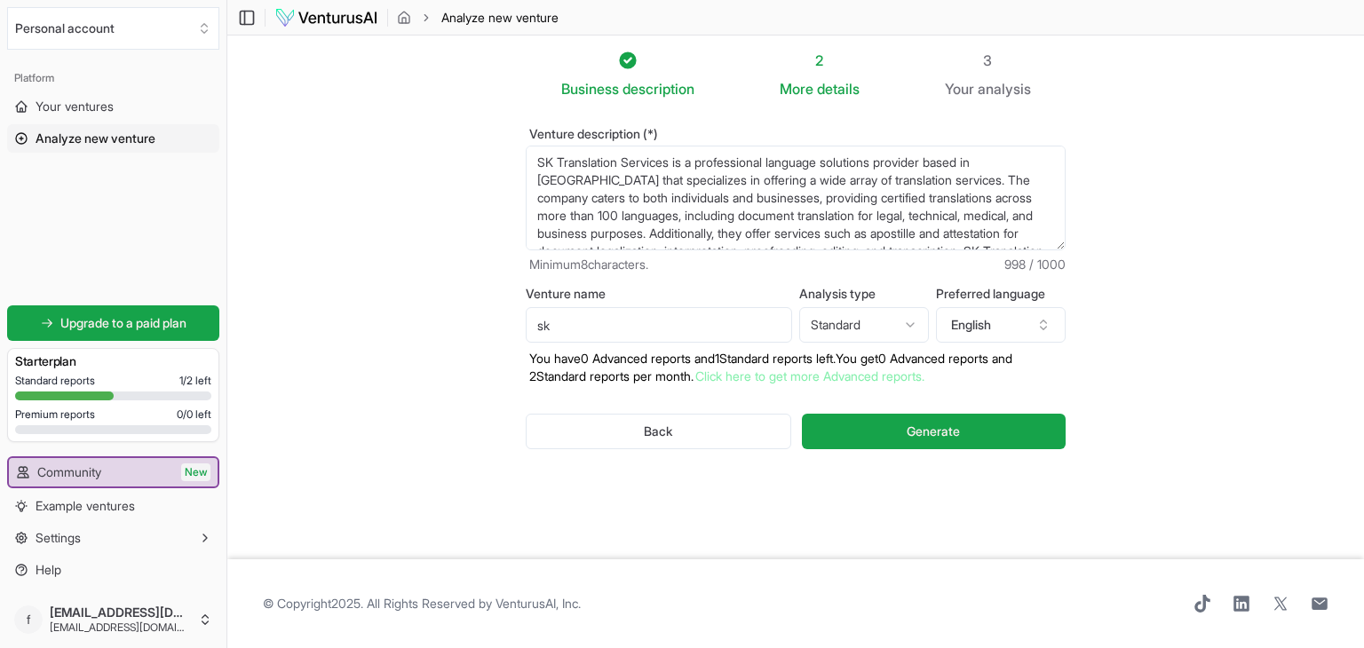
click at [669, 377] on p "You have 0 Advanced reports and 1 Standard reports left. Y ou get 0 Advanced re…" at bounding box center [796, 368] width 540 height 36
click at [902, 439] on button "Generate" at bounding box center [934, 432] width 264 height 36
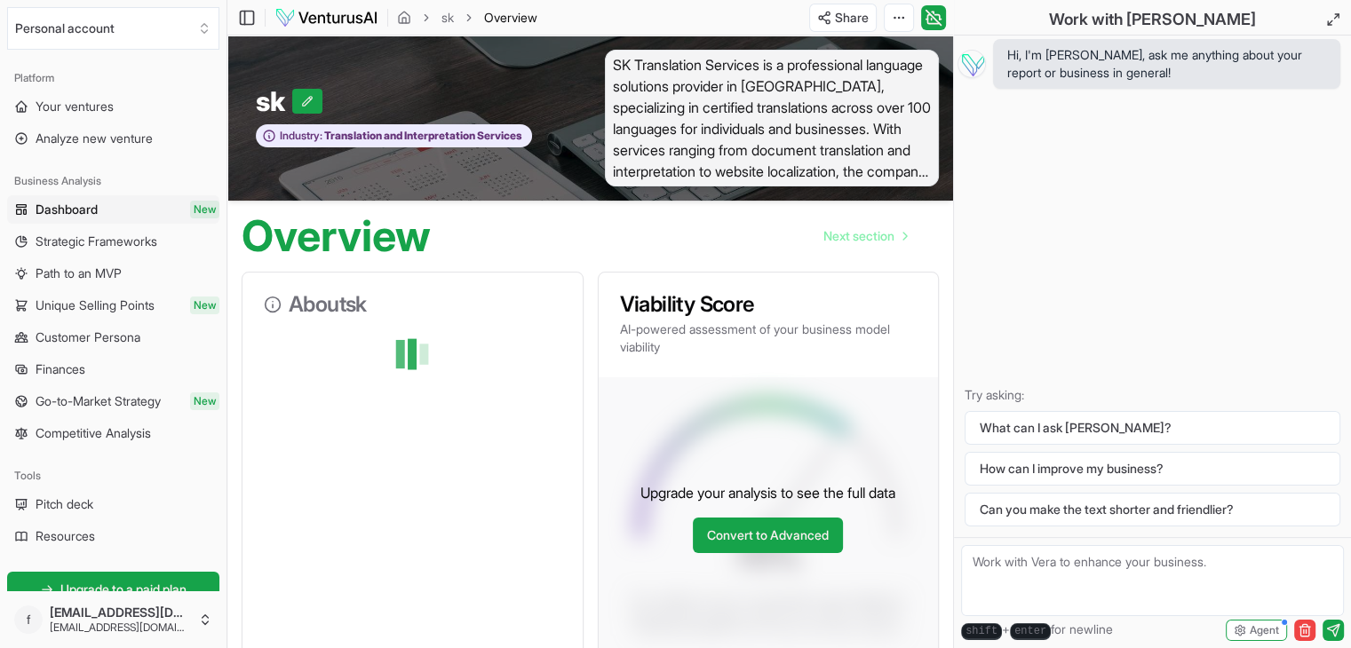
click at [683, 100] on span "SK Translation Services is a professional language solutions provider in India,…" at bounding box center [772, 118] width 335 height 137
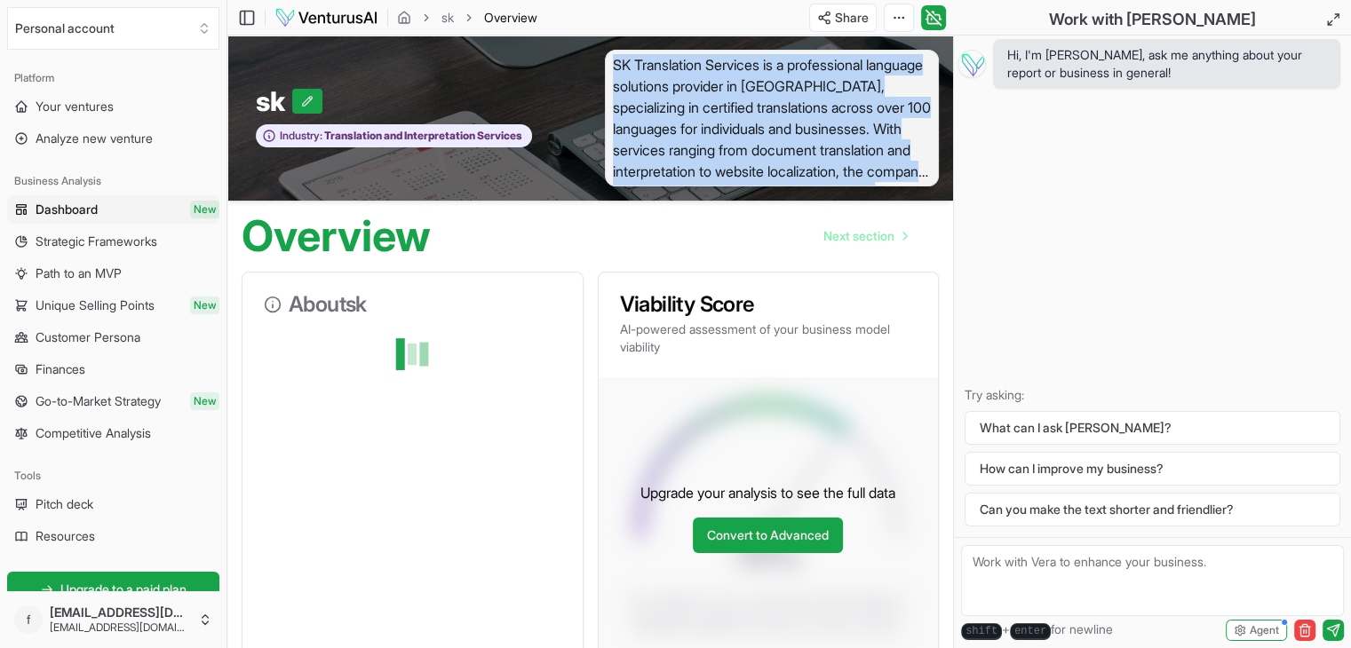
click at [683, 100] on span "SK Translation Services is a professional language solutions provider in India,…" at bounding box center [772, 118] width 335 height 137
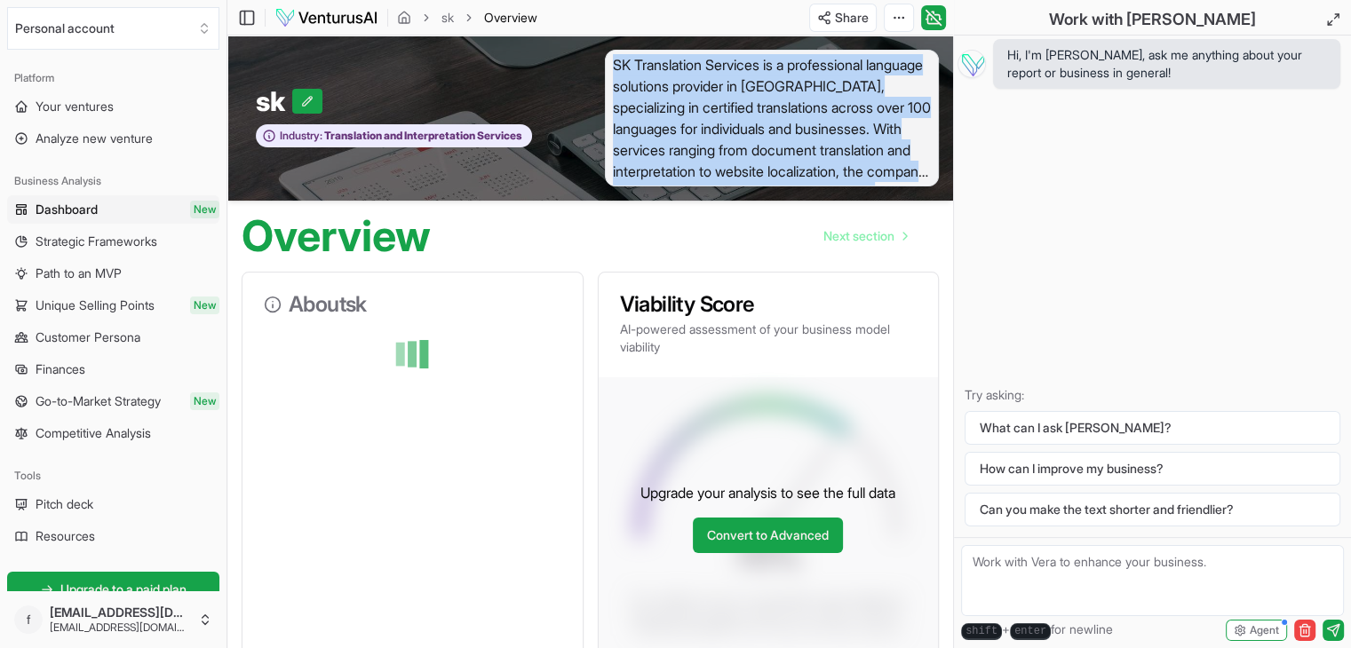
click at [683, 100] on span "SK Translation Services is a professional language solutions provider in India,…" at bounding box center [772, 118] width 335 height 137
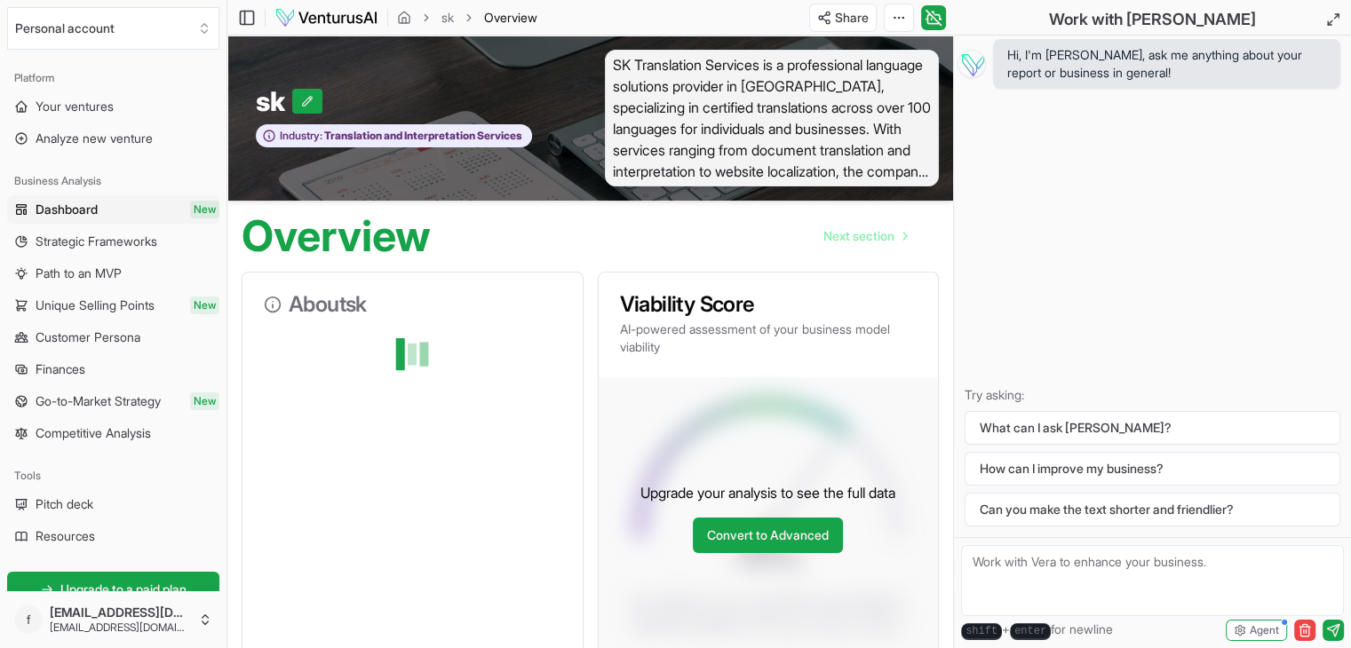
click at [1055, 210] on div "Hi, I'm Vera, ask me anything about your report or business in general! Try ask…" at bounding box center [1152, 287] width 397 height 502
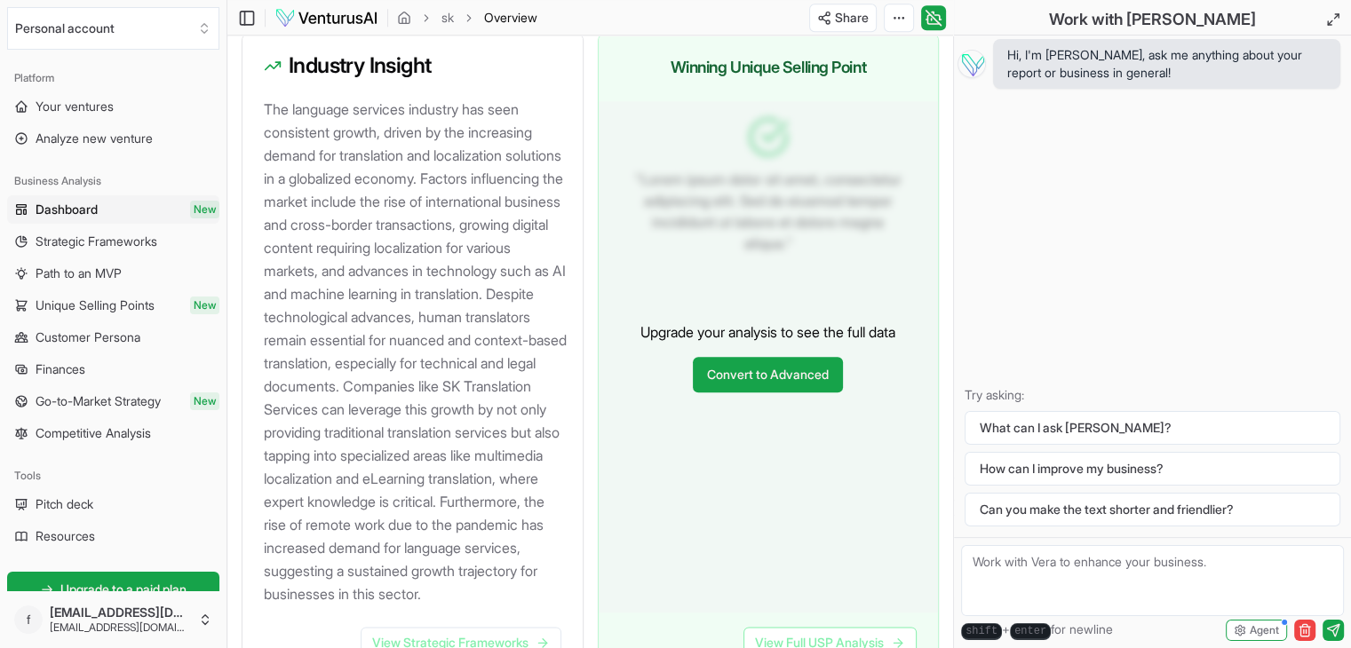
scroll to position [2284, 0]
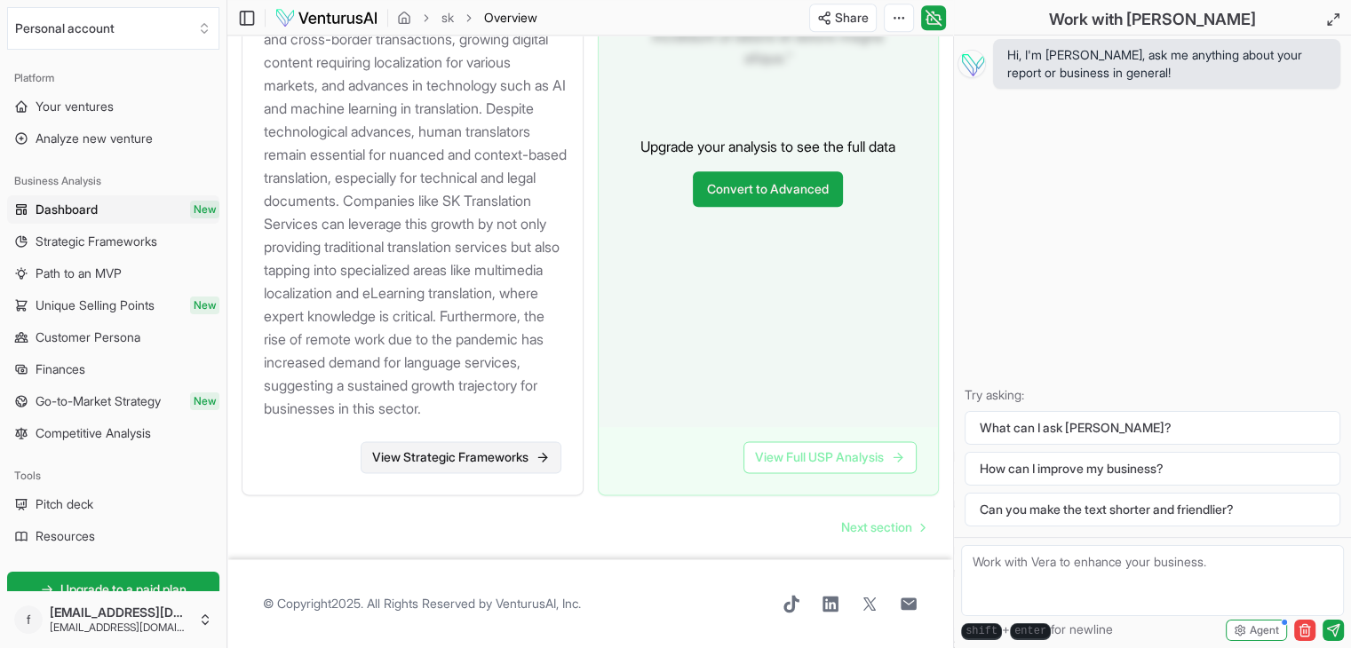
click at [459, 451] on link "View Strategic Frameworks" at bounding box center [460, 457] width 201 height 32
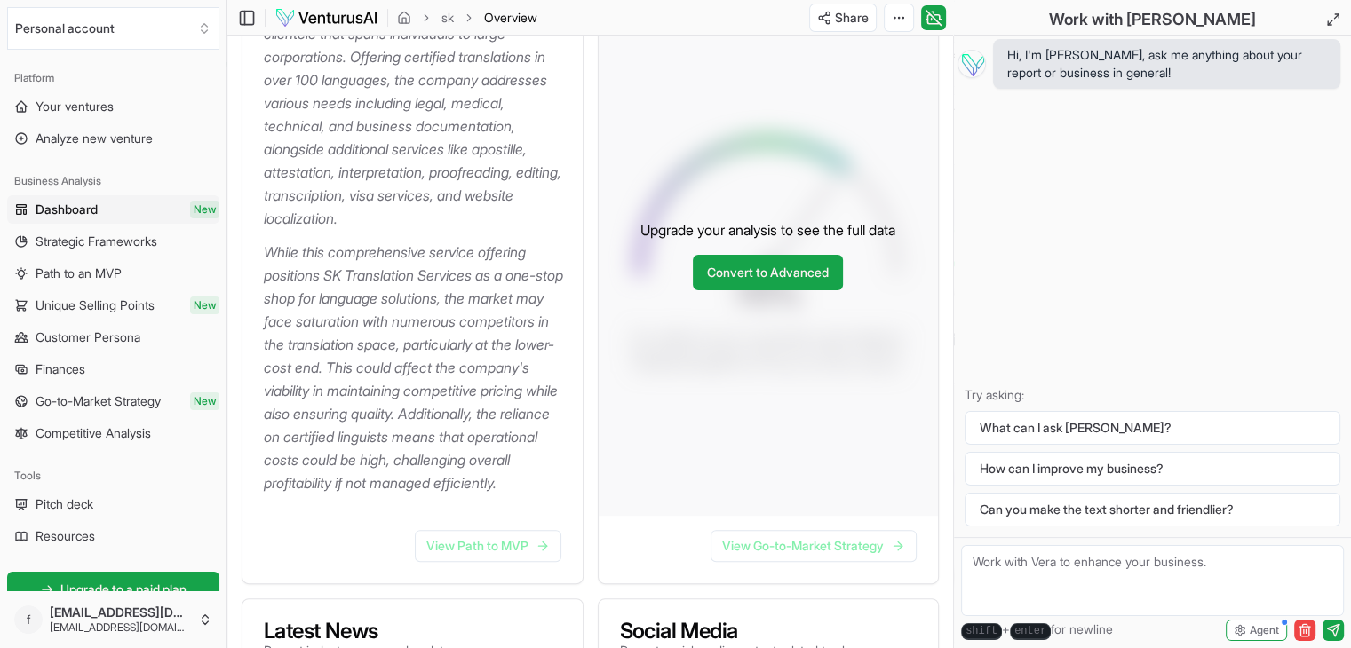
scroll to position [384, 0]
click at [511, 562] on link "View Path to MVP" at bounding box center [488, 546] width 147 height 32
click at [769, 266] on link "Convert to Advanced" at bounding box center [768, 273] width 150 height 36
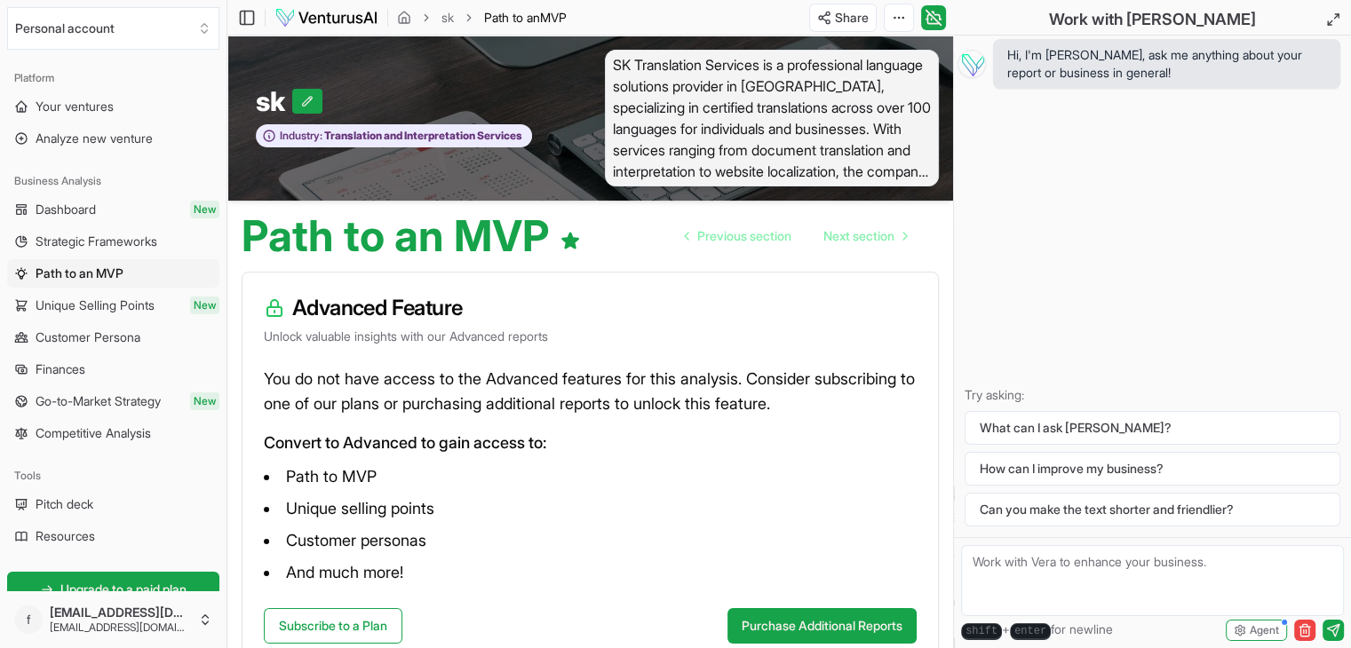
scroll to position [121, 0]
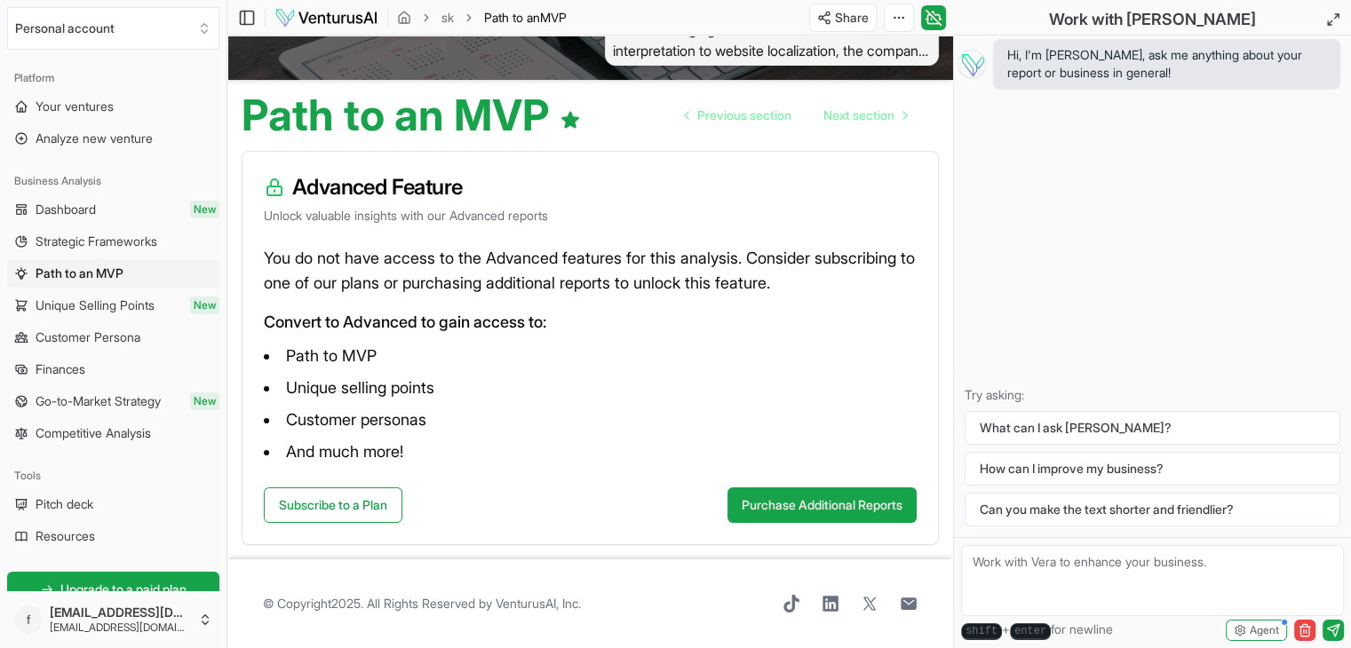
click at [810, 523] on div "Subscribe to a Plan Purchase Additional Reports" at bounding box center [589, 515] width 695 height 57
click at [804, 506] on button "Purchase Additional Reports" at bounding box center [821, 505] width 189 height 36
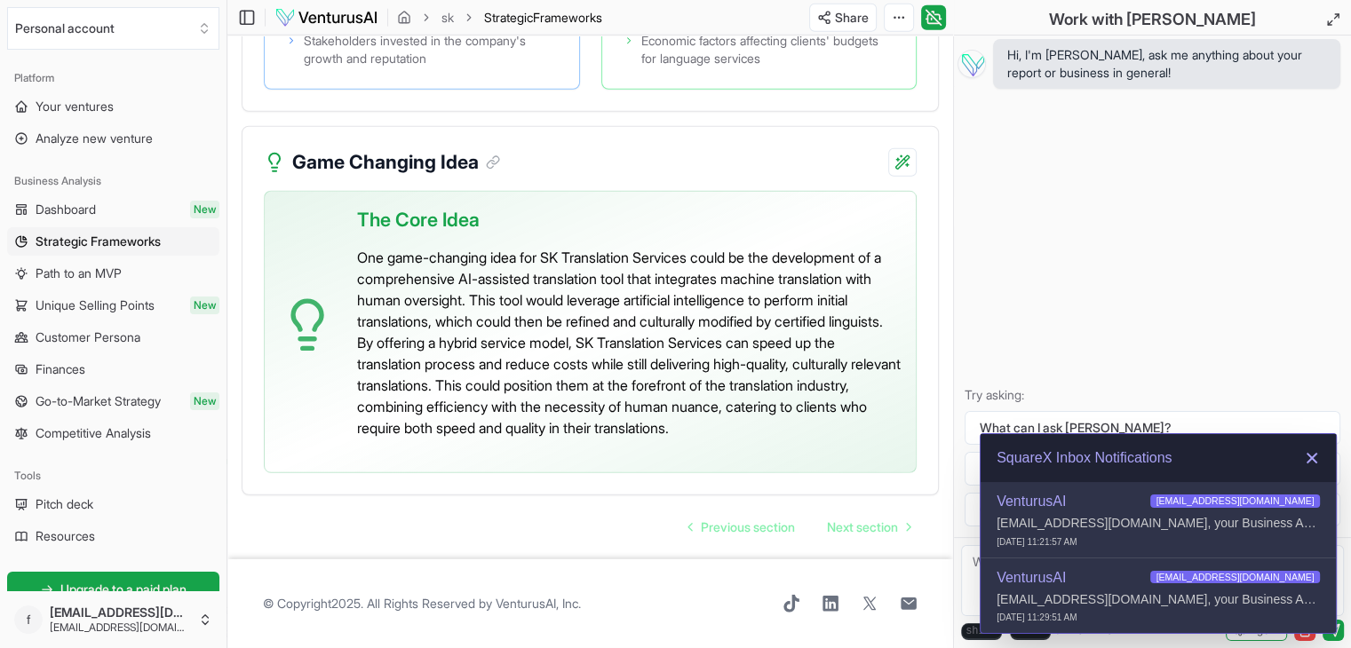
scroll to position [5114, 0]
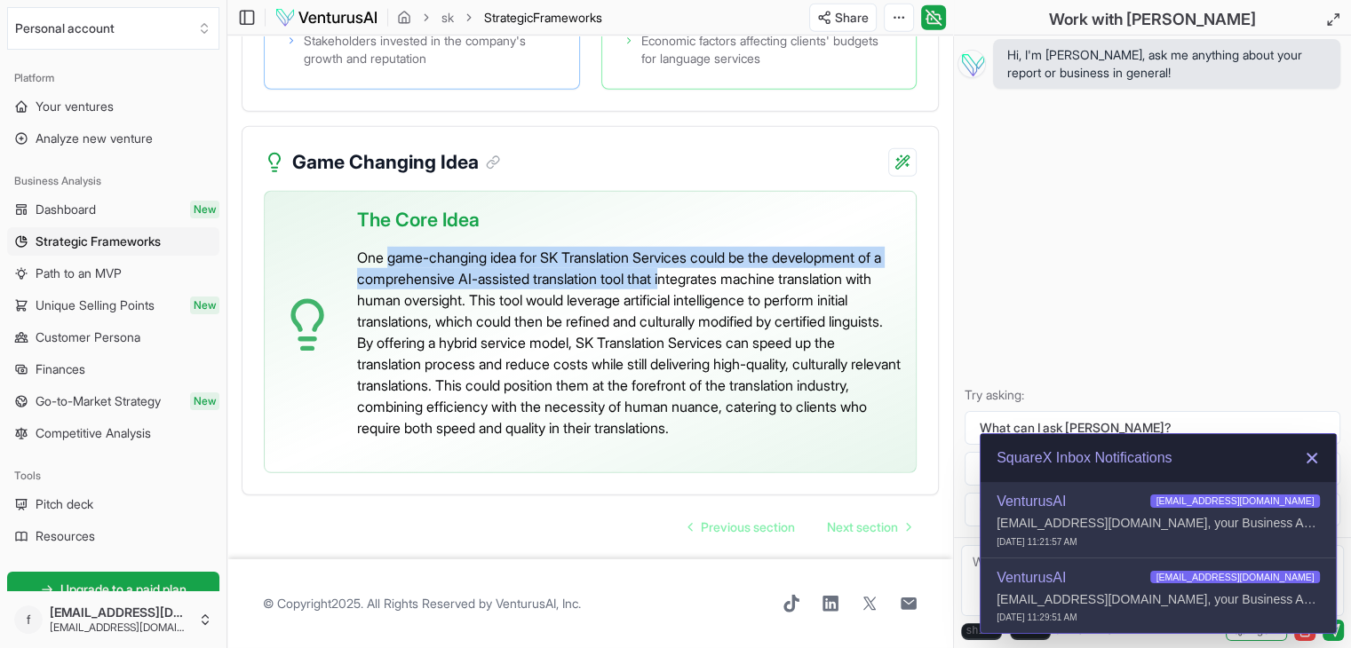
drag, startPoint x: 391, startPoint y: 234, endPoint x: 707, endPoint y: 260, distance: 317.1
click at [707, 260] on p "One game-changing idea for SK Translation Services could be the development of …" at bounding box center [629, 343] width 544 height 192
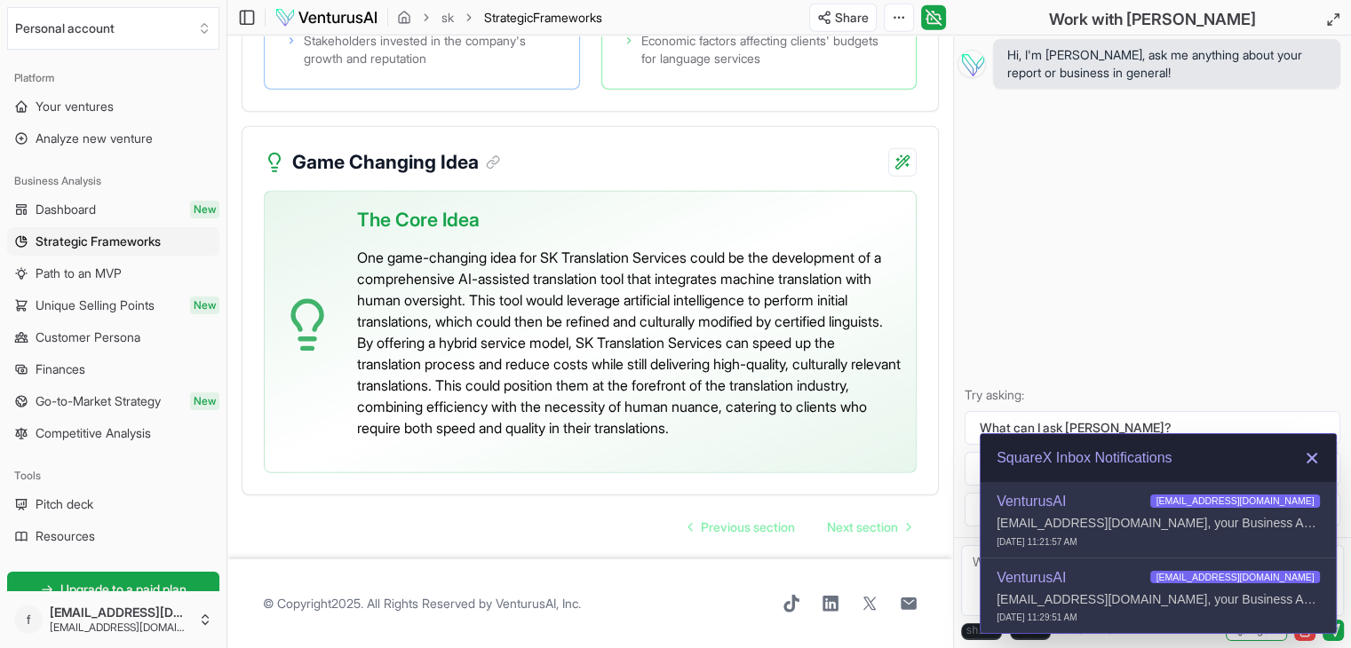
click at [479, 285] on p "One game-changing idea for SK Translation Services could be the development of …" at bounding box center [629, 343] width 544 height 192
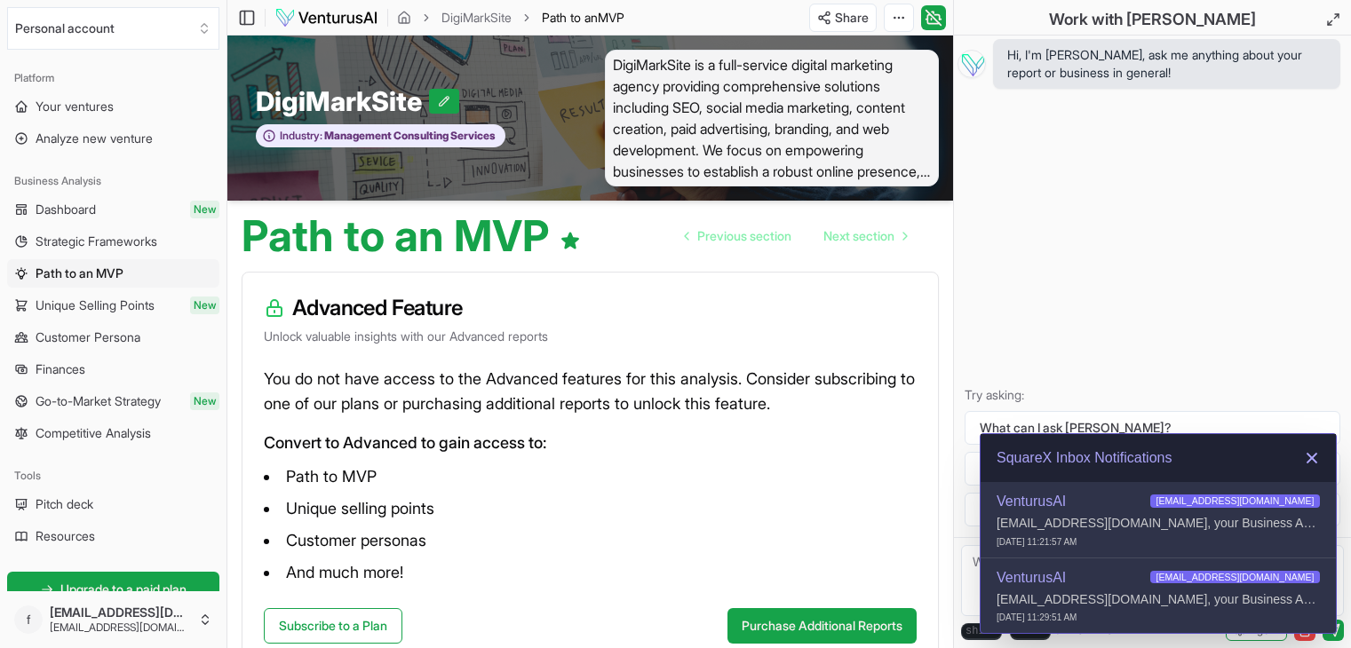
scroll to position [121, 0]
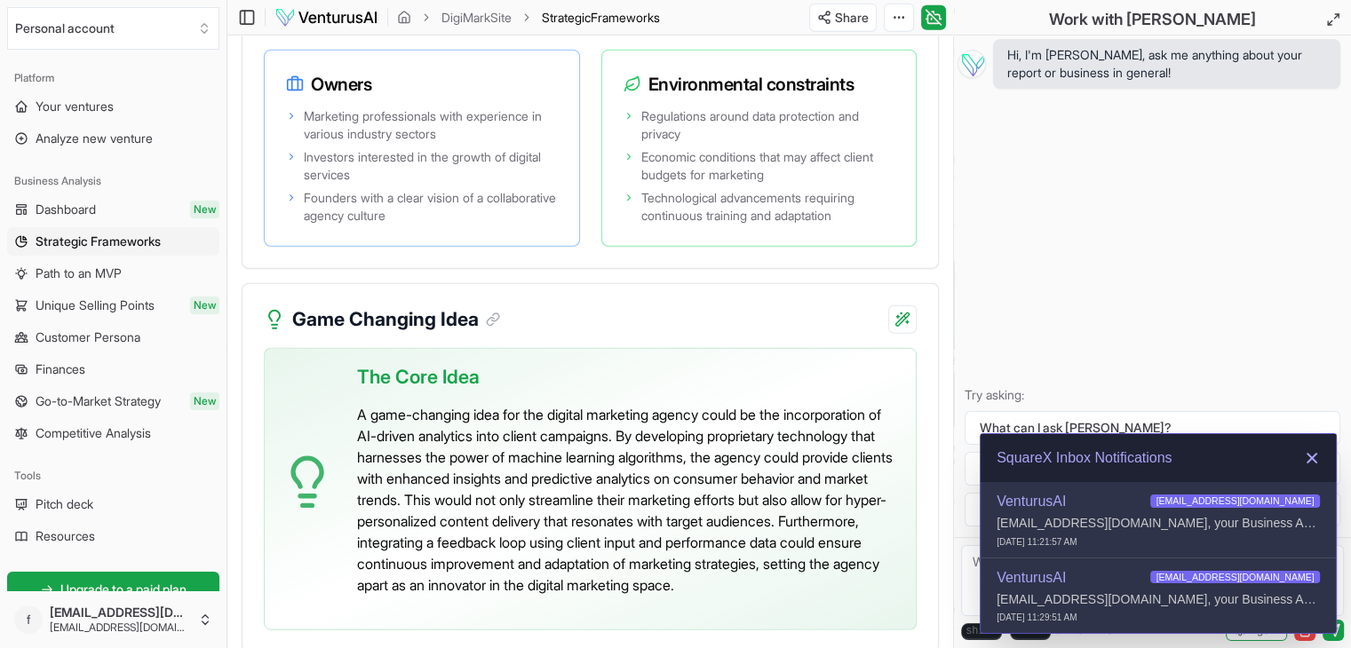
scroll to position [5008, 0]
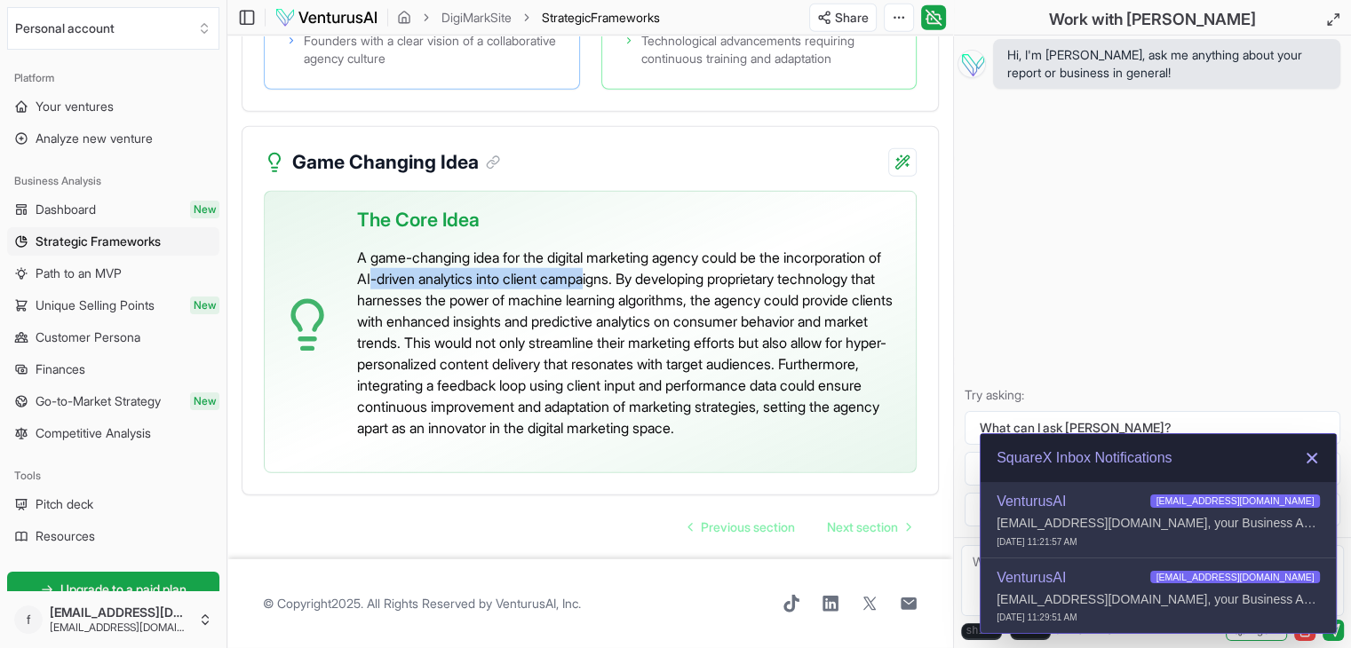
drag, startPoint x: 390, startPoint y: 260, endPoint x: 643, endPoint y: 257, distance: 253.1
click at [643, 257] on p "A game-changing idea for the digital marketing agency could be the incorporatio…" at bounding box center [629, 343] width 544 height 192
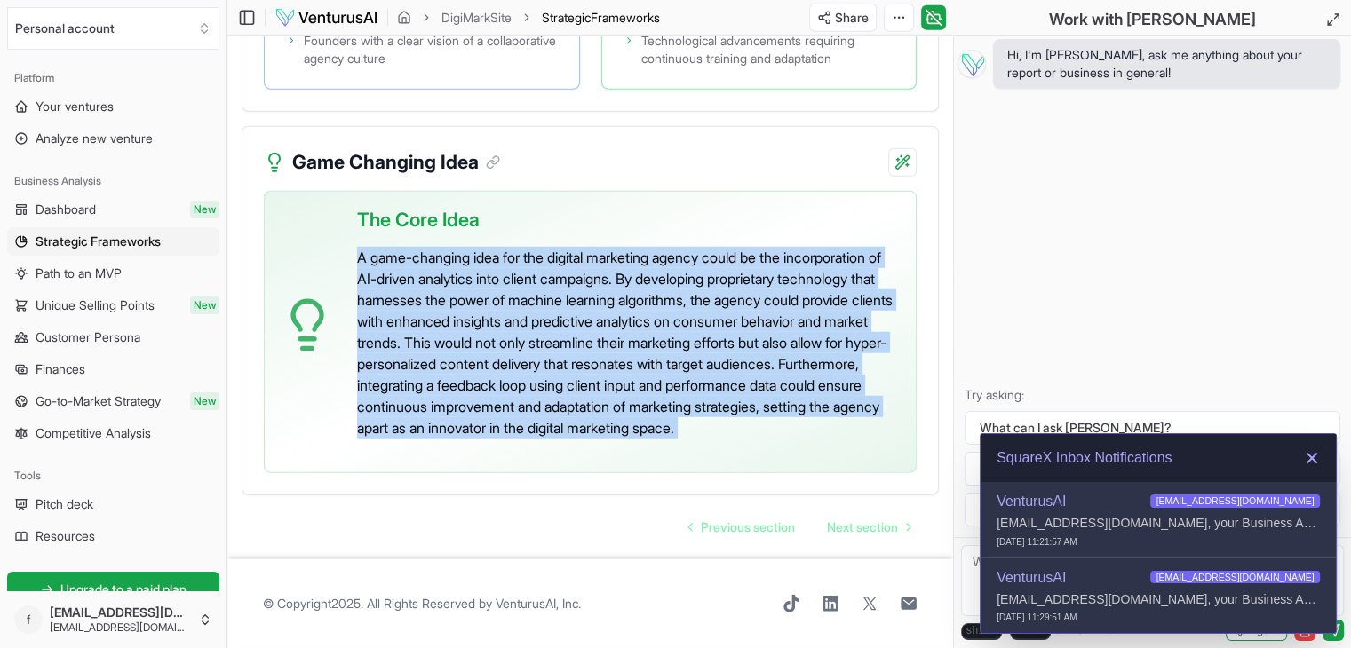
click at [643, 257] on p "A game-changing idea for the digital marketing agency could be the incorporatio…" at bounding box center [629, 343] width 544 height 192
